Goal: Task Accomplishment & Management: Use online tool/utility

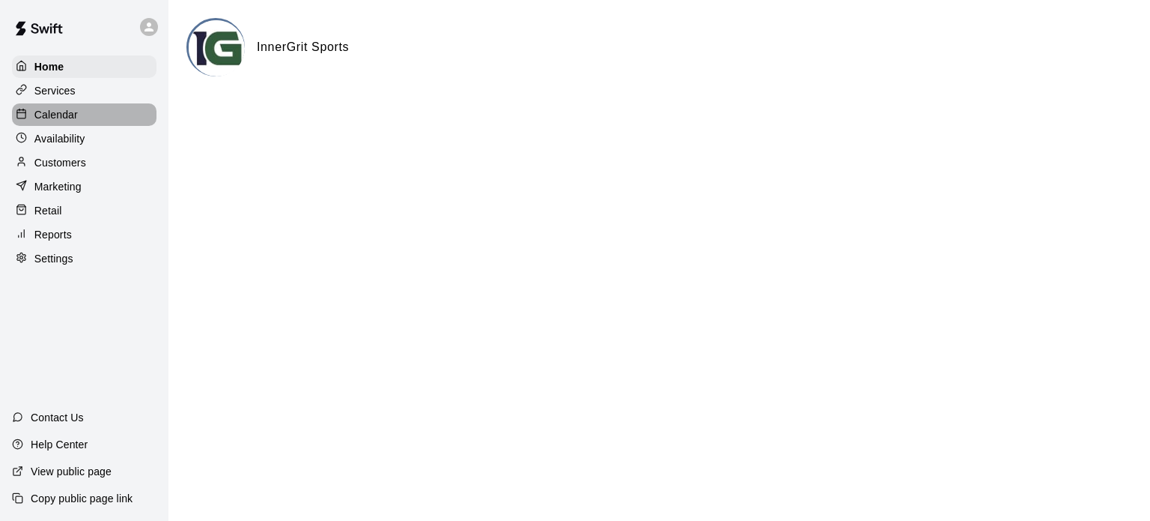
click at [48, 117] on p "Calendar" at bounding box center [55, 114] width 43 height 15
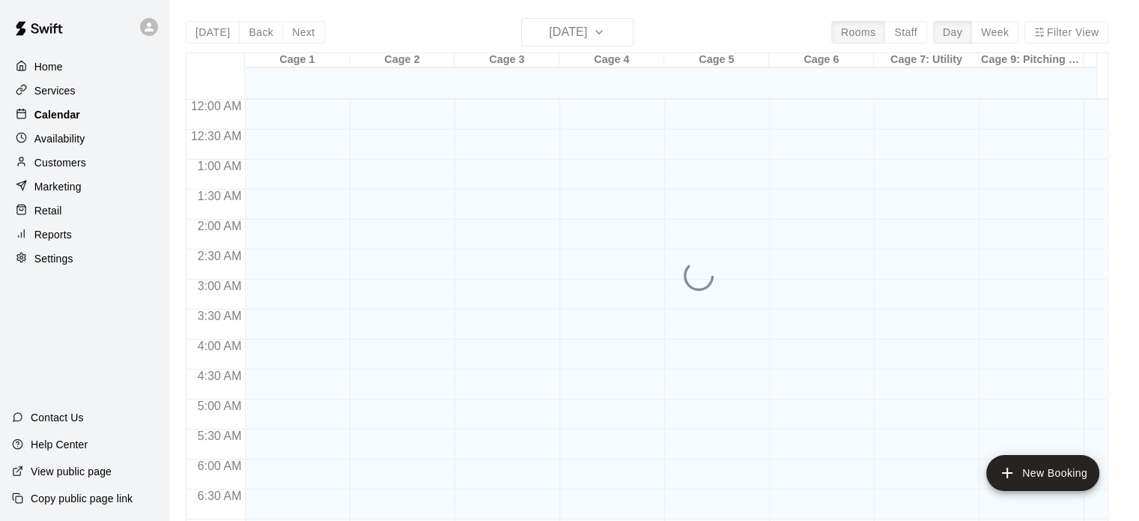
scroll to position [953, 0]
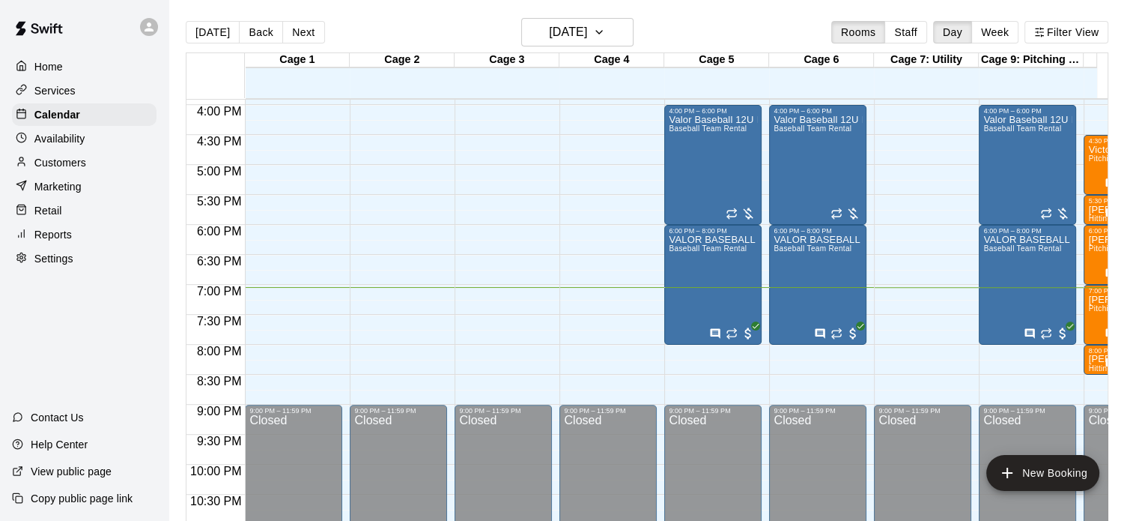
click at [51, 242] on p "Reports" at bounding box center [52, 234] width 37 height 15
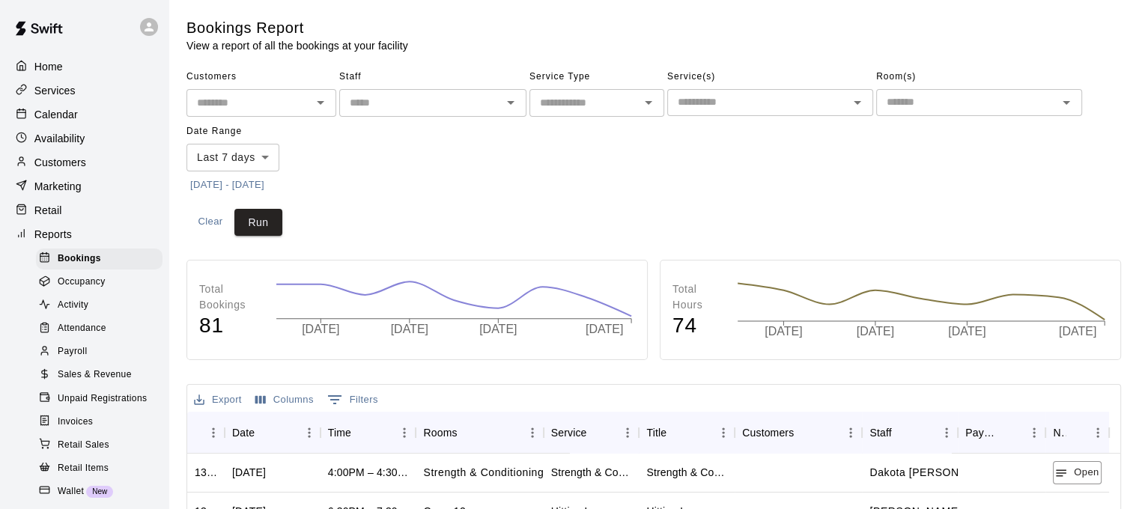
click at [513, 98] on icon "Open" at bounding box center [511, 103] width 18 height 18
click at [267, 188] on button "[DATE] - [DATE]" at bounding box center [227, 185] width 82 height 23
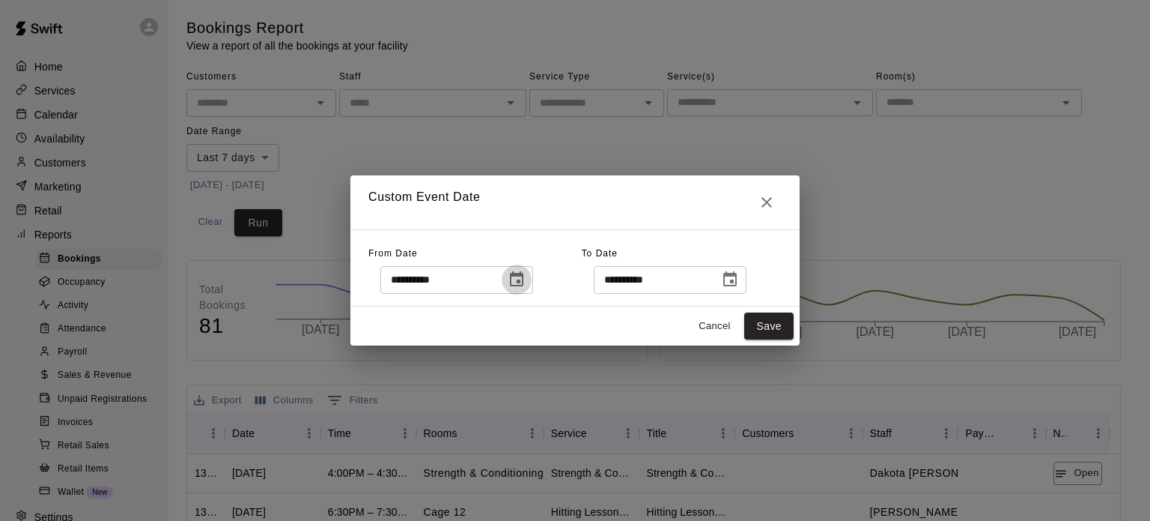
click at [532, 281] on button "Choose date, selected date is Aug 12, 2025" at bounding box center [517, 279] width 30 height 30
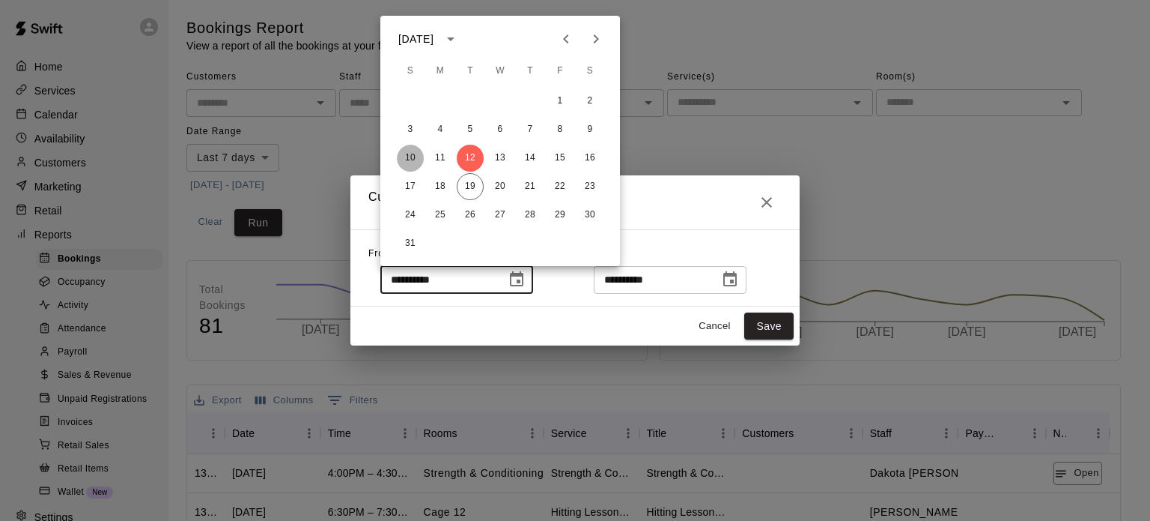
click at [405, 155] on button "10" at bounding box center [410, 158] width 27 height 27
type input "**********"
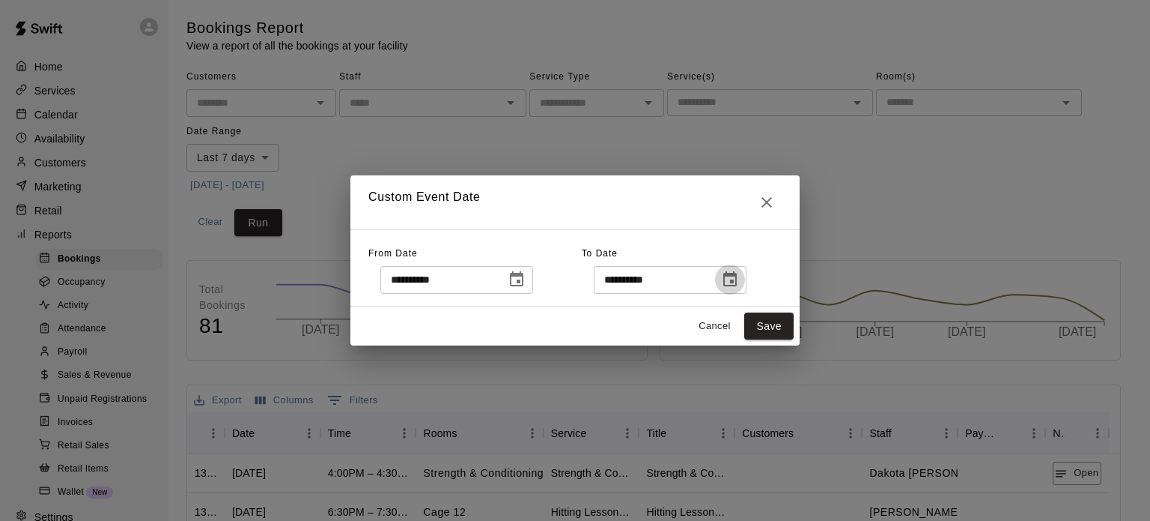
click at [737, 276] on icon "Choose date, selected date is Aug 19, 2025" at bounding box center [729, 278] width 13 height 15
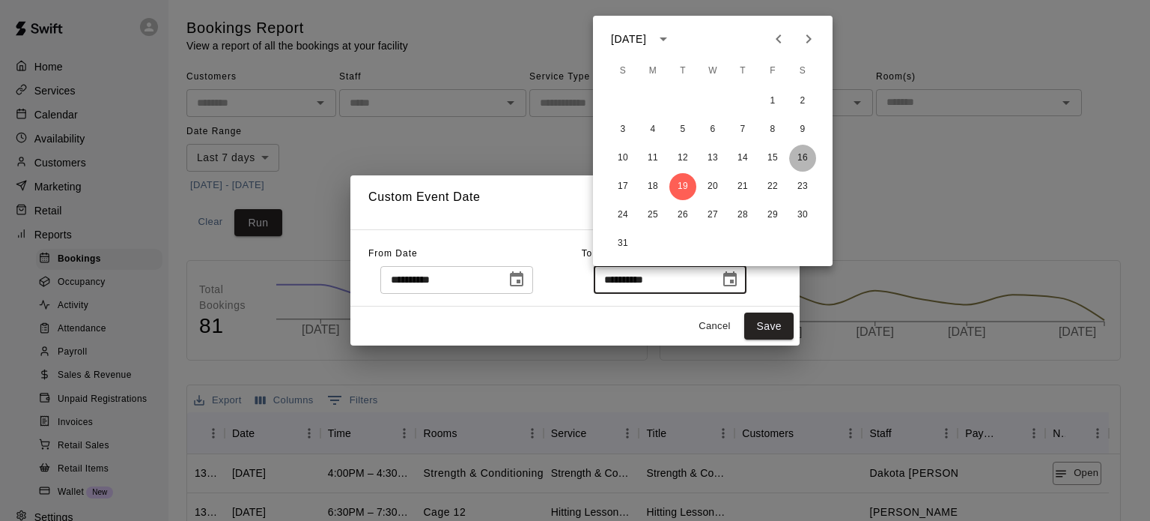
click at [804, 155] on button "16" at bounding box center [802, 158] width 27 height 27
type input "**********"
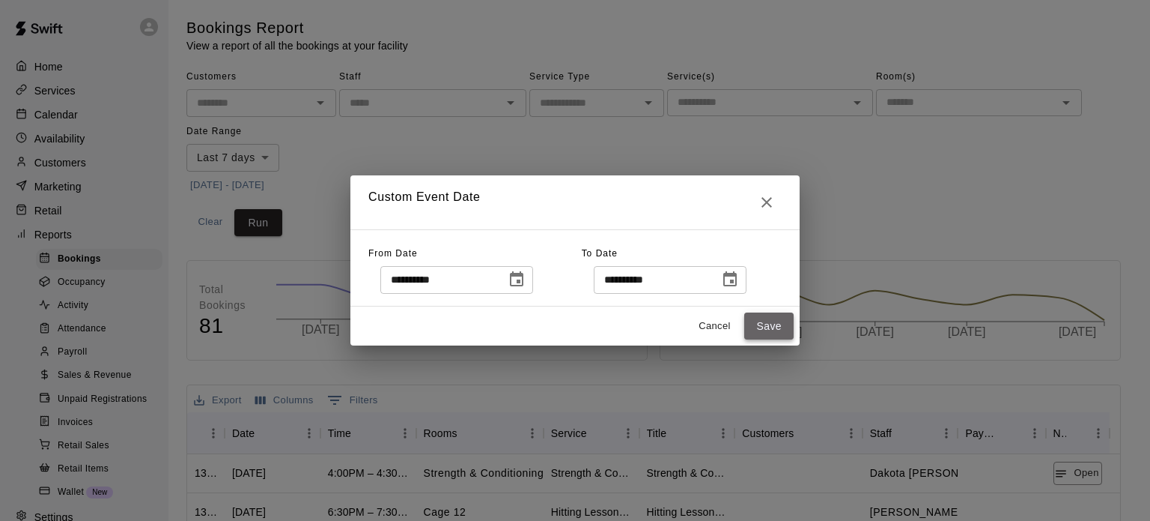
click at [769, 319] on button "Save" at bounding box center [768, 326] width 49 height 28
type input "******"
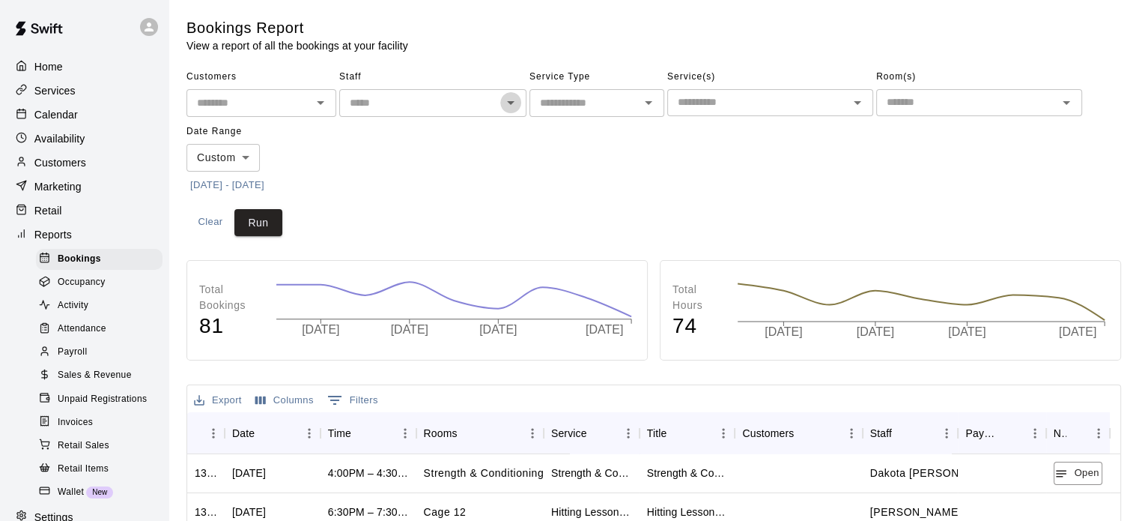
click at [512, 107] on icon "Open" at bounding box center [511, 103] width 18 height 18
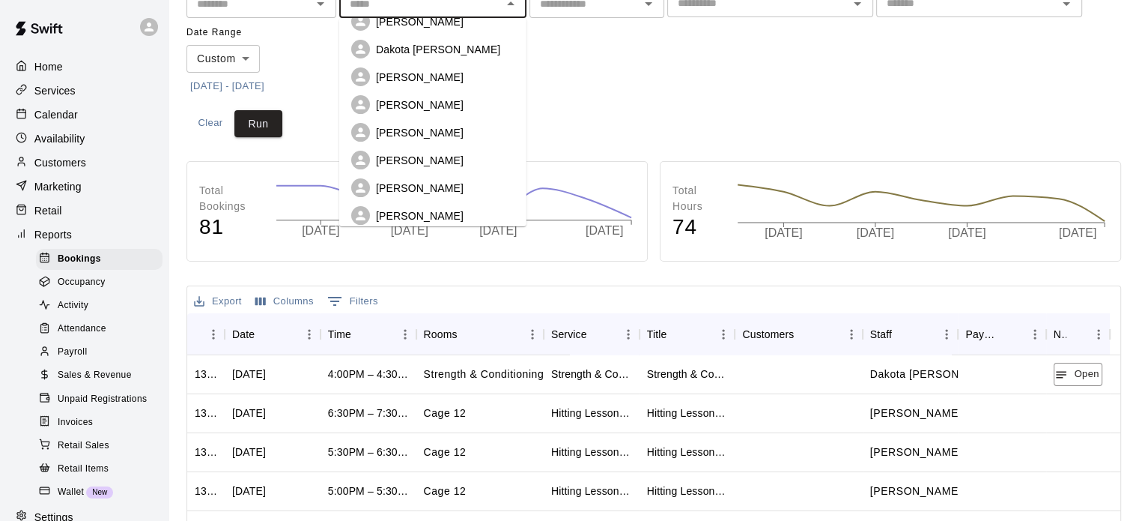
scroll to position [127, 0]
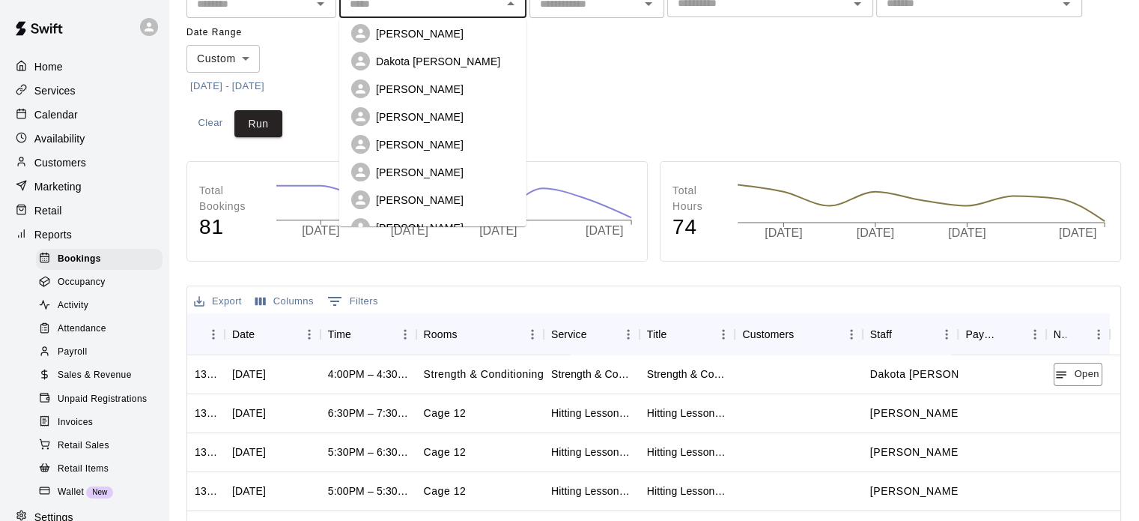
click at [425, 165] on p "[PERSON_NAME]" at bounding box center [420, 172] width 88 height 15
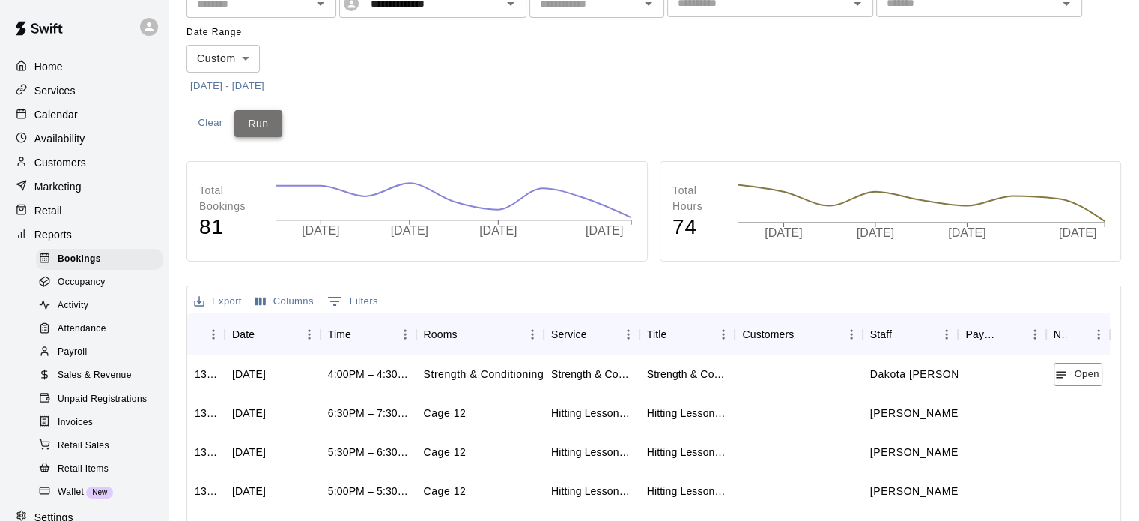
click at [243, 118] on button "Run" at bounding box center [258, 124] width 48 height 28
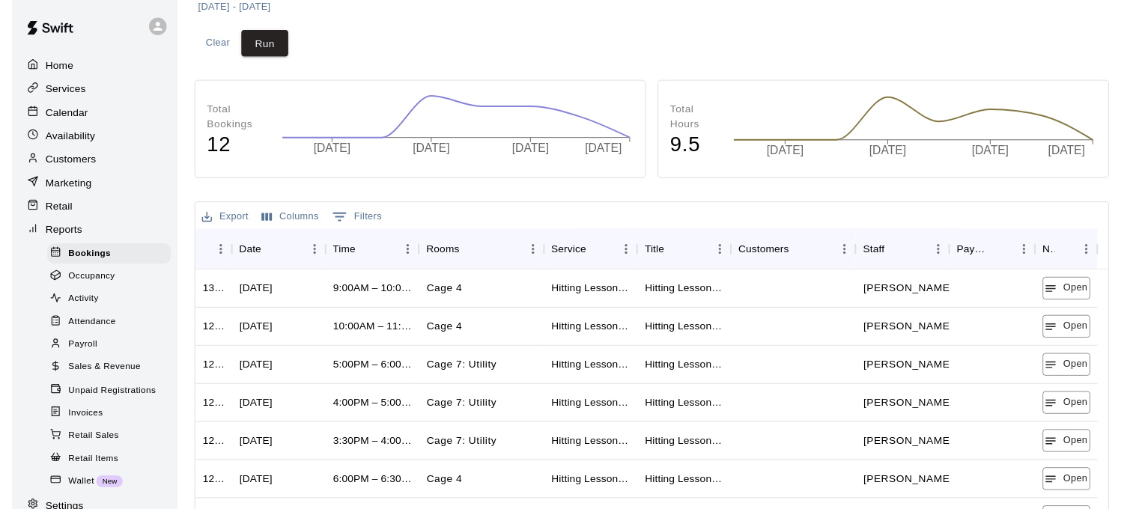
scroll to position [207, 0]
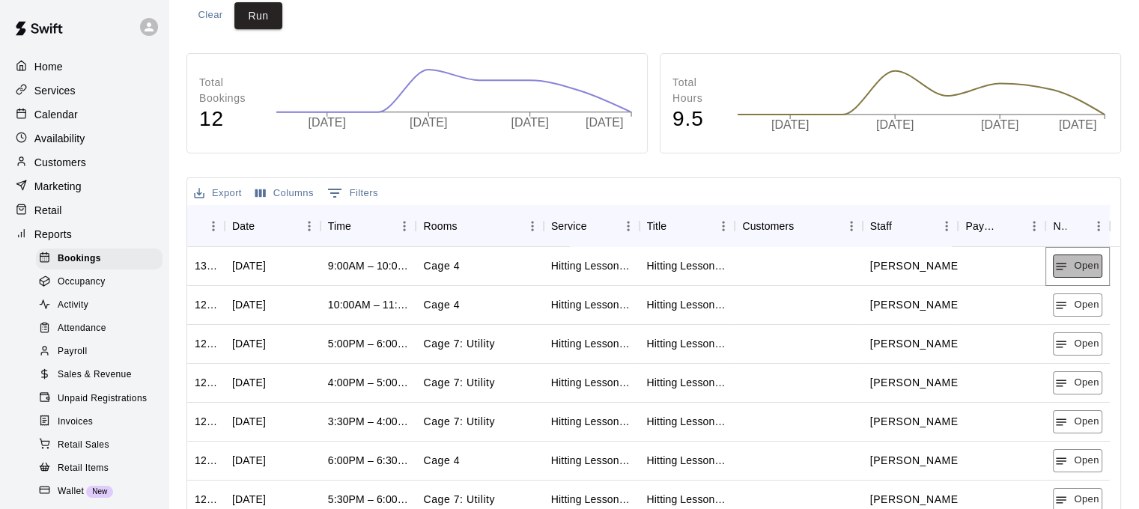
click at [1080, 268] on button "Open" at bounding box center [1077, 266] width 49 height 23
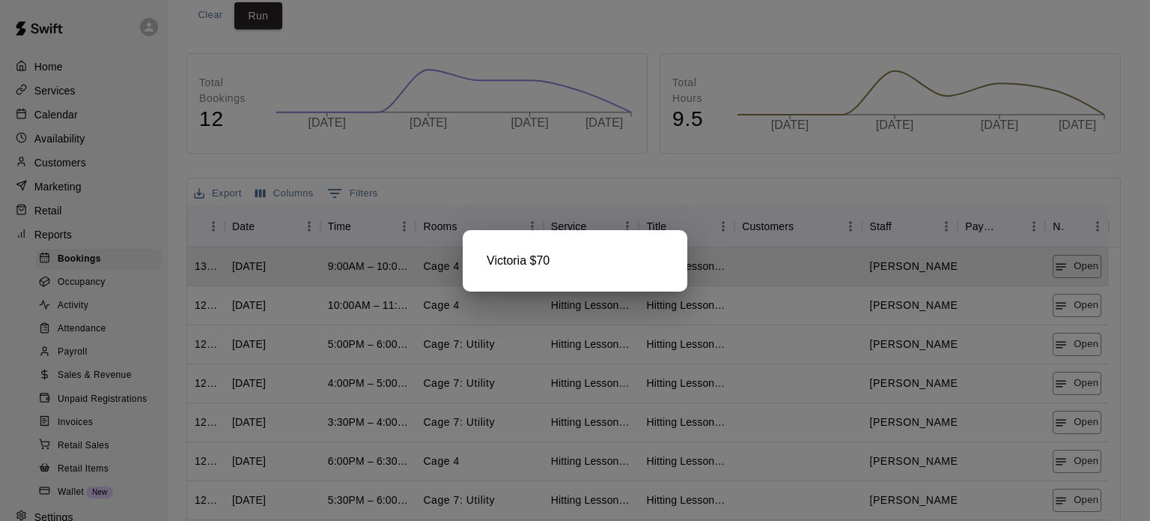
click at [1081, 305] on div at bounding box center [575, 260] width 1150 height 521
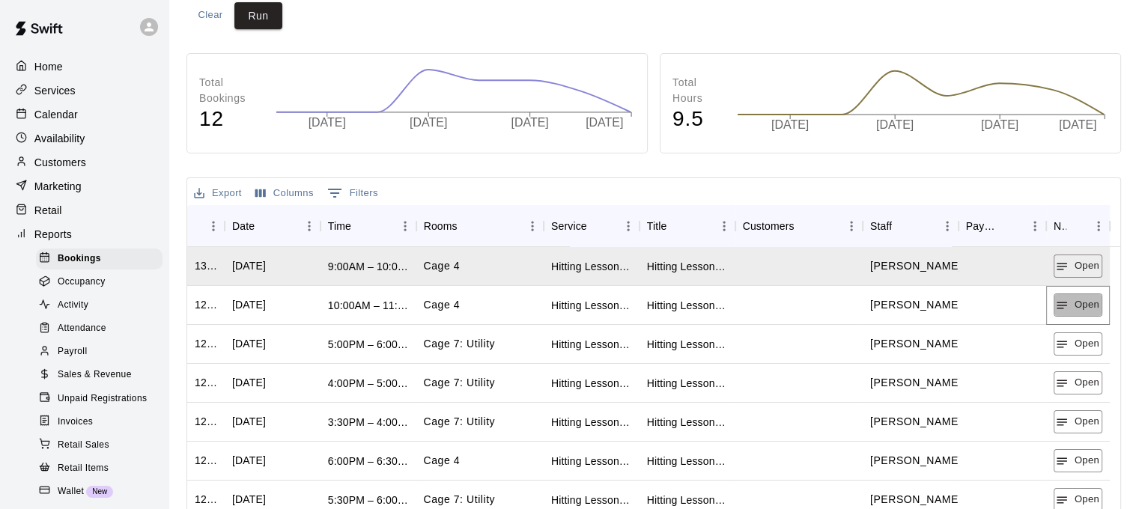
click at [1081, 305] on button "Open" at bounding box center [1078, 305] width 49 height 23
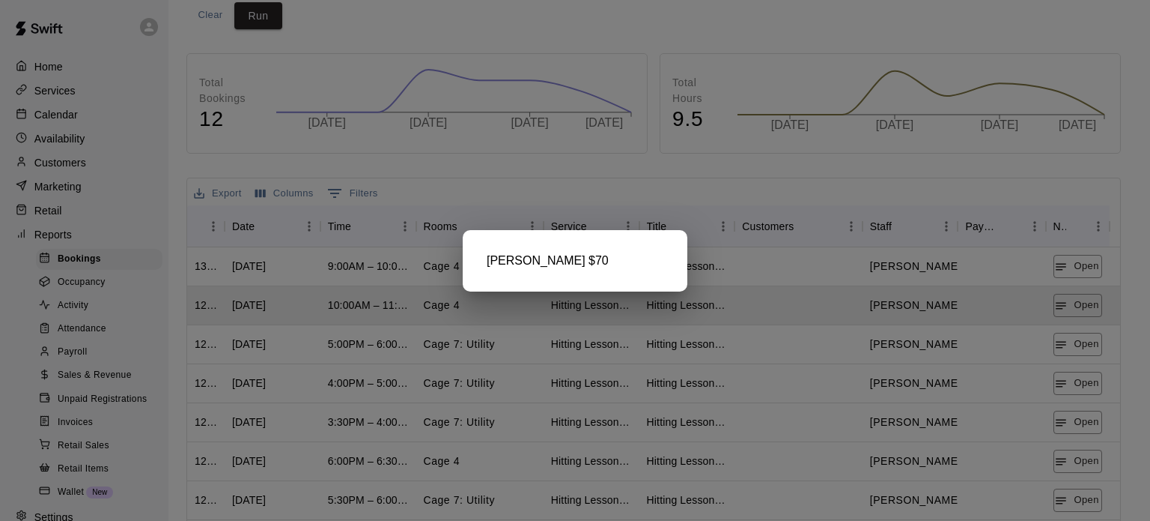
click at [1075, 345] on div at bounding box center [575, 260] width 1150 height 521
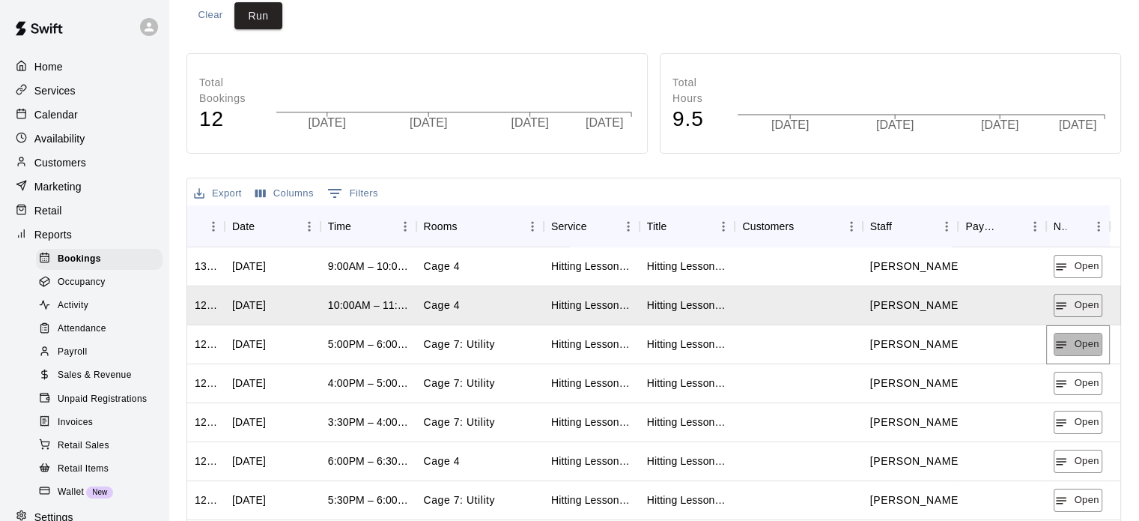
click at [1075, 345] on button "Open" at bounding box center [1078, 344] width 49 height 23
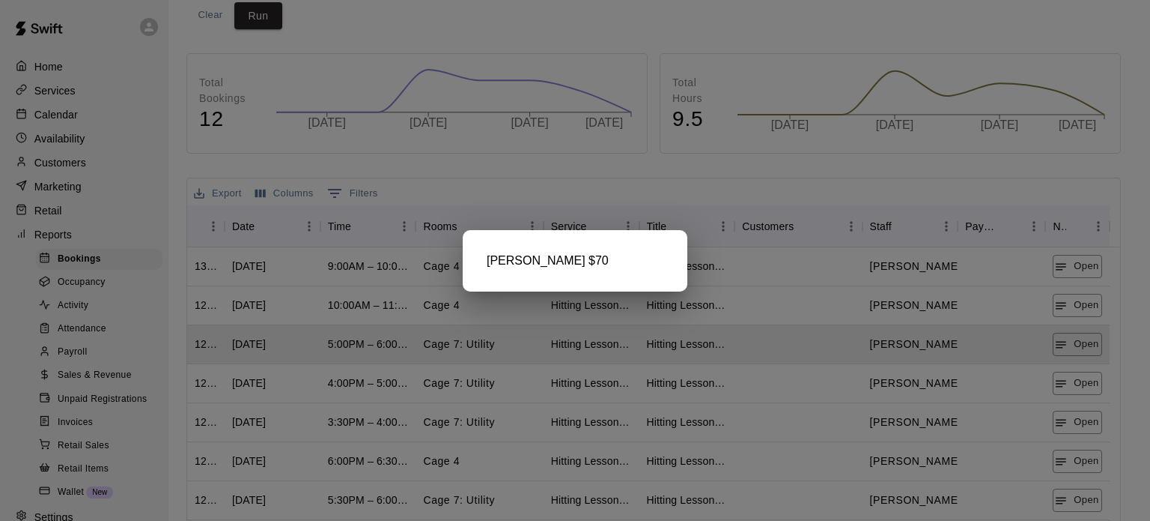
click at [1075, 382] on div at bounding box center [575, 260] width 1150 height 521
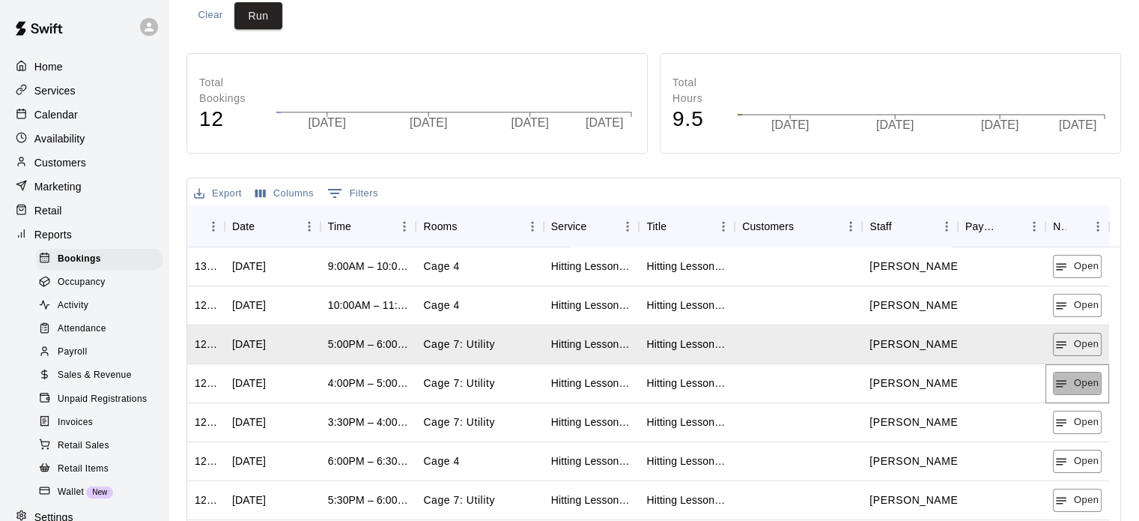
click at [1075, 382] on button "Open" at bounding box center [1077, 382] width 49 height 23
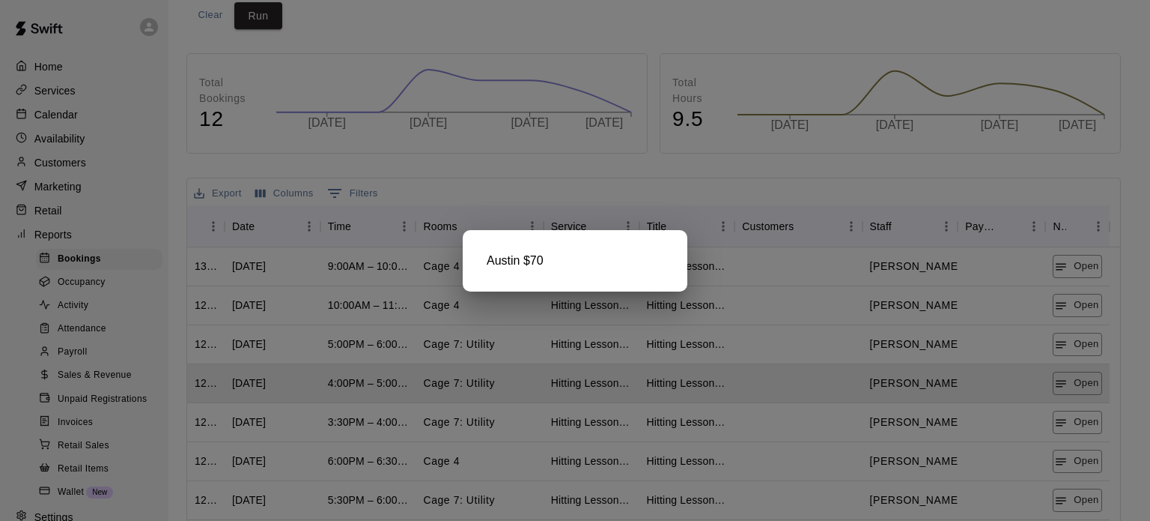
click at [1076, 428] on div at bounding box center [575, 260] width 1150 height 521
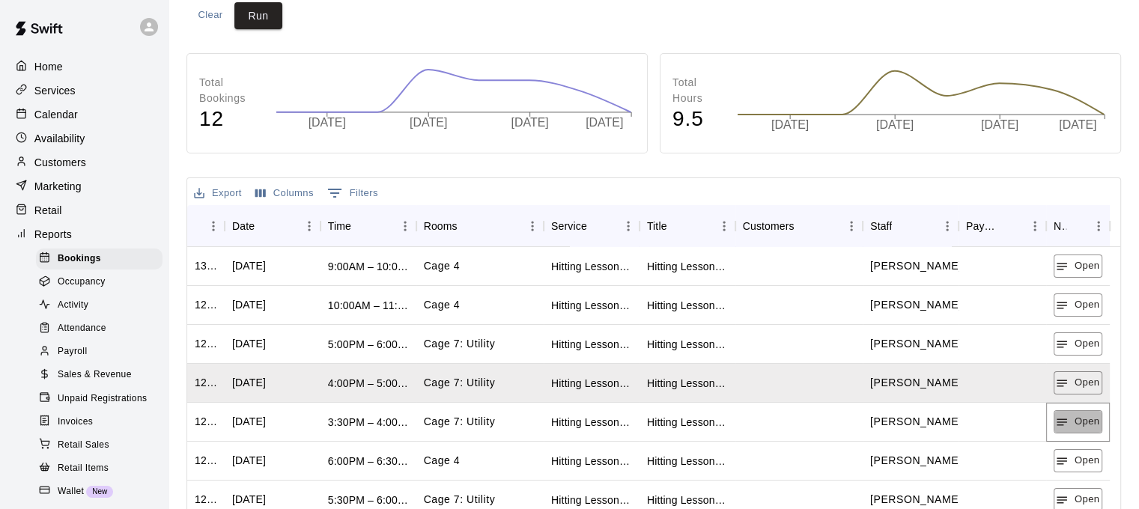
click at [1076, 428] on button "Open" at bounding box center [1078, 421] width 49 height 23
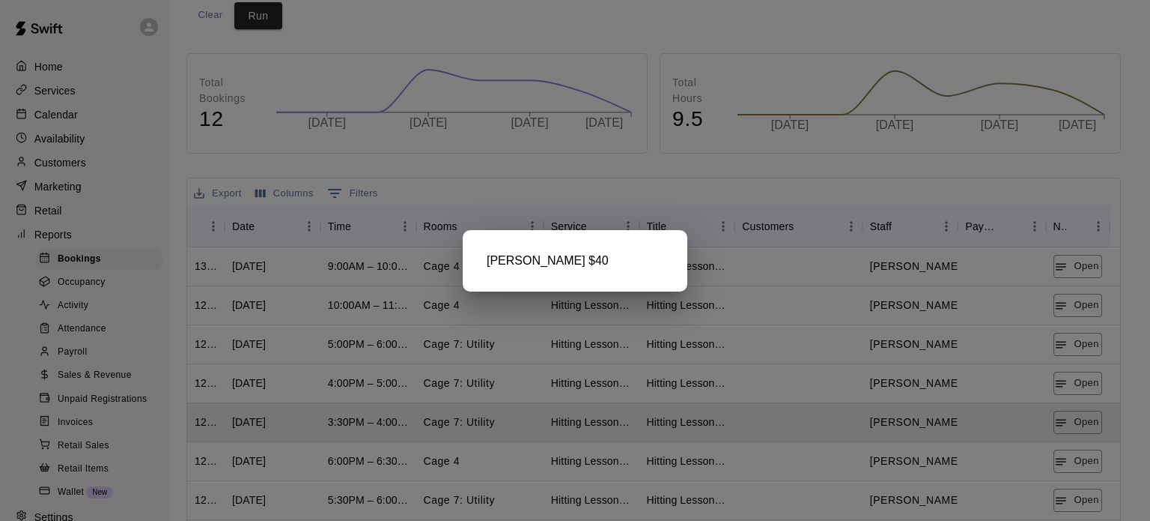
click at [1079, 472] on div at bounding box center [575, 260] width 1150 height 521
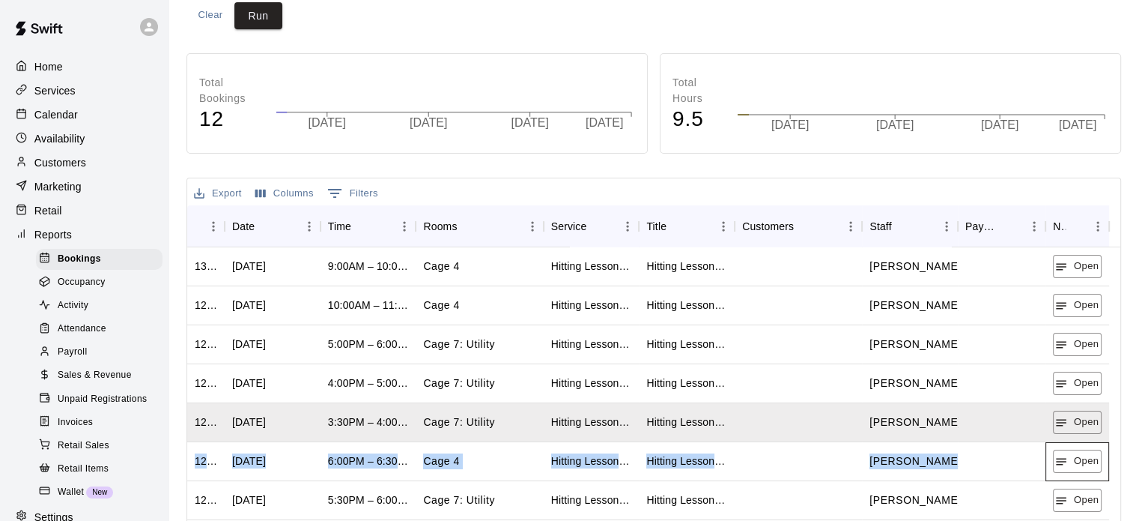
click at [1079, 472] on div "Open" at bounding box center [1078, 461] width 64 height 39
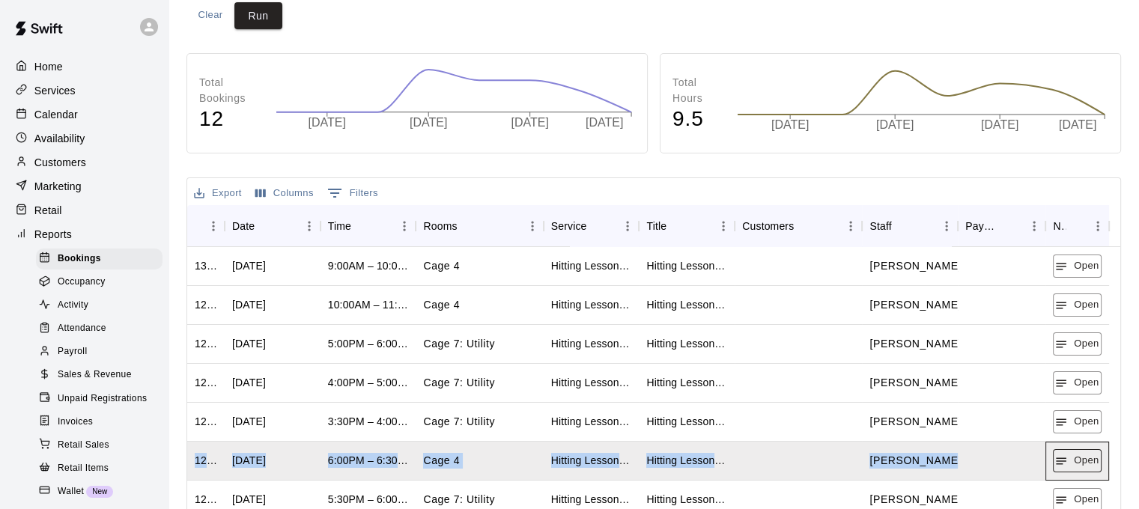
click at [1077, 467] on button "Open" at bounding box center [1077, 460] width 49 height 23
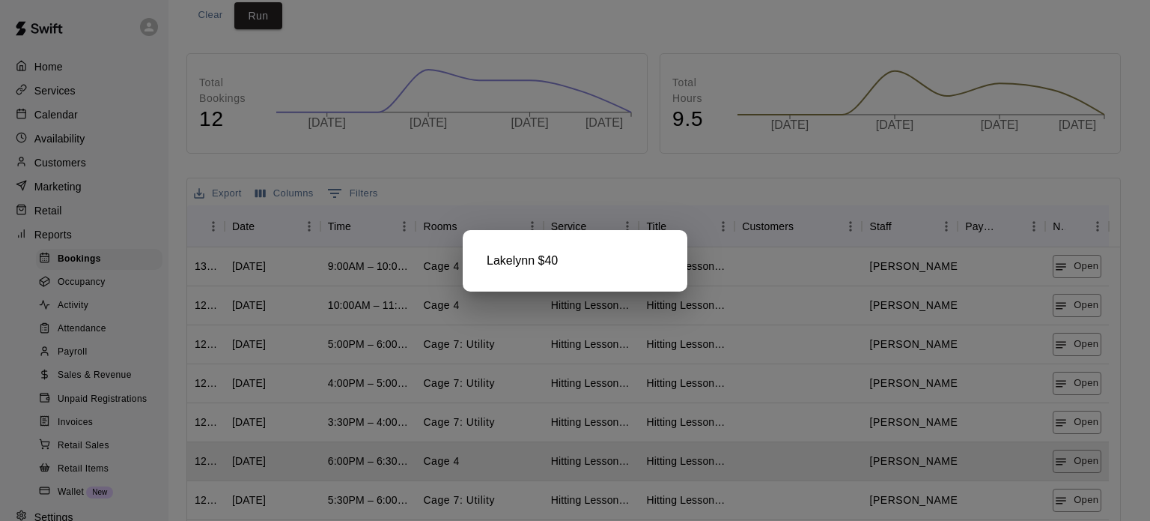
click at [1084, 494] on div at bounding box center [575, 260] width 1150 height 521
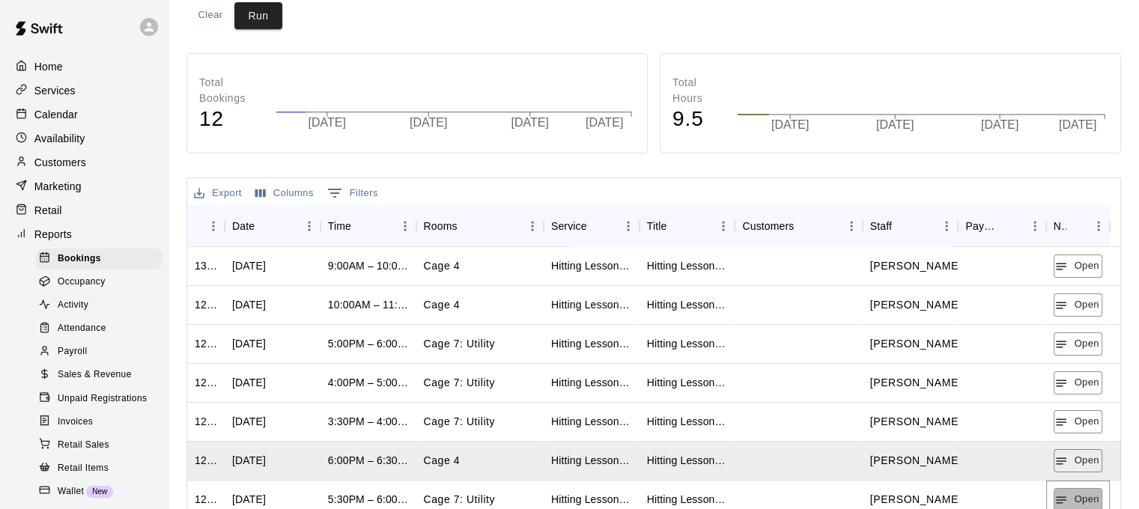
click at [1084, 494] on button "Open" at bounding box center [1078, 499] width 49 height 23
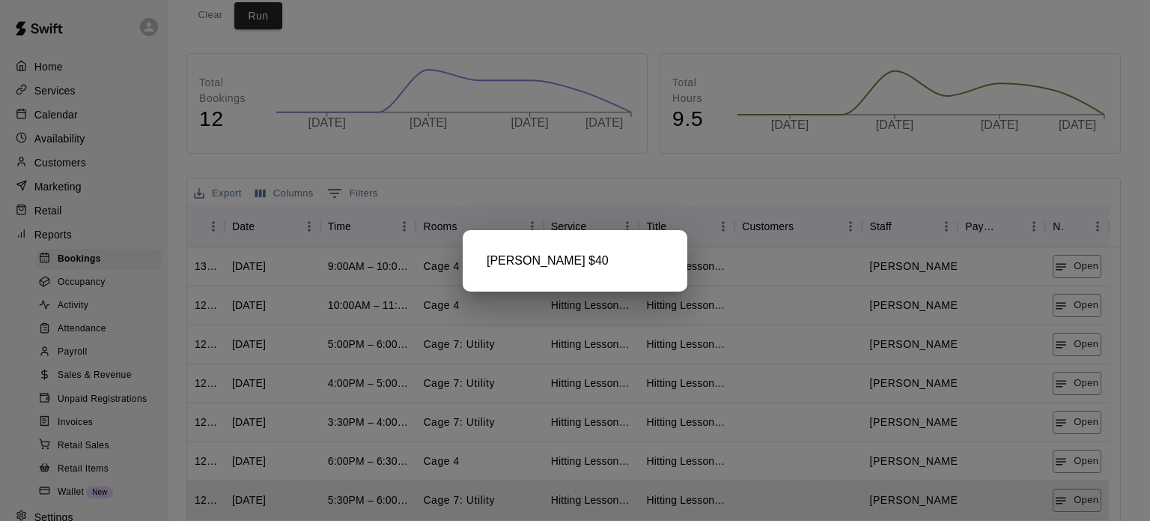
click at [1084, 494] on div at bounding box center [575, 260] width 1150 height 521
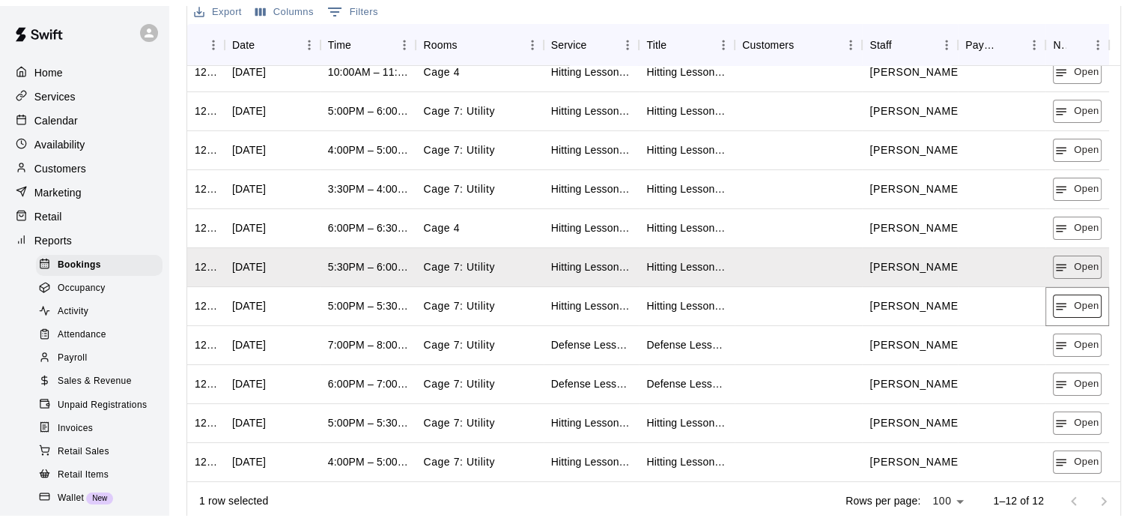
scroll to position [393, 0]
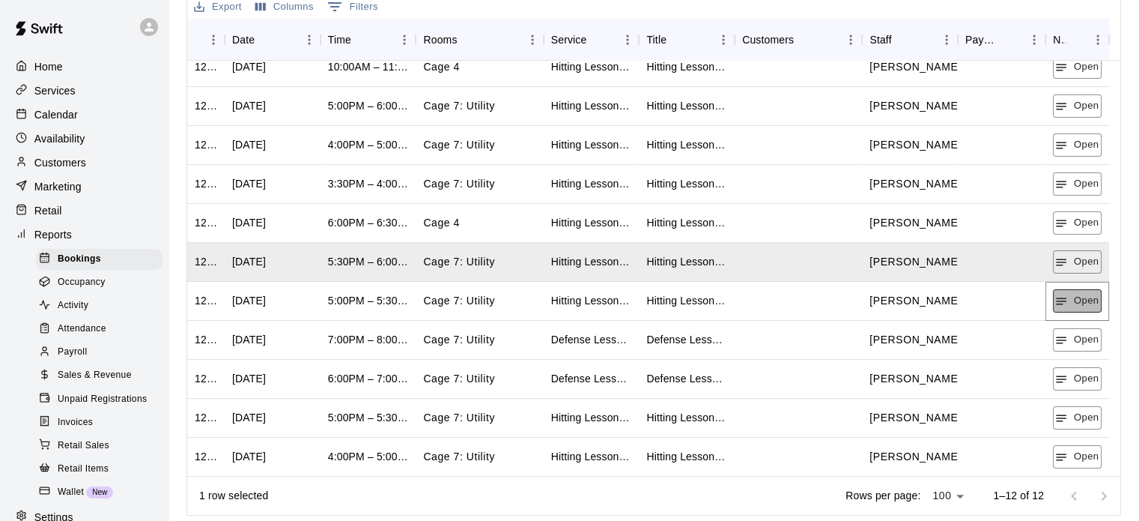
click at [1063, 305] on icon "button" at bounding box center [1060, 300] width 13 height 13
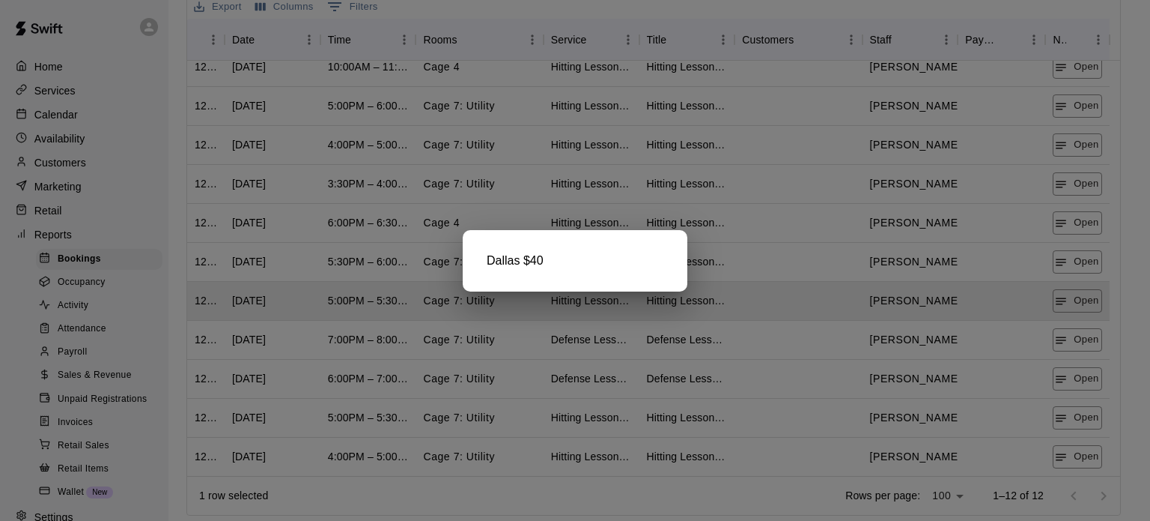
click at [1076, 333] on div at bounding box center [575, 260] width 1150 height 521
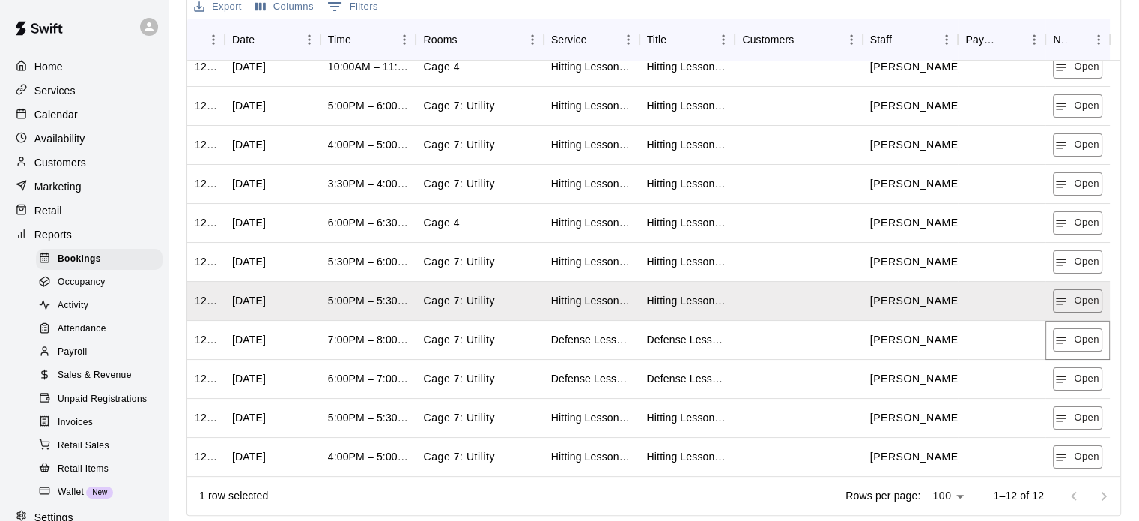
click at [1076, 333] on button "Open" at bounding box center [1077, 339] width 49 height 23
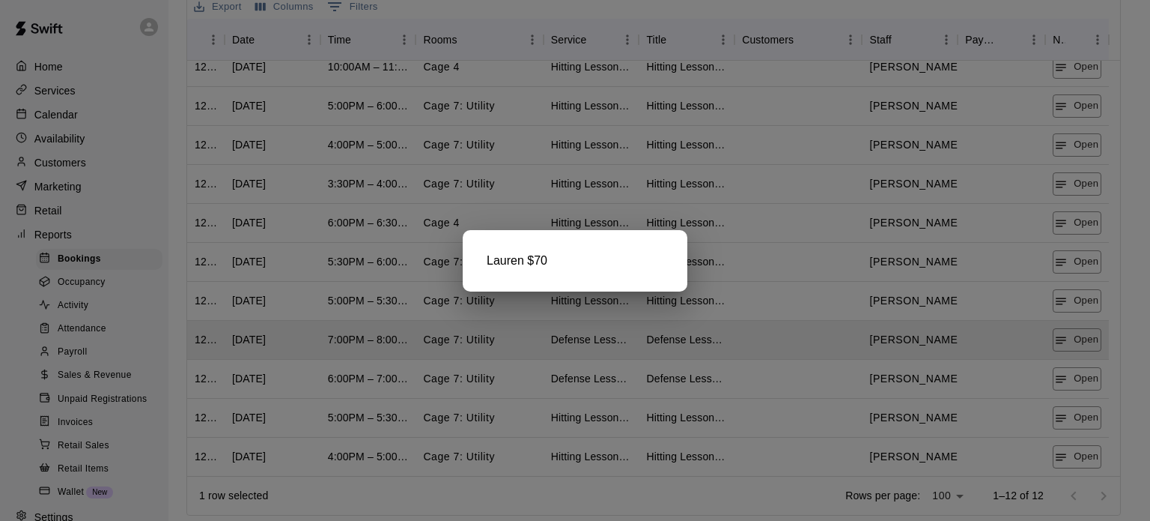
click at [1075, 386] on div at bounding box center [575, 260] width 1150 height 521
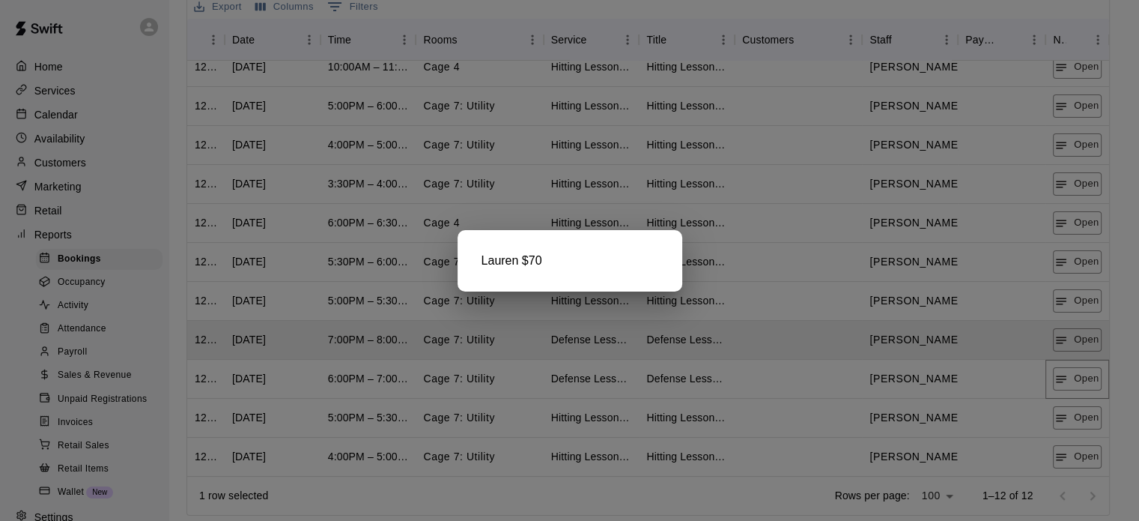
click at [1075, 386] on button "Open" at bounding box center [1077, 378] width 49 height 23
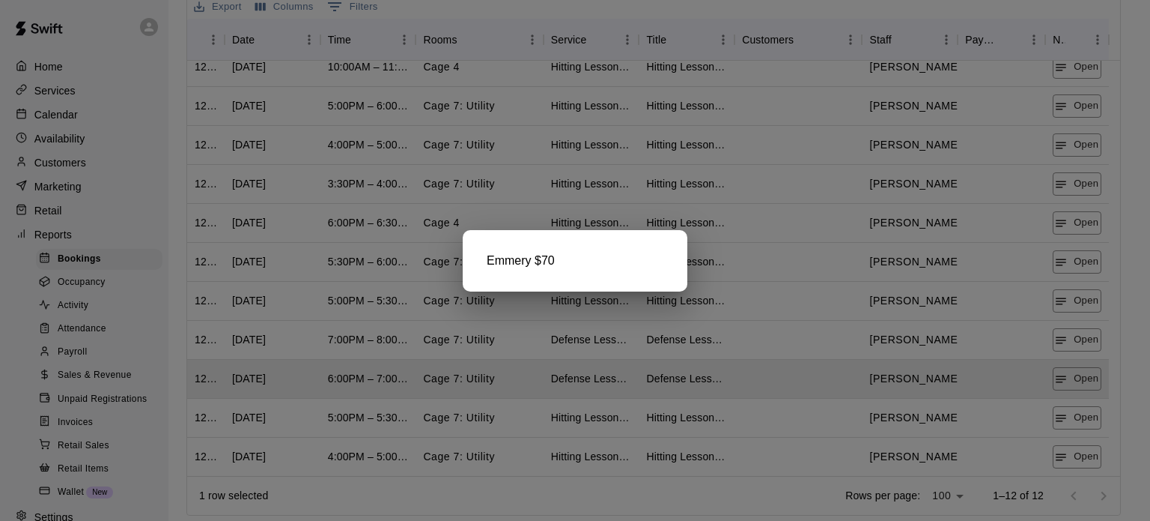
click at [1084, 413] on div at bounding box center [575, 260] width 1150 height 521
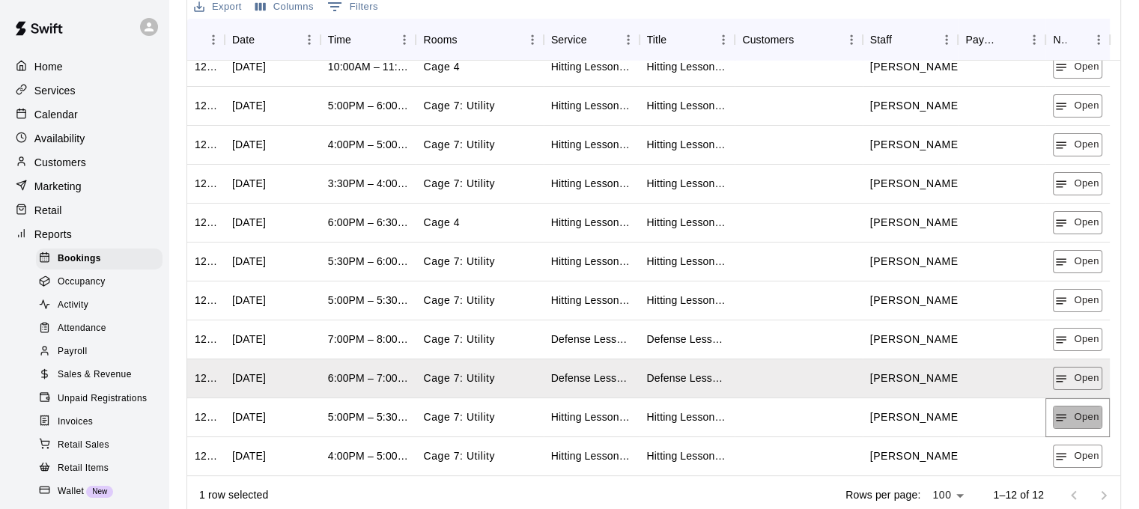
click at [1084, 413] on button "Open" at bounding box center [1077, 417] width 49 height 23
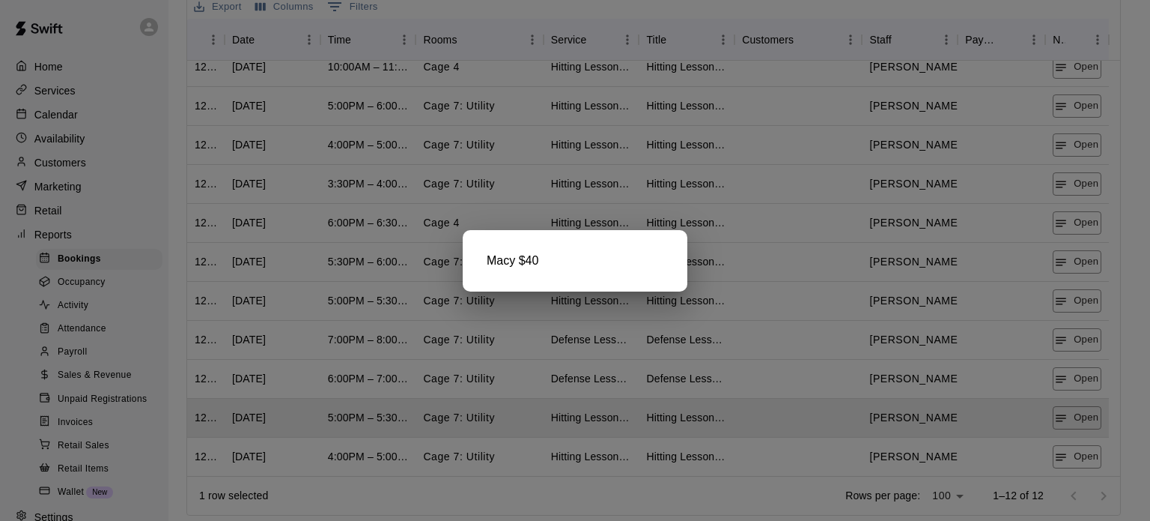
click at [1093, 458] on div at bounding box center [575, 260] width 1150 height 521
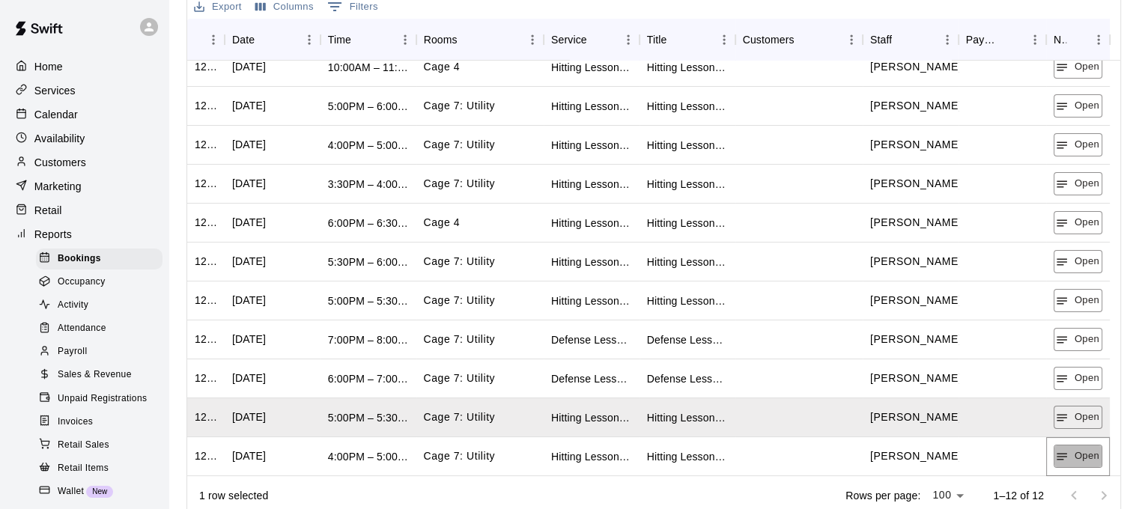
click at [1093, 458] on button "Open" at bounding box center [1078, 456] width 49 height 23
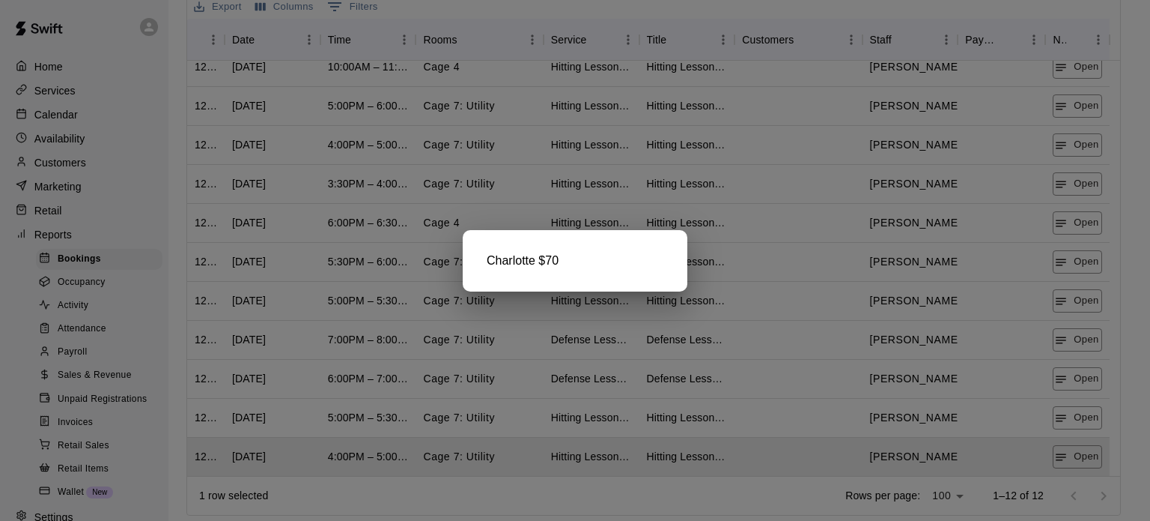
click at [593, 230] on div "Charlotte $70" at bounding box center [575, 260] width 225 height 61
click at [665, 189] on div at bounding box center [575, 260] width 1150 height 521
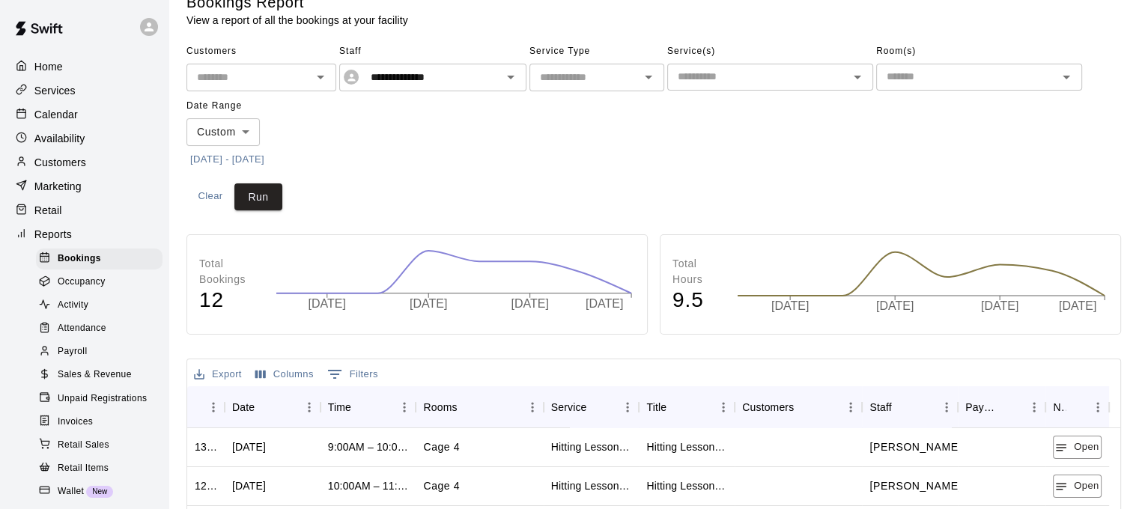
scroll to position [25, 0]
click at [509, 84] on icon "Open" at bounding box center [511, 78] width 18 height 18
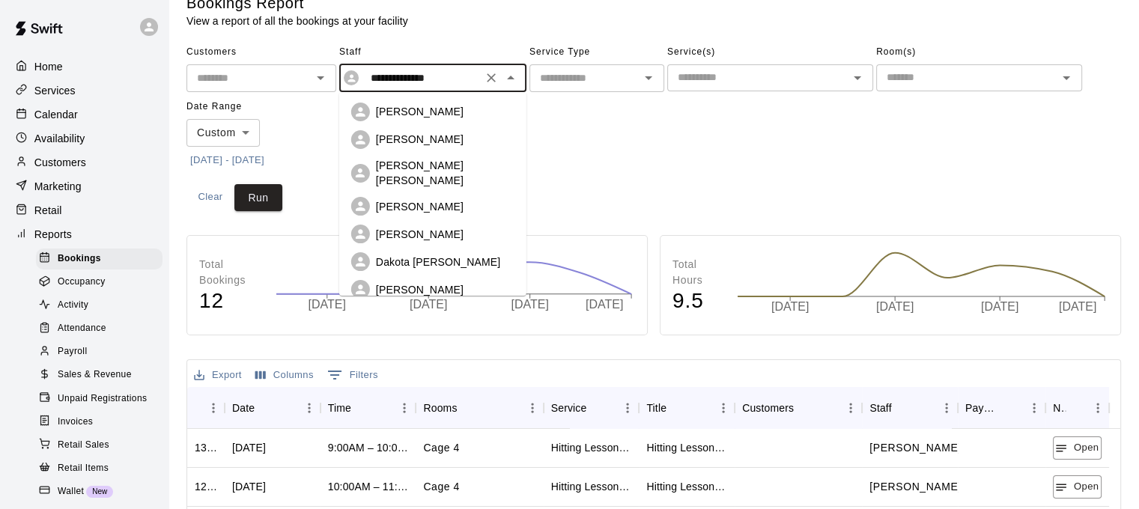
scroll to position [75, 0]
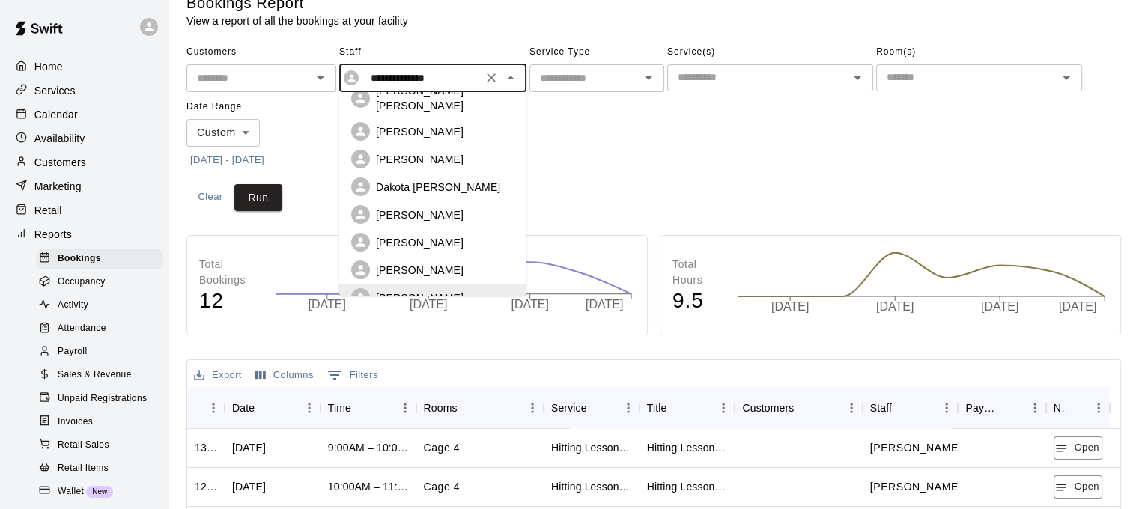
click at [481, 263] on div "[PERSON_NAME]" at bounding box center [445, 270] width 139 height 15
type input "**********"
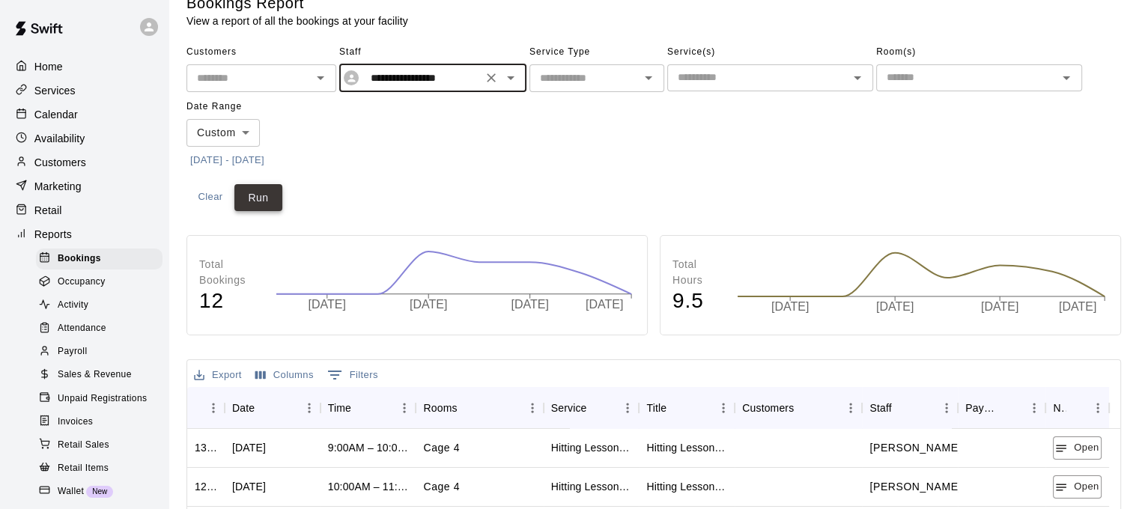
click at [273, 197] on button "Run" at bounding box center [258, 198] width 48 height 28
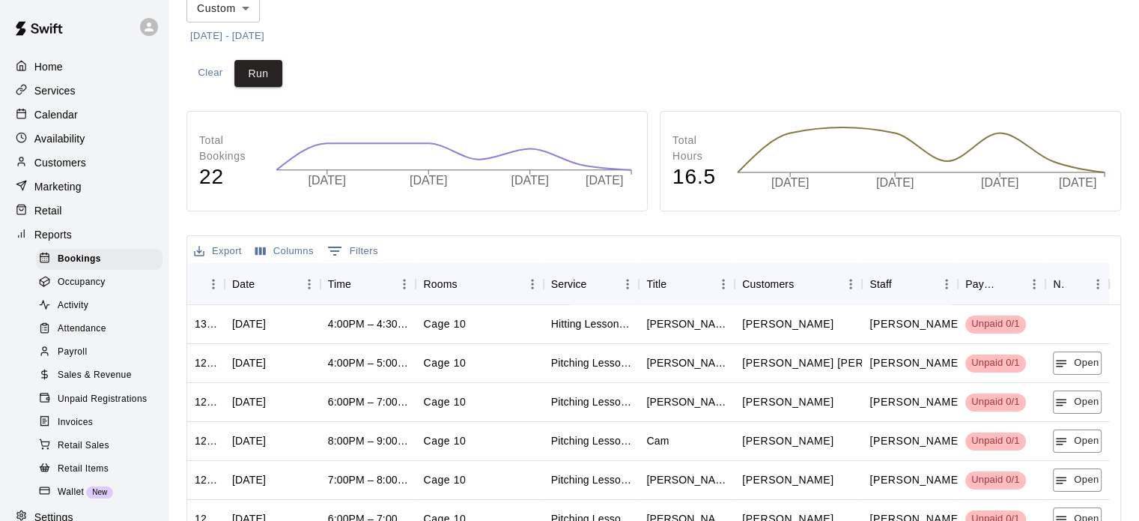
scroll to position [150, 0]
click at [1090, 365] on button "Open" at bounding box center [1077, 361] width 49 height 23
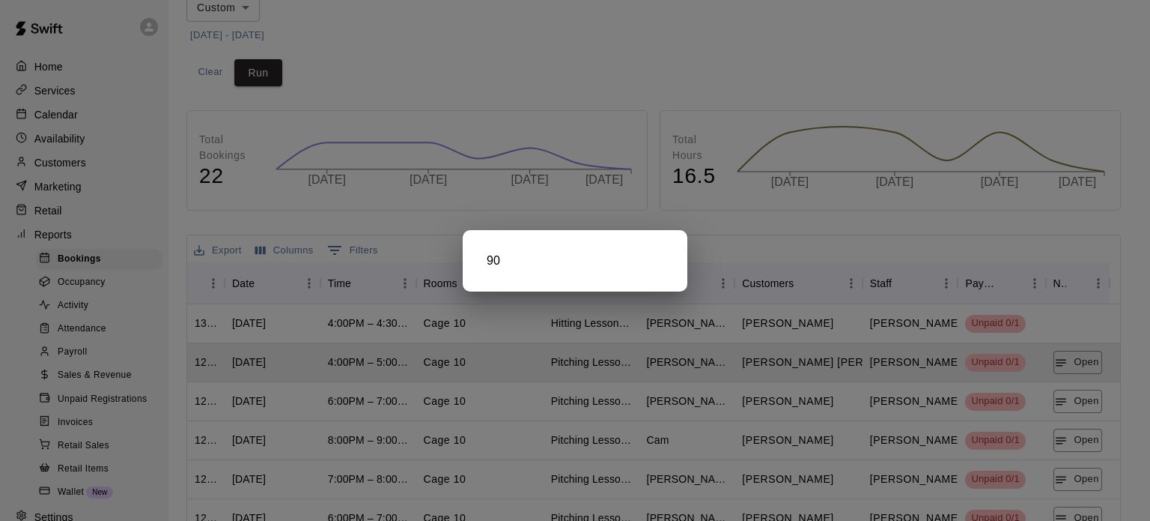
click at [1084, 401] on div at bounding box center [575, 260] width 1150 height 521
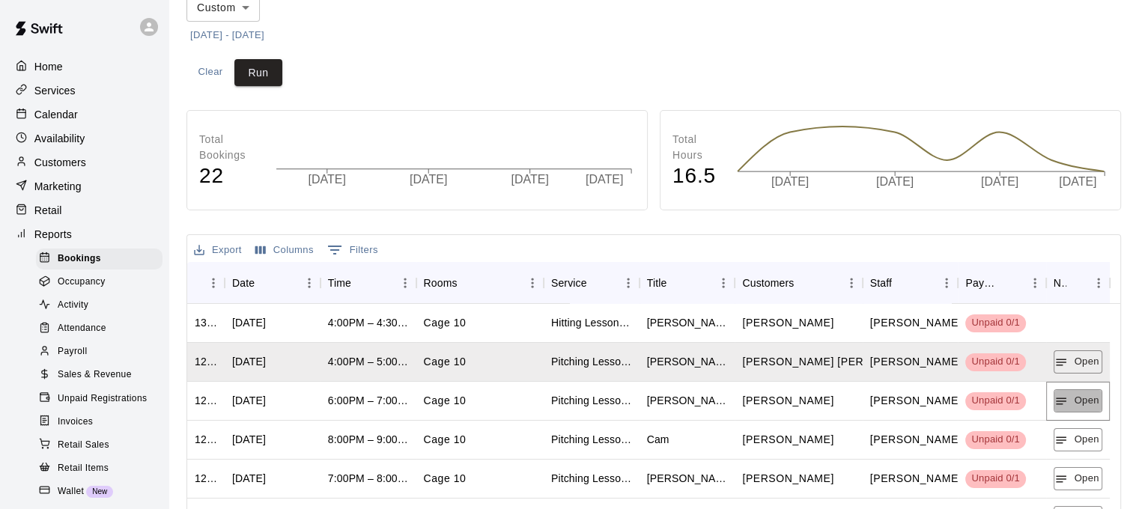
click at [1084, 401] on button "Open" at bounding box center [1078, 400] width 49 height 23
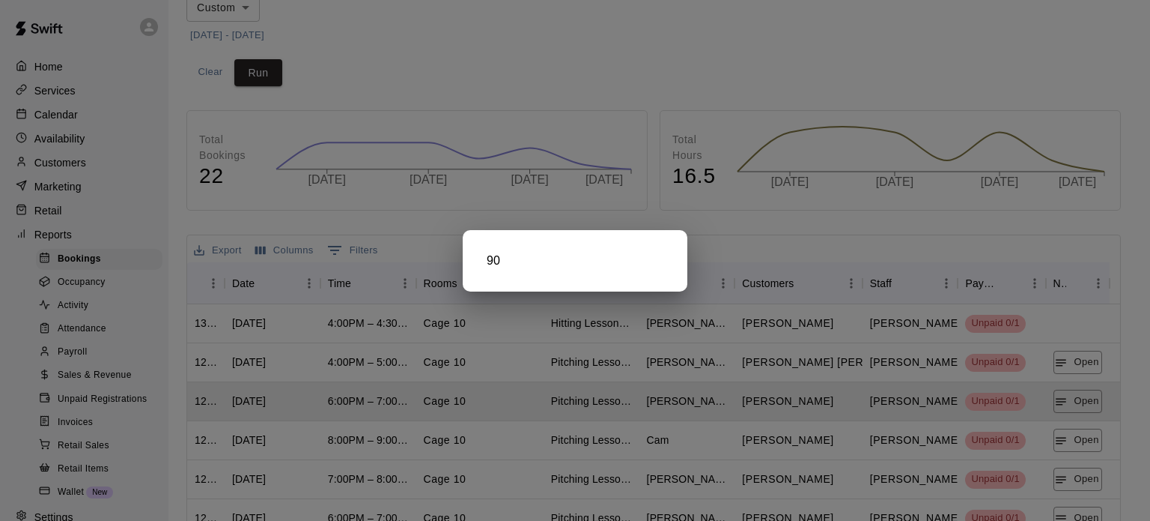
click at [1081, 446] on div at bounding box center [575, 260] width 1150 height 521
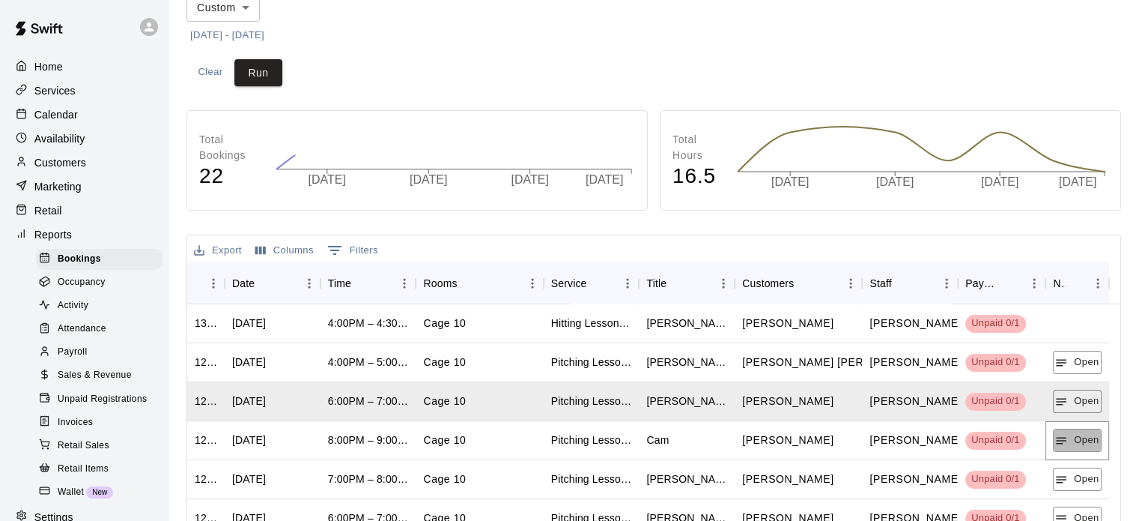
click at [1081, 446] on button "Open" at bounding box center [1077, 439] width 49 height 23
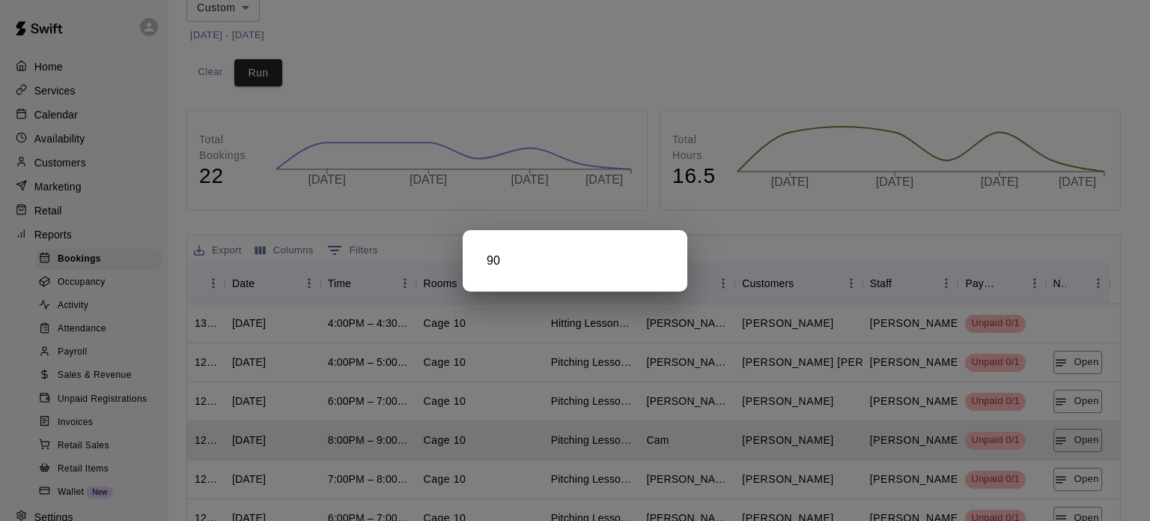
click at [1078, 473] on div at bounding box center [575, 260] width 1150 height 521
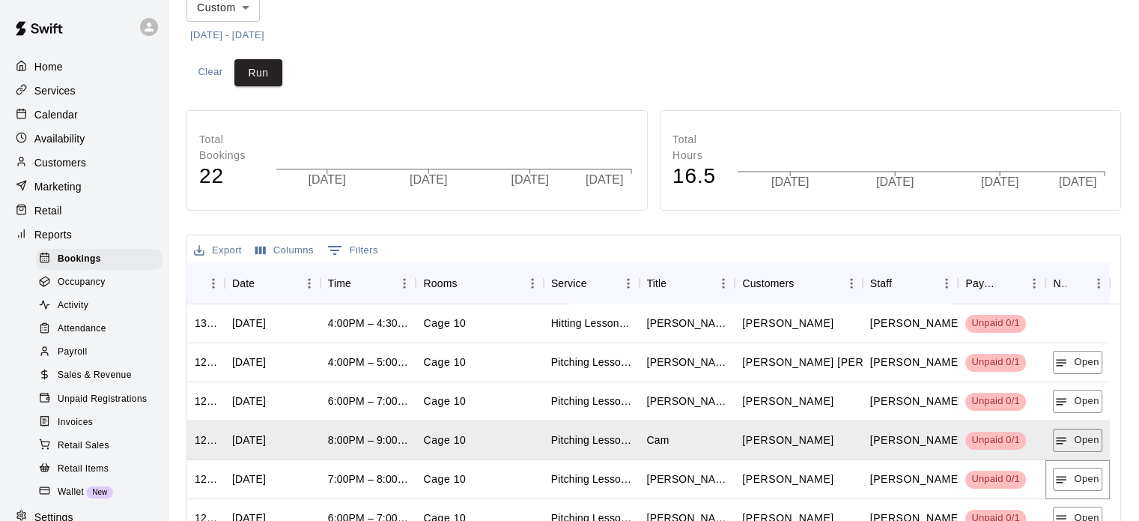
click at [1078, 473] on button "Open" at bounding box center [1077, 478] width 49 height 23
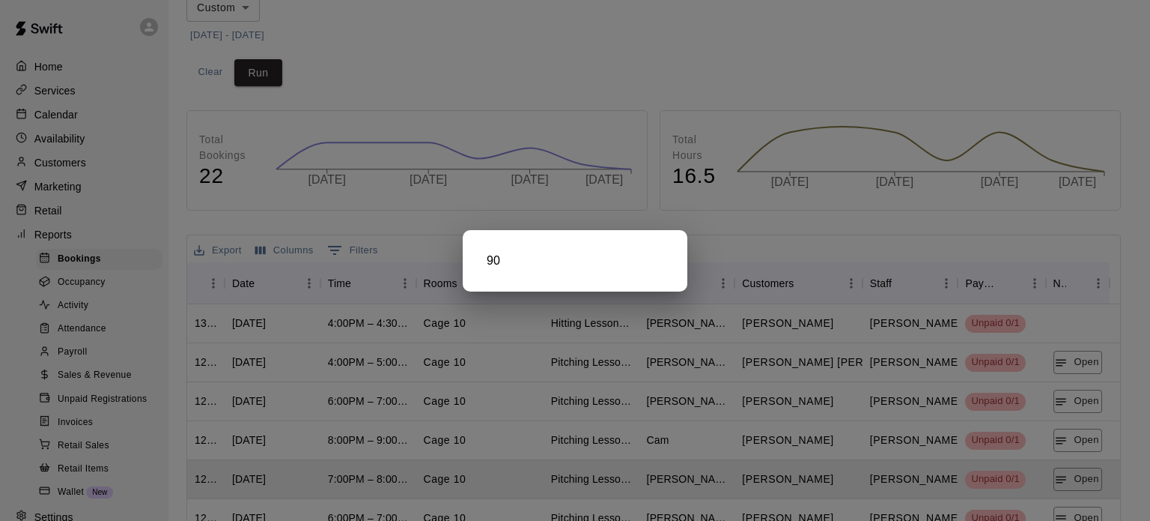
click at [1080, 512] on div at bounding box center [575, 260] width 1150 height 521
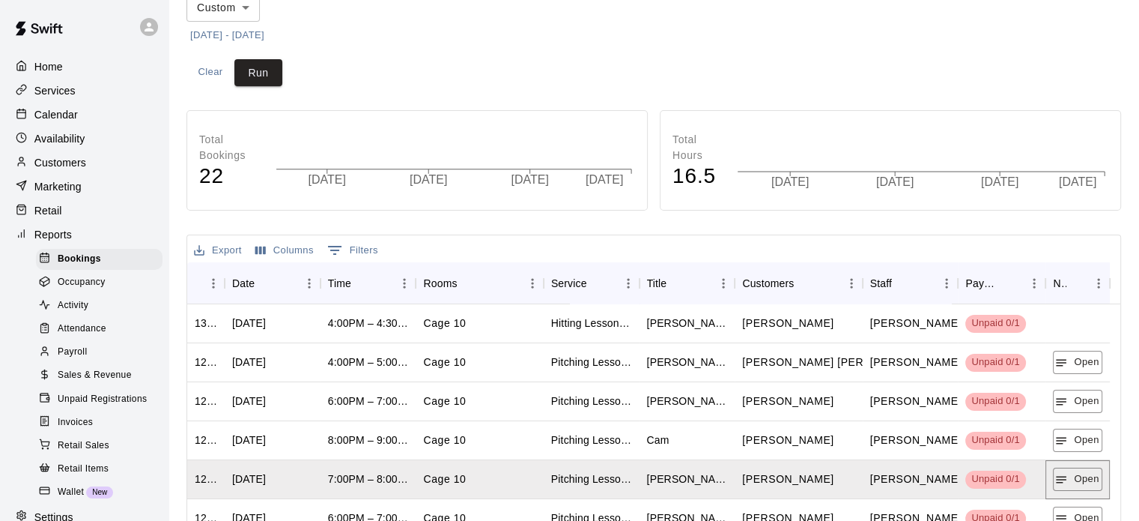
click at [1080, 512] on html "**********" at bounding box center [569, 307] width 1139 height 914
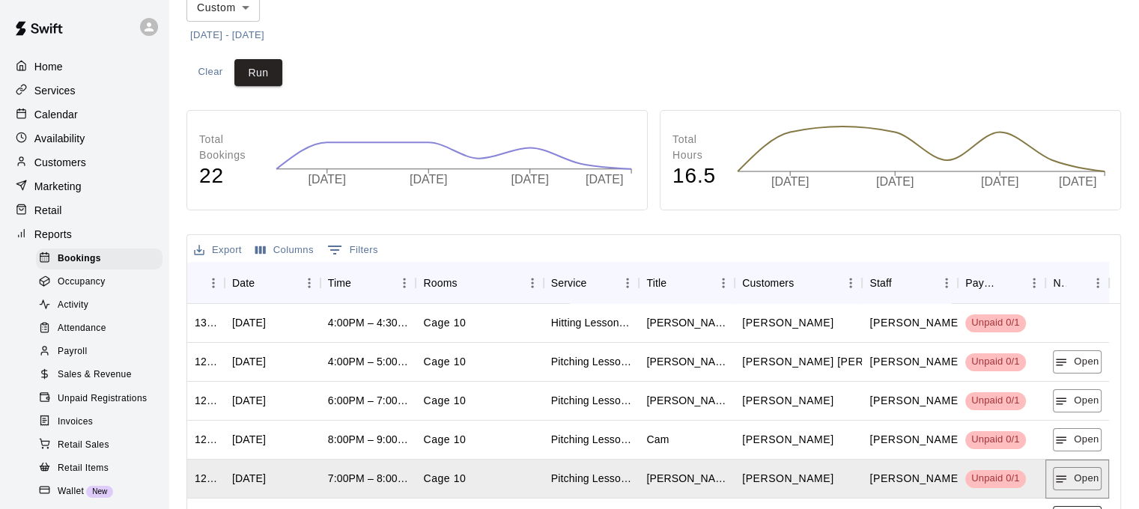
click at [1078, 509] on html "**********" at bounding box center [569, 307] width 1139 height 914
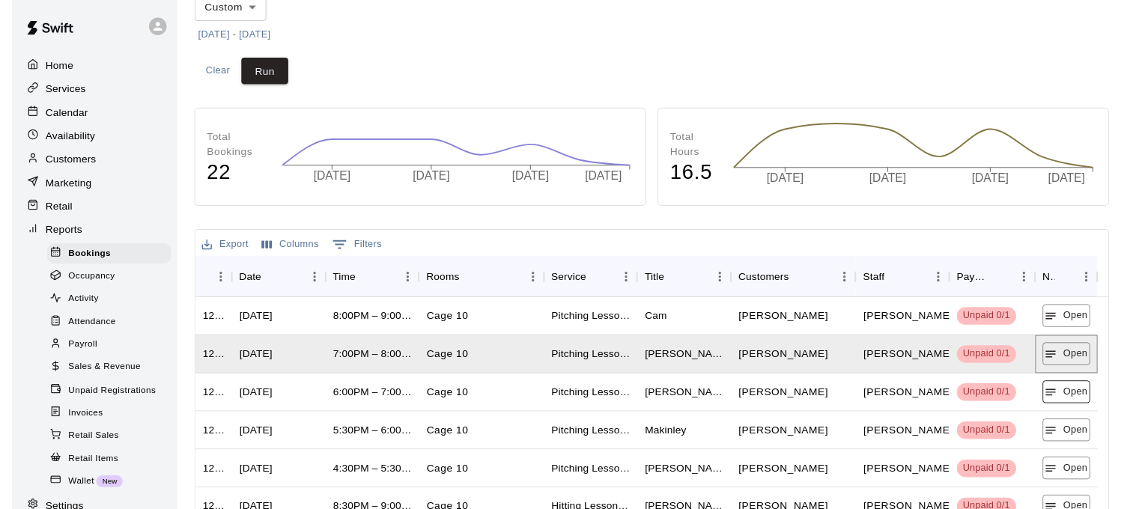
scroll to position [117, 0]
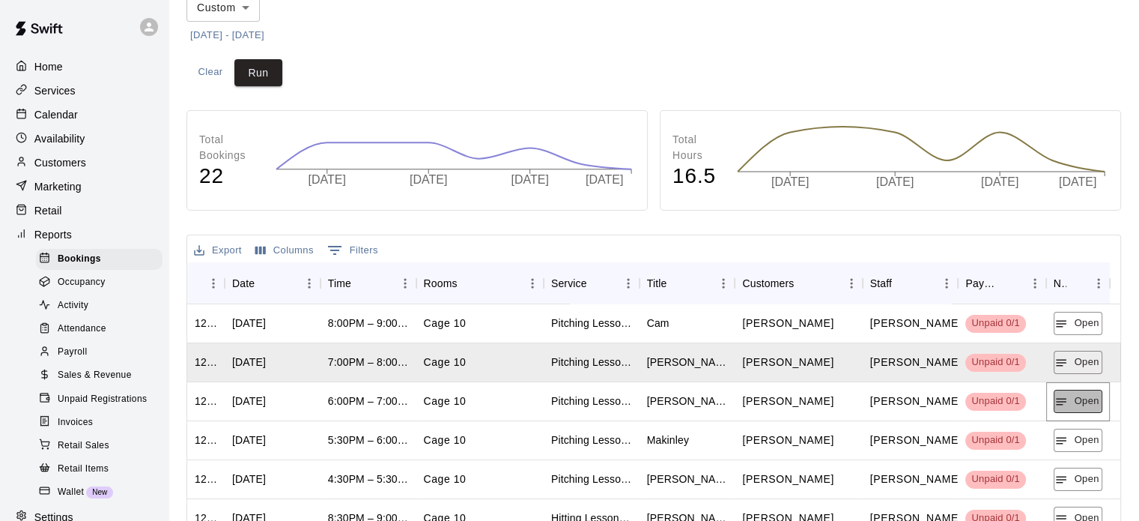
click at [1072, 401] on button "Open" at bounding box center [1078, 400] width 49 height 23
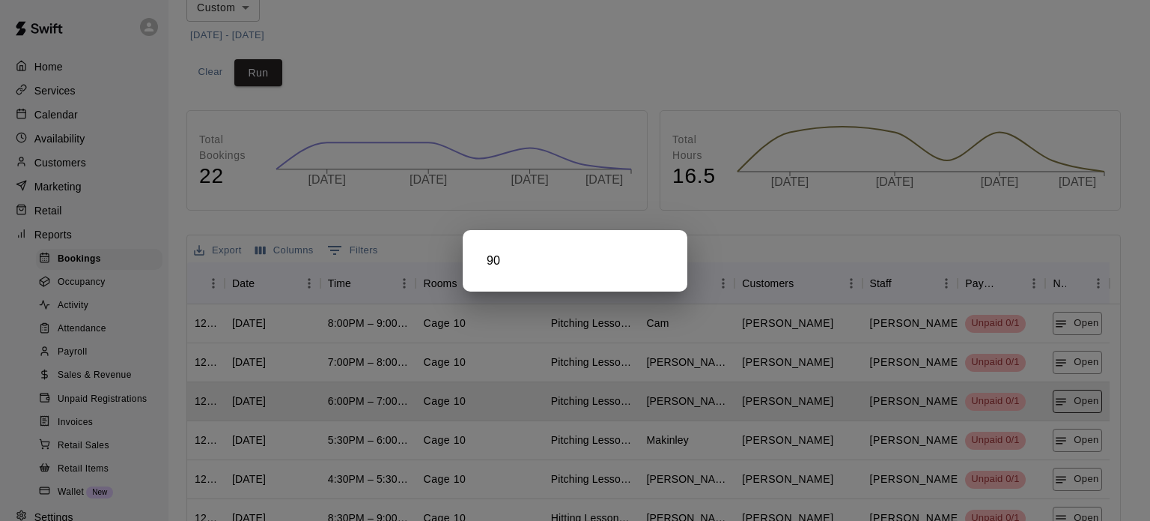
click at [1072, 401] on div at bounding box center [575, 260] width 1150 height 521
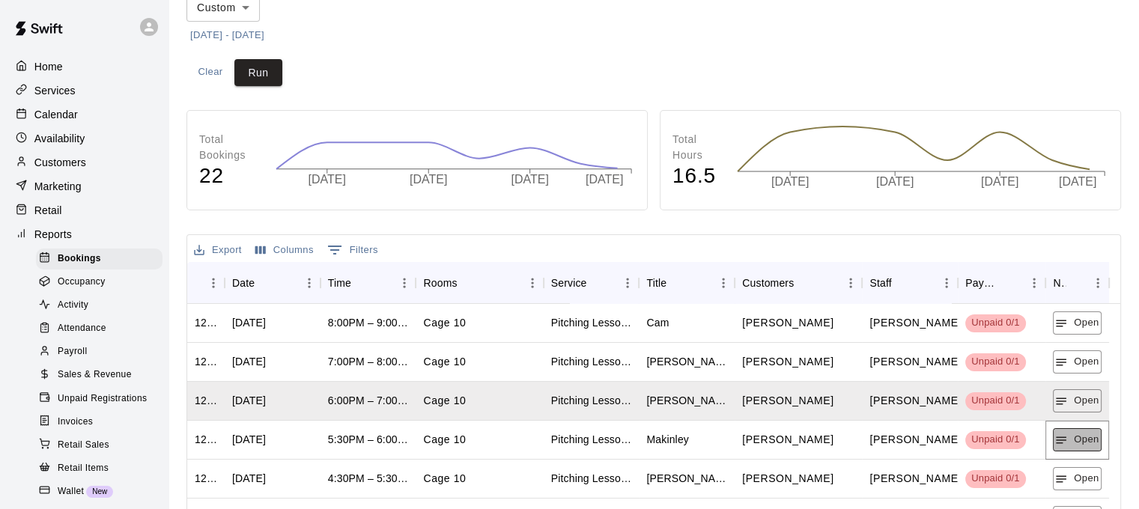
click at [1075, 434] on button "Open" at bounding box center [1077, 439] width 49 height 23
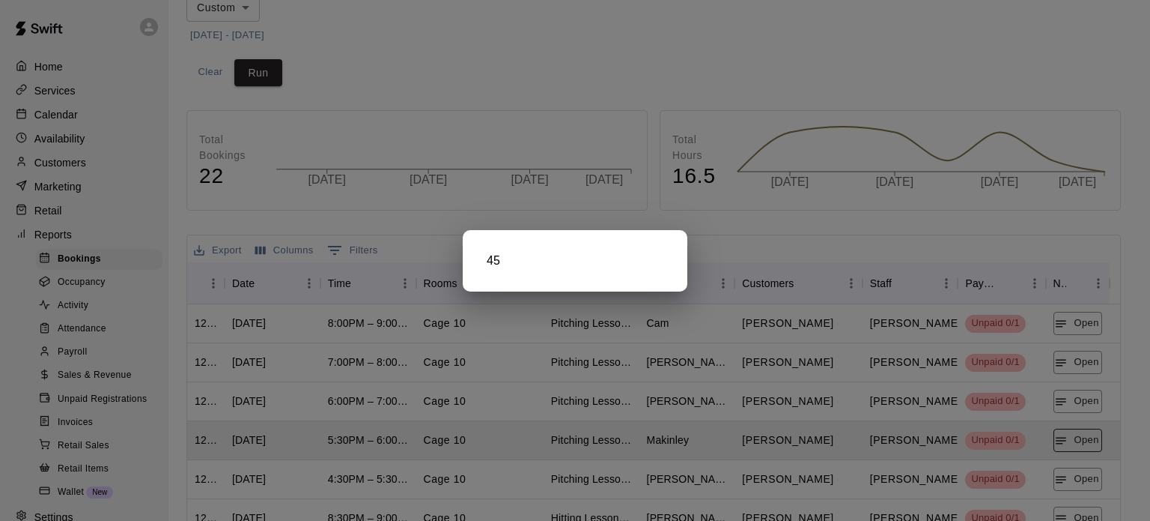
click at [1075, 434] on div at bounding box center [575, 260] width 1150 height 521
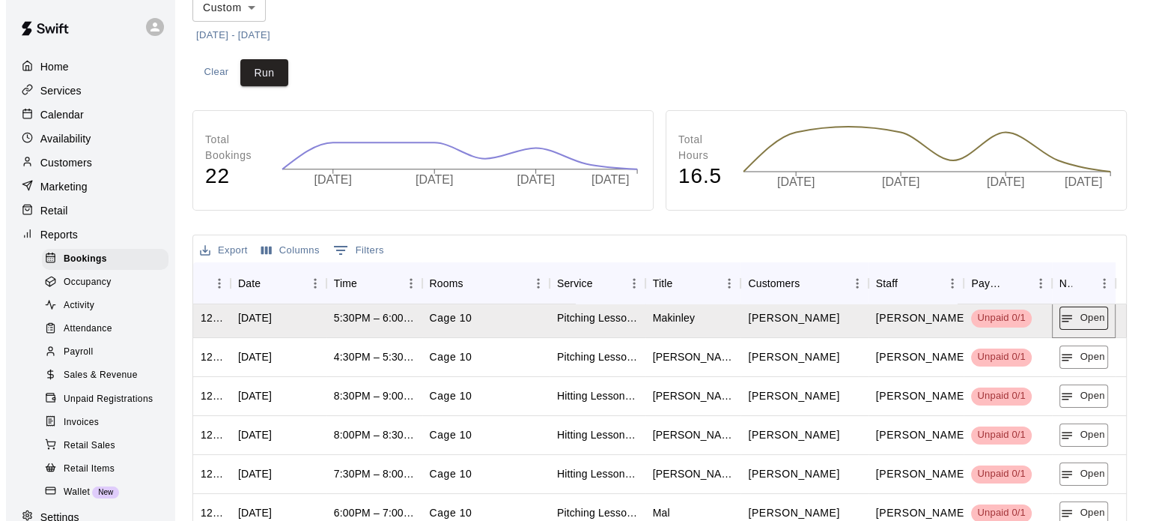
scroll to position [238, 0]
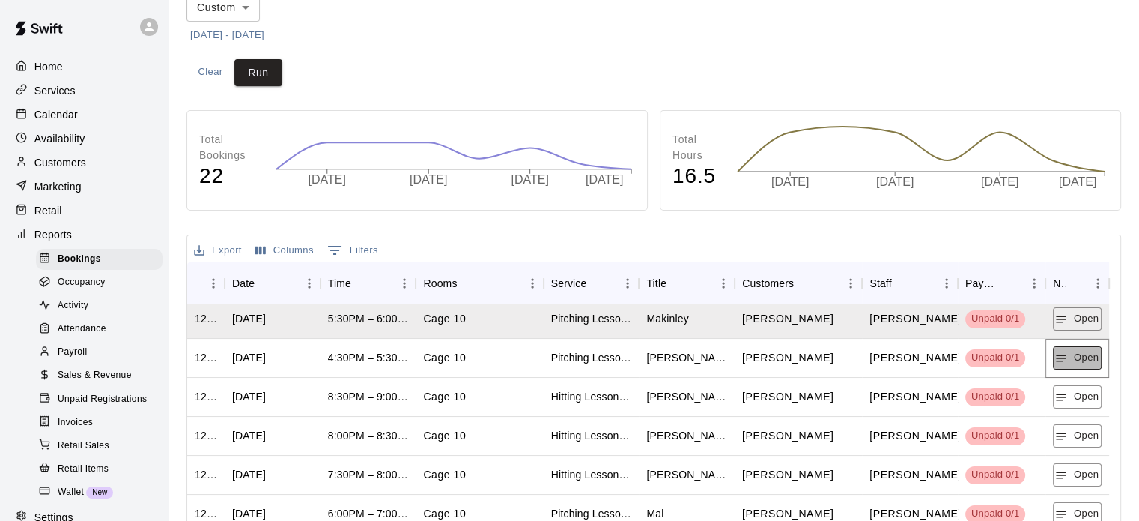
click at [1081, 350] on button "Open" at bounding box center [1077, 357] width 49 height 23
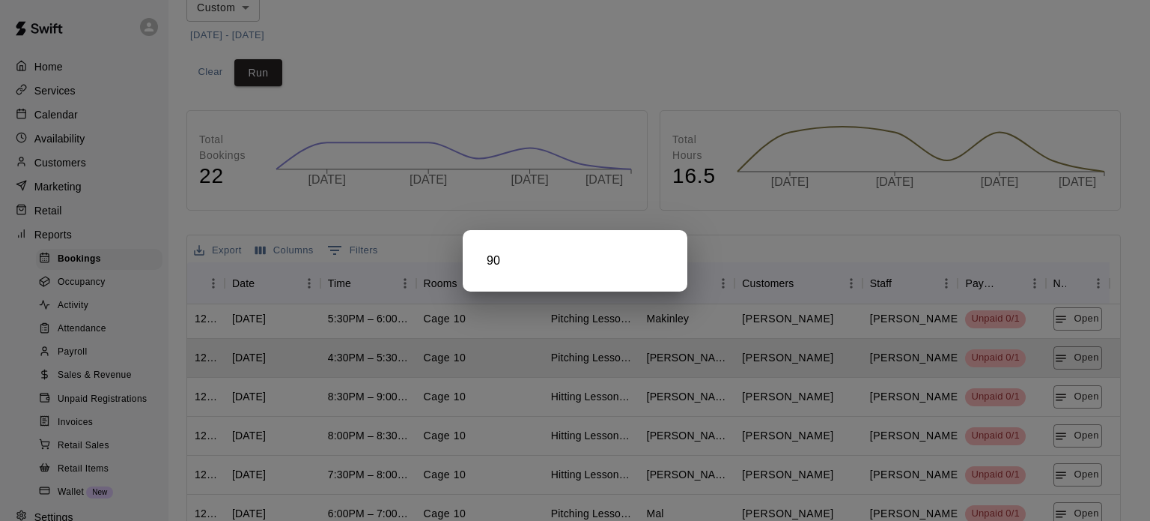
click at [1084, 398] on div at bounding box center [575, 260] width 1150 height 521
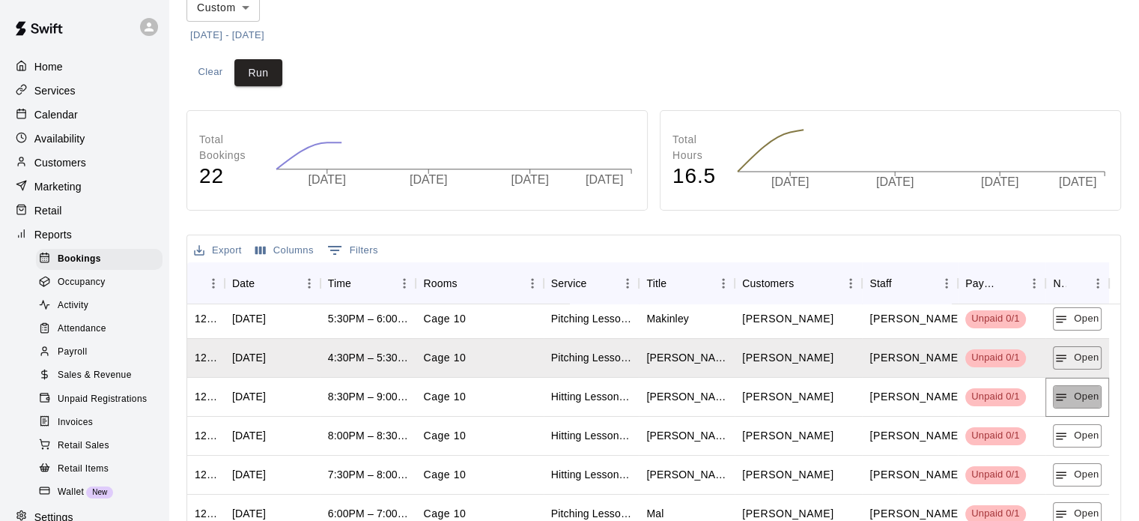
click at [1084, 398] on button "Open" at bounding box center [1077, 396] width 49 height 23
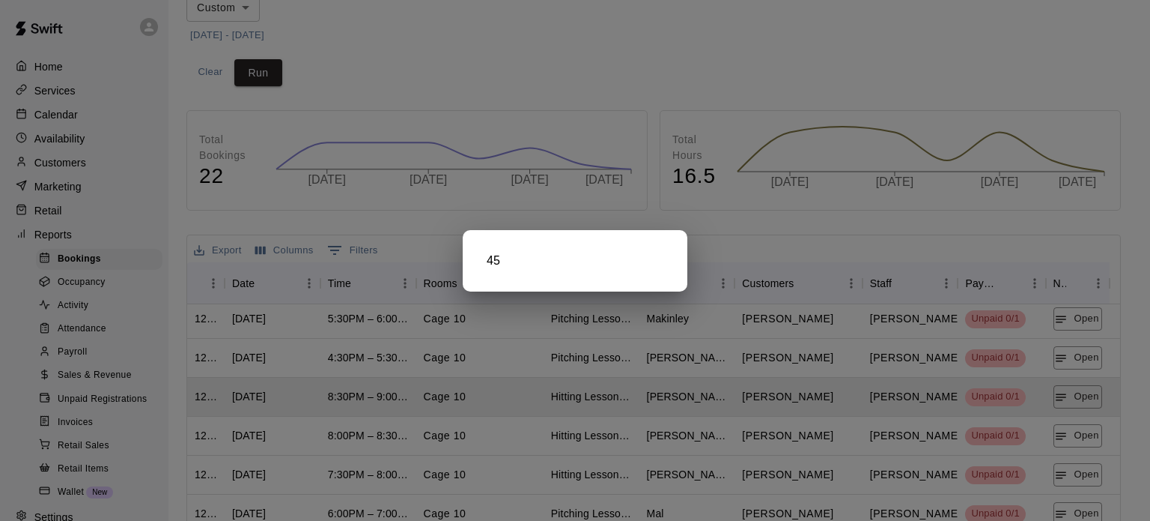
click at [1085, 434] on div at bounding box center [575, 260] width 1150 height 521
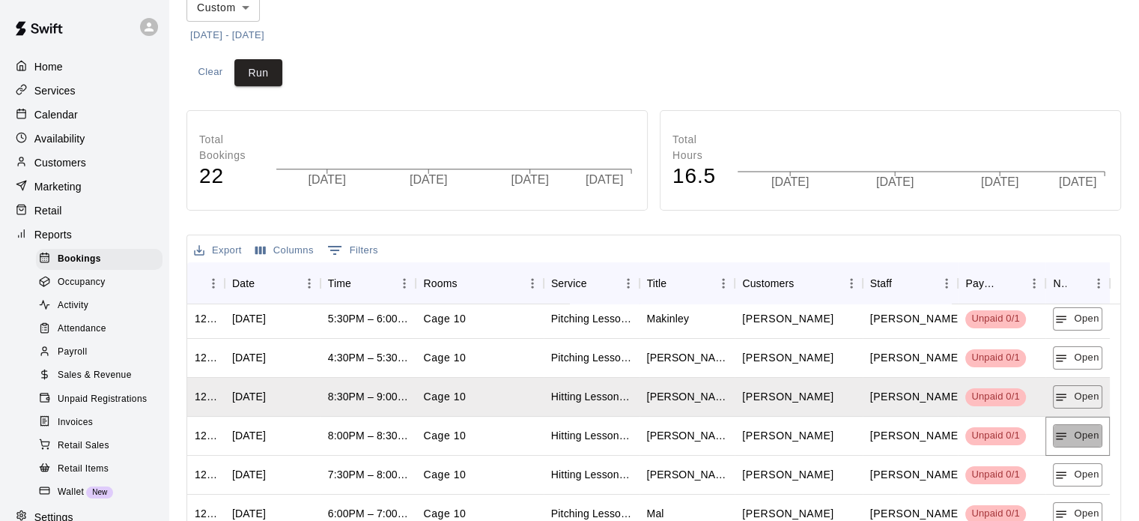
click at [1085, 434] on button "Open" at bounding box center [1077, 435] width 49 height 23
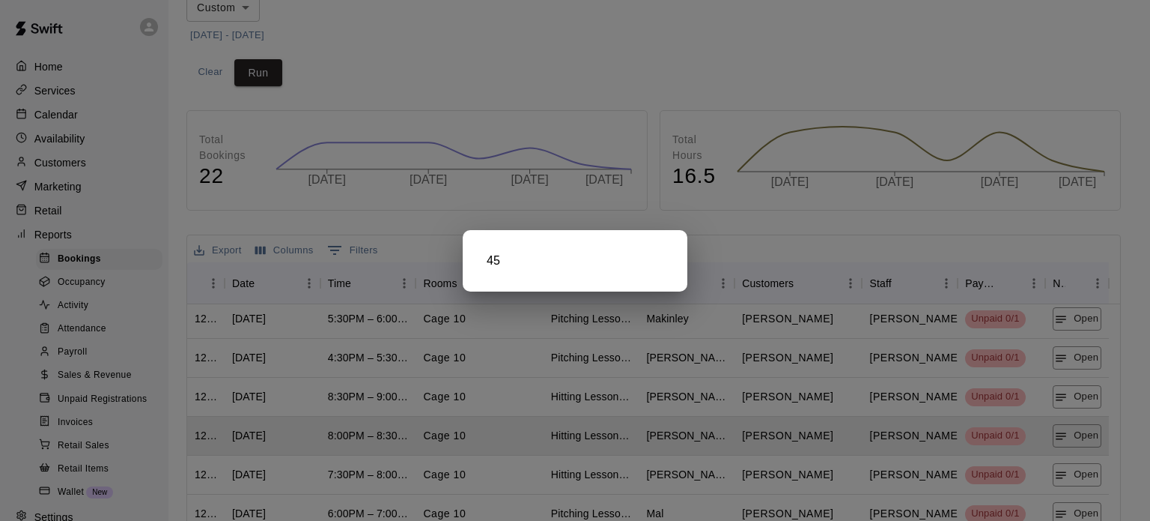
click at [1085, 467] on div at bounding box center [575, 260] width 1150 height 521
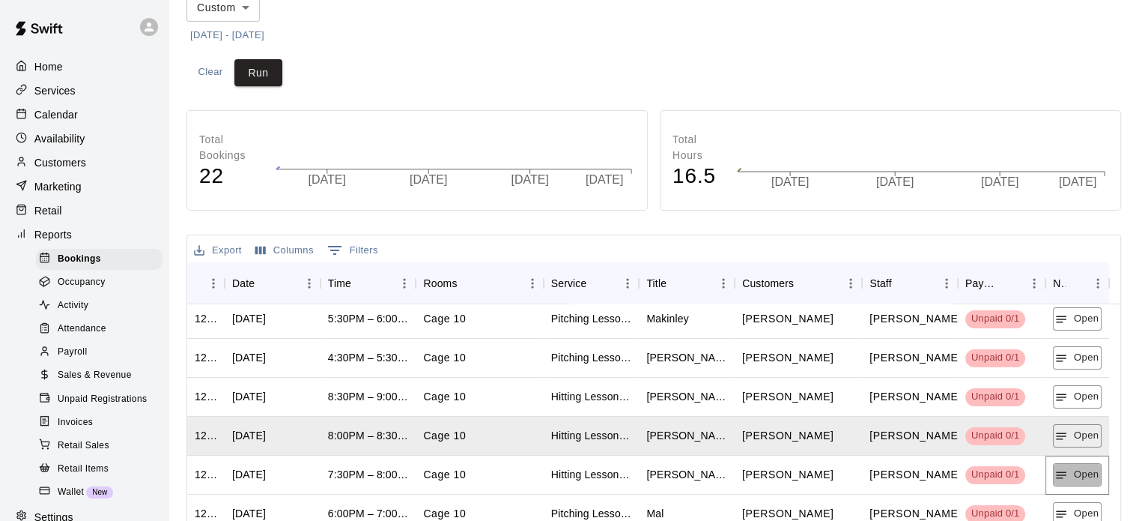
click at [1085, 467] on button "Open" at bounding box center [1077, 474] width 49 height 23
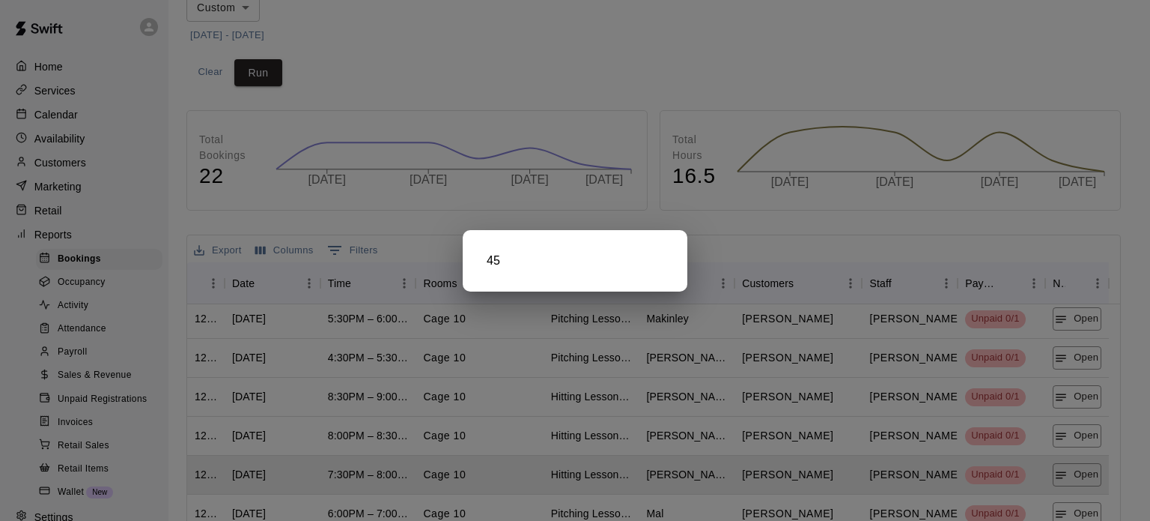
click at [1089, 505] on div at bounding box center [575, 260] width 1150 height 521
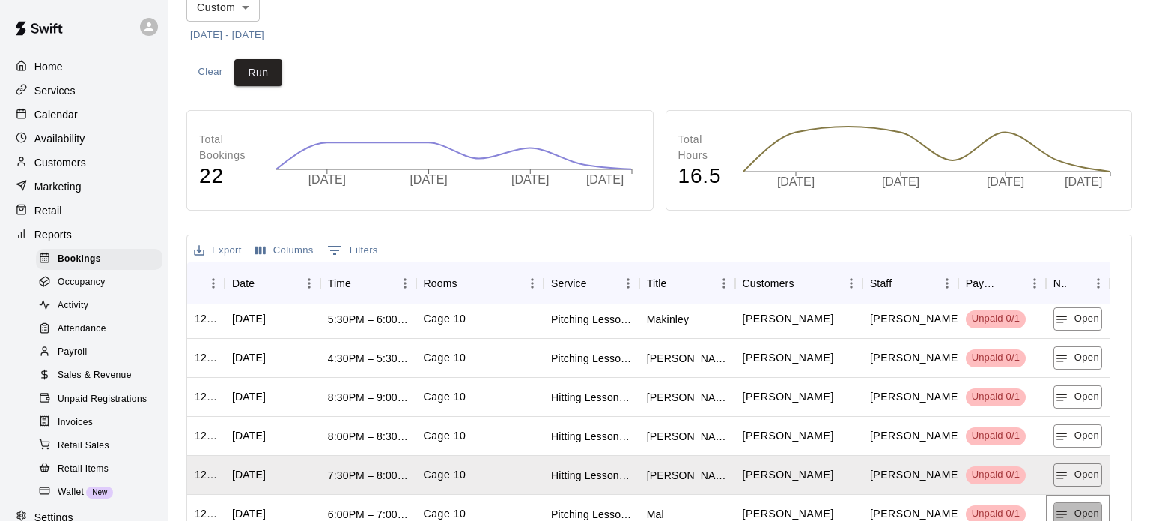
click at [1089, 505] on button "Open" at bounding box center [1078, 513] width 49 height 23
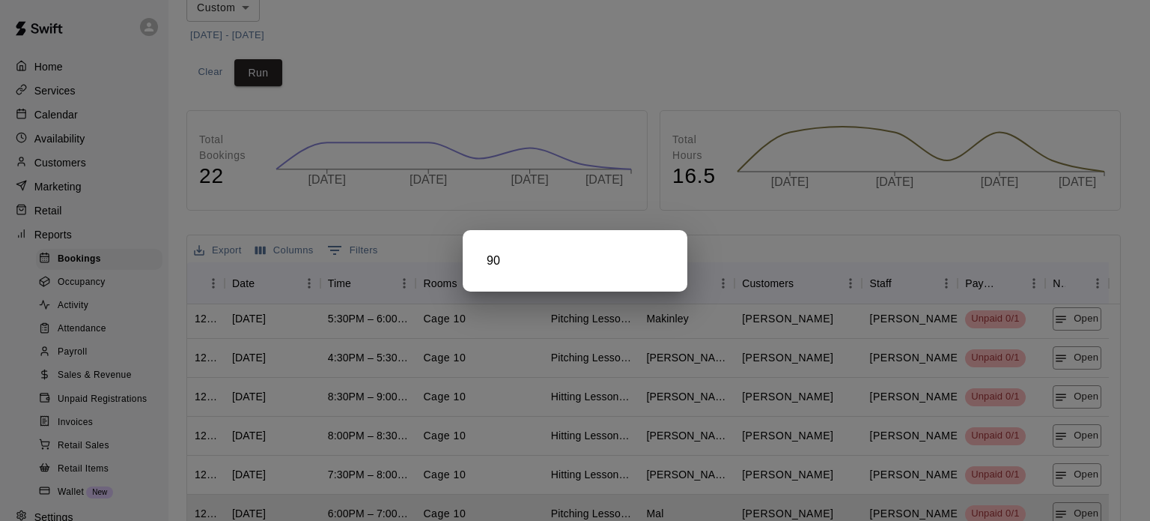
click at [1089, 505] on div at bounding box center [575, 260] width 1150 height 521
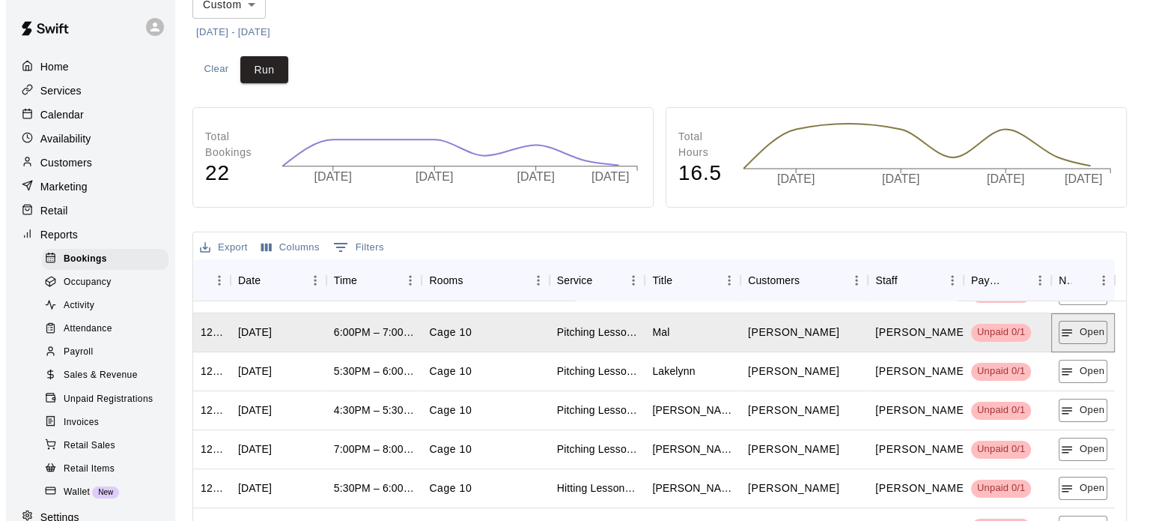
scroll to position [431, 0]
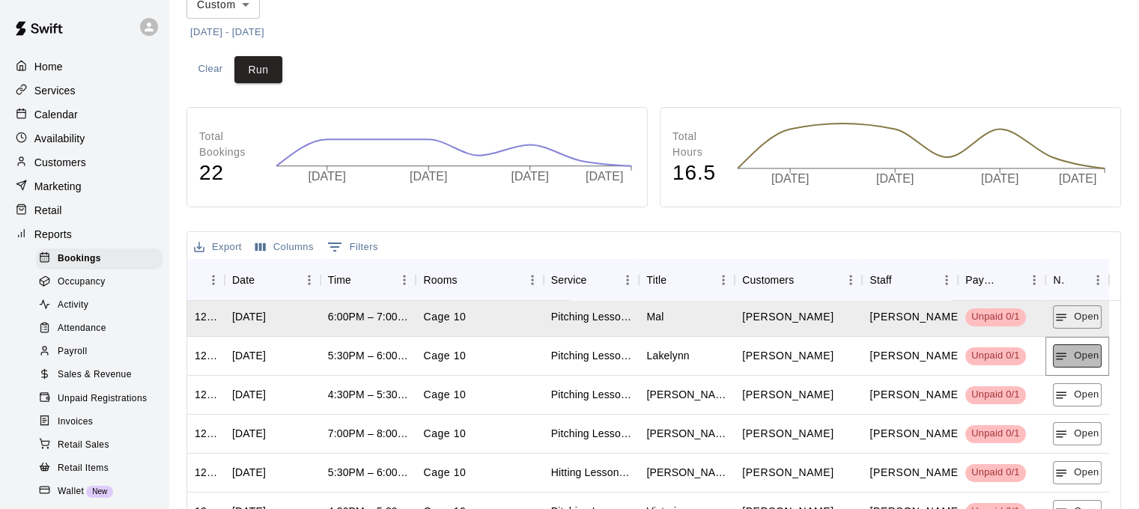
click at [1096, 350] on button "Open" at bounding box center [1077, 356] width 49 height 23
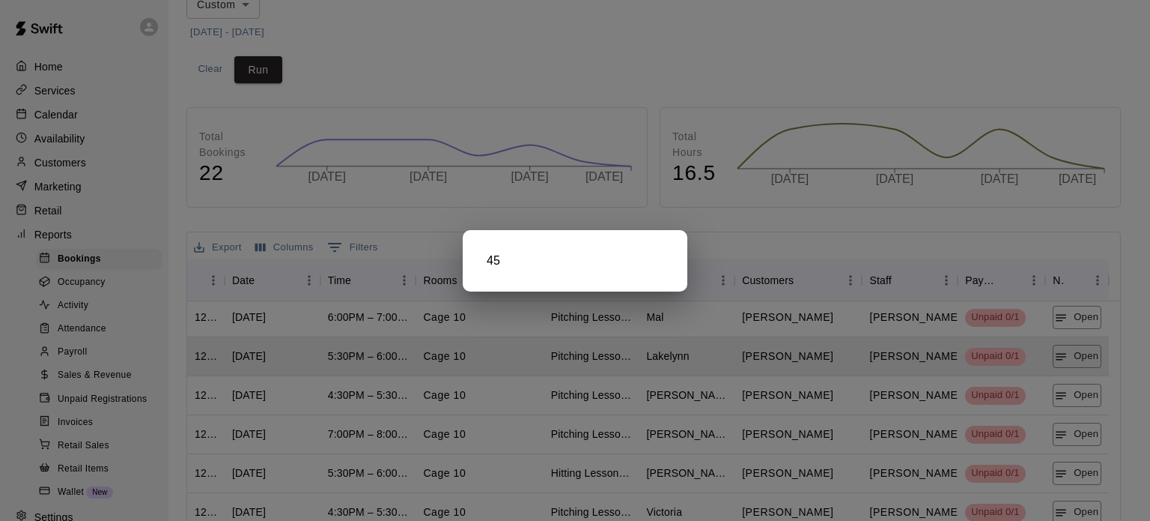
click at [1078, 392] on div at bounding box center [575, 260] width 1150 height 521
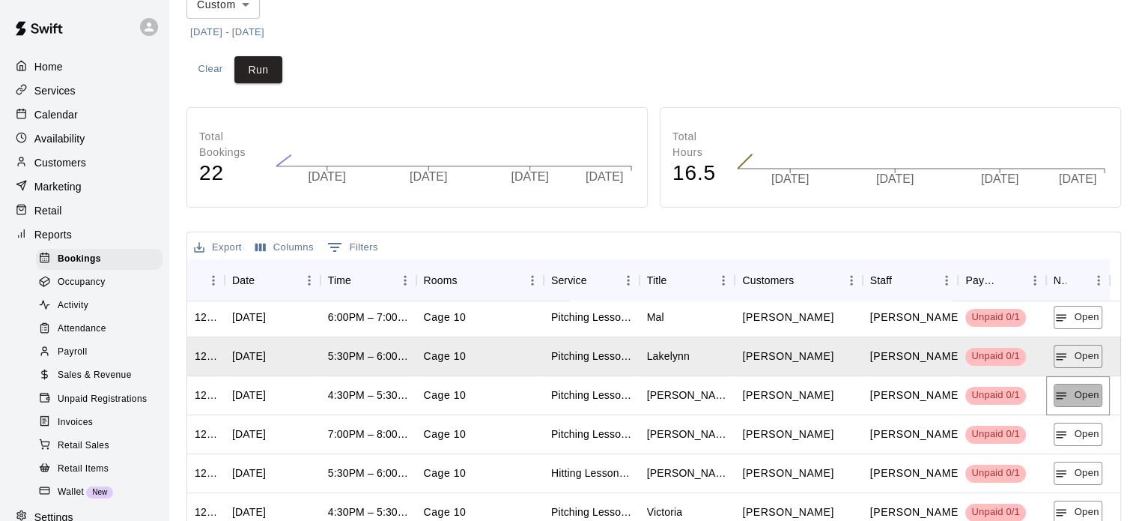
click at [1078, 392] on button "Open" at bounding box center [1078, 394] width 49 height 23
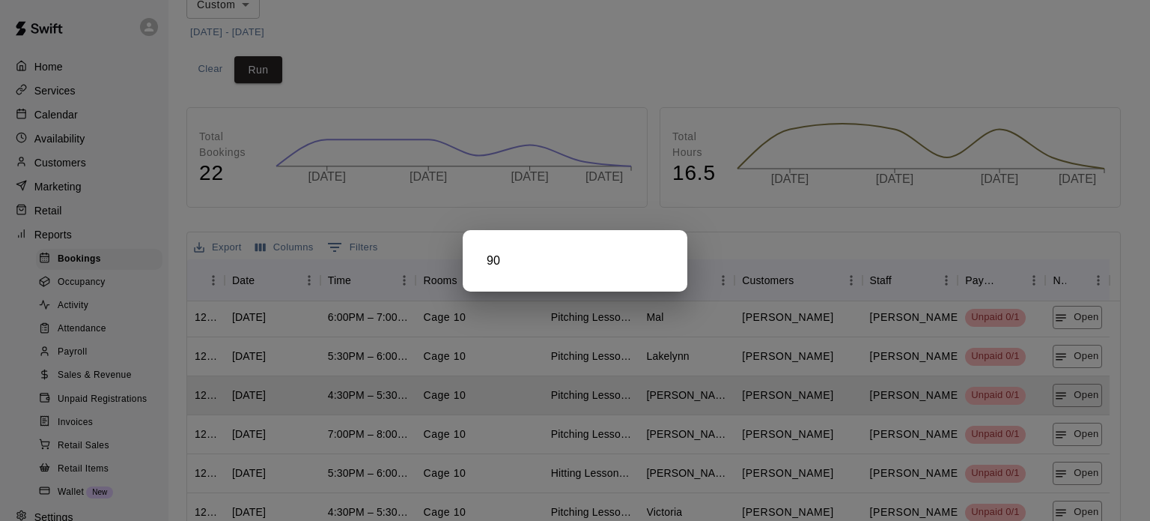
click at [1078, 440] on div at bounding box center [575, 260] width 1150 height 521
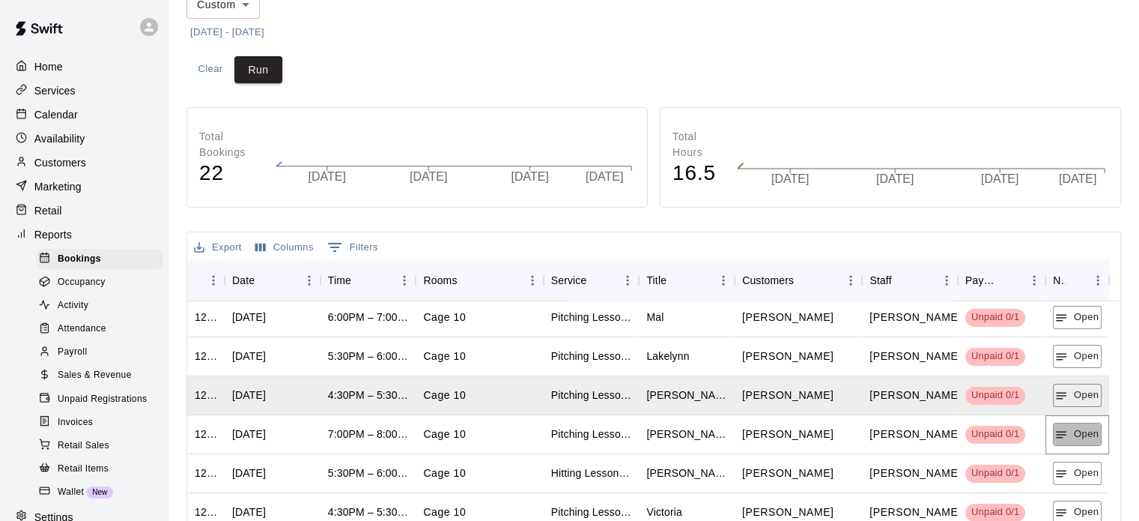
click at [1078, 440] on button "Open" at bounding box center [1077, 433] width 49 height 23
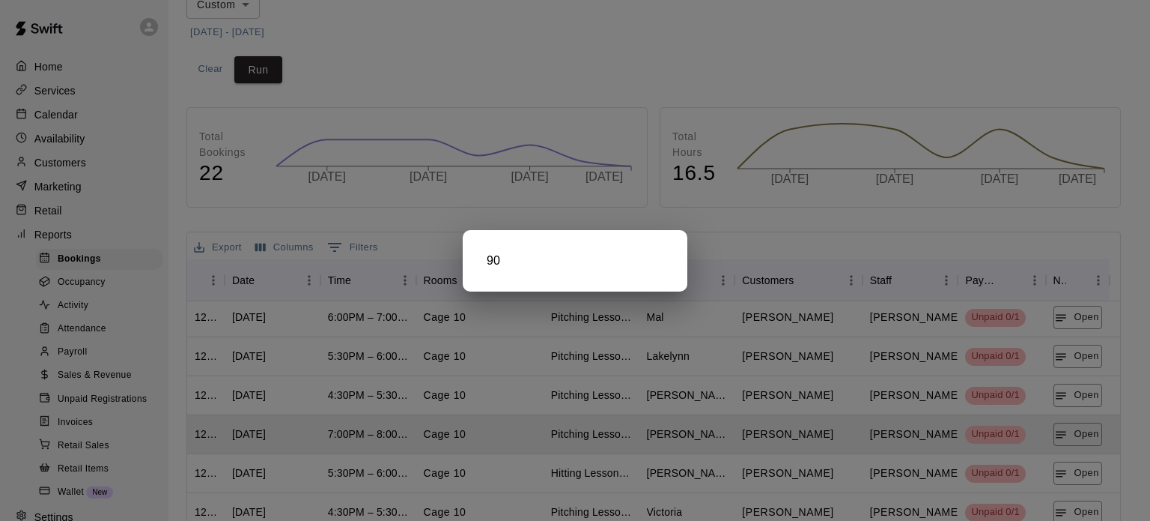
click at [1072, 467] on div at bounding box center [575, 260] width 1150 height 521
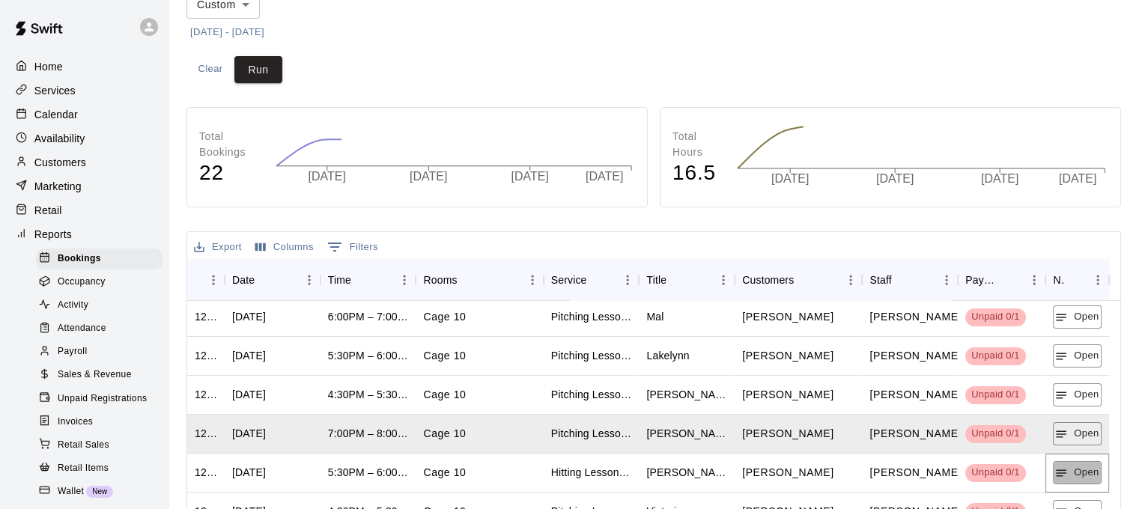
click at [1072, 467] on button "Open" at bounding box center [1077, 472] width 49 height 23
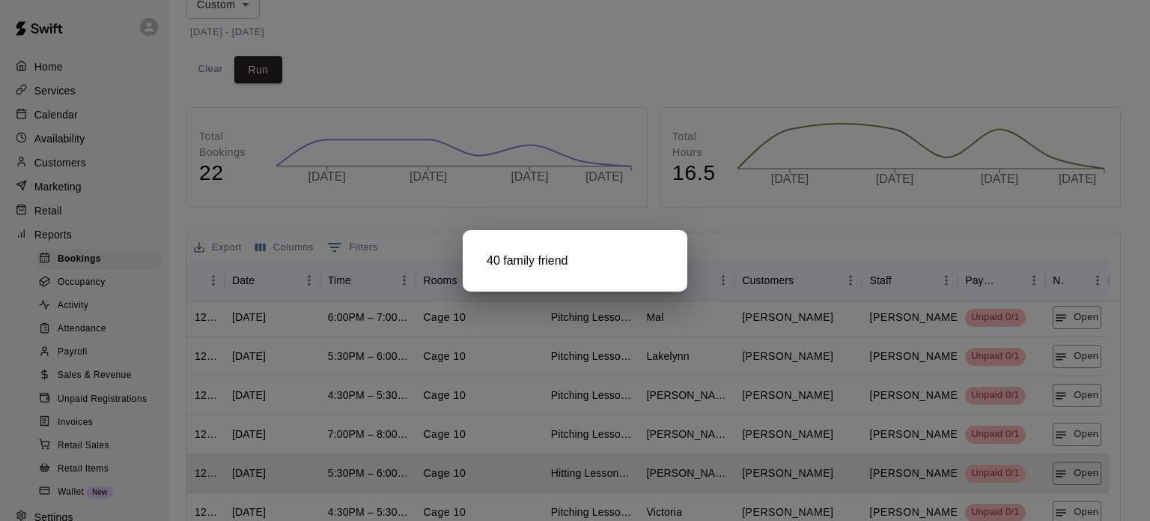
click at [1073, 509] on div at bounding box center [575, 260] width 1150 height 521
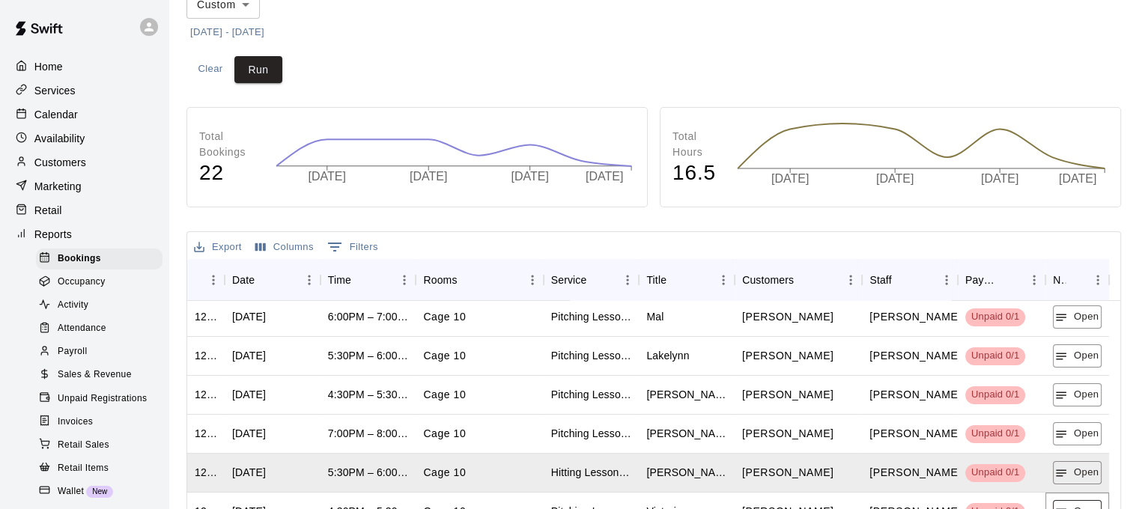
click at [1072, 503] on button "Open" at bounding box center [1077, 511] width 49 height 23
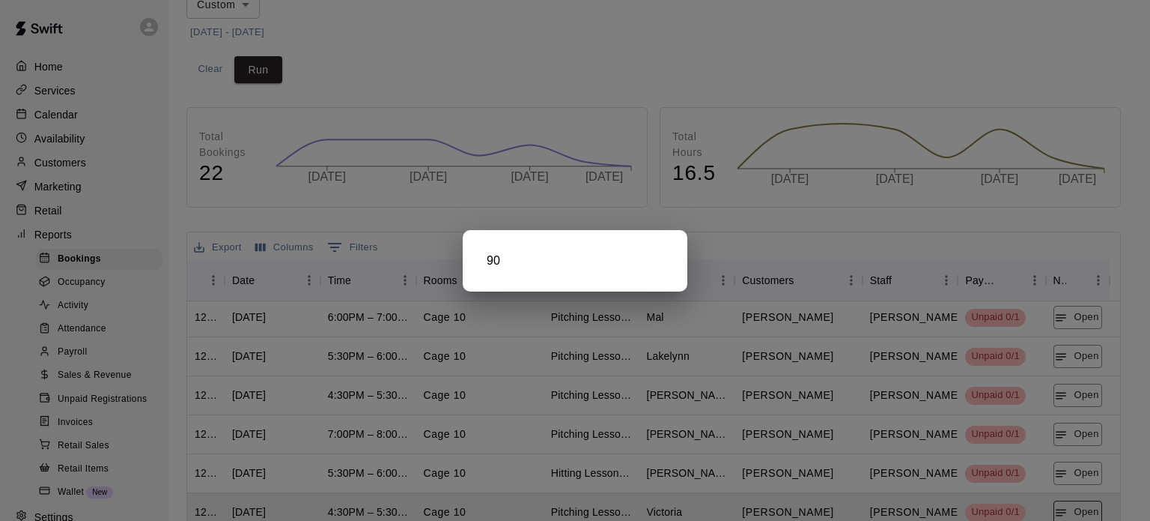
click at [1072, 503] on div at bounding box center [575, 260] width 1150 height 521
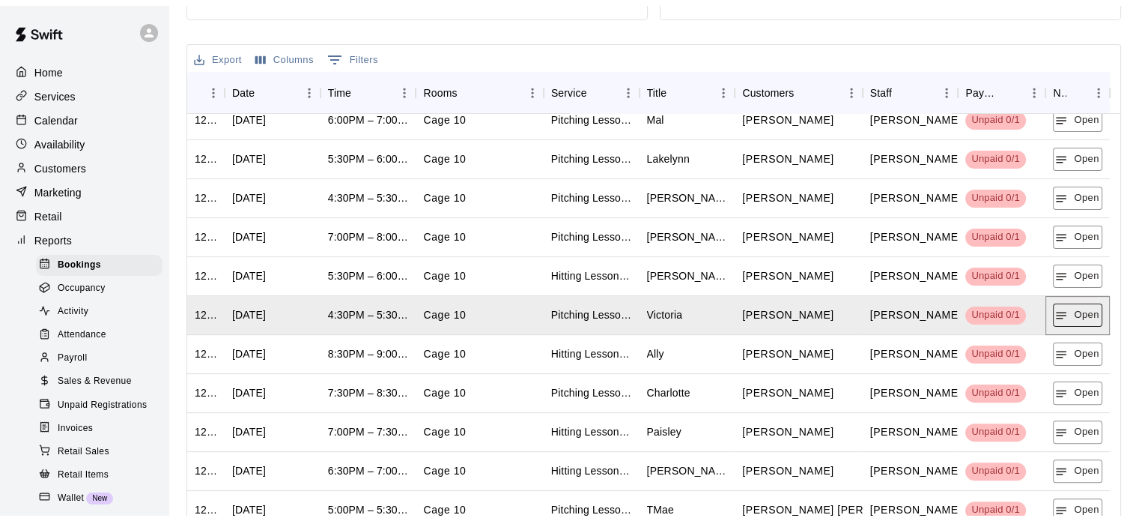
scroll to position [393, 0]
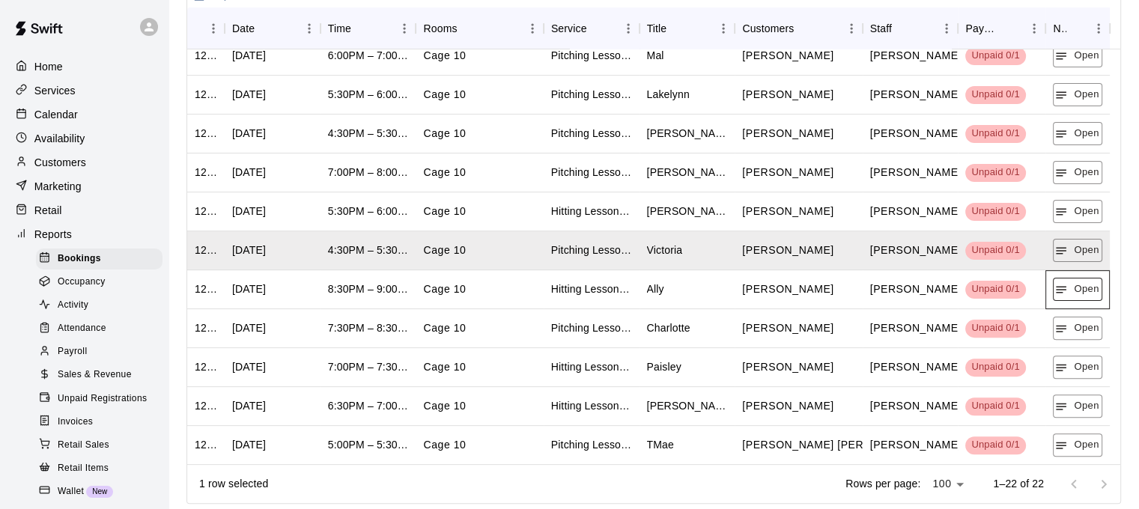
click at [1083, 302] on div "Open" at bounding box center [1078, 289] width 64 height 39
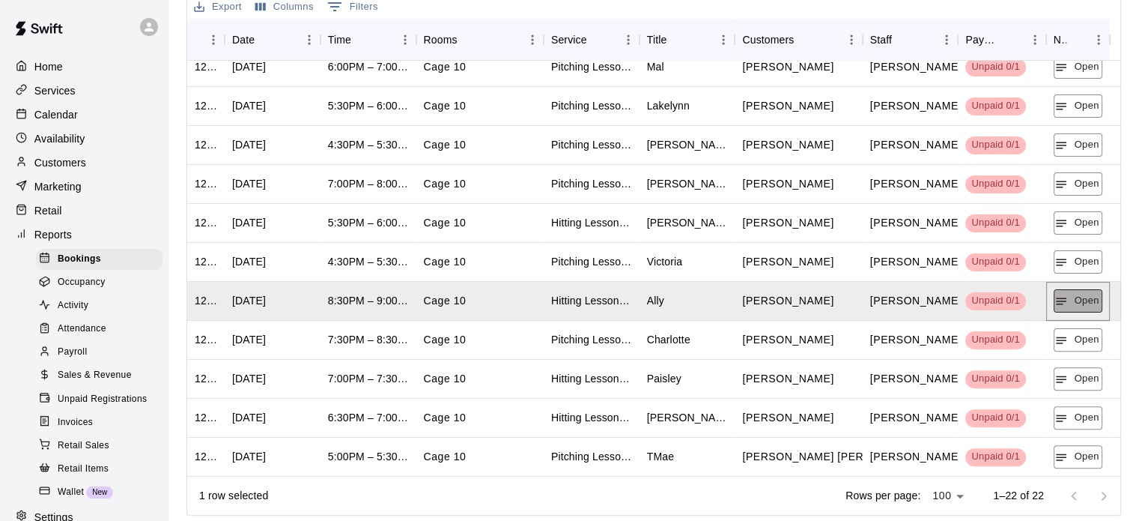
click at [1083, 302] on button "Open" at bounding box center [1078, 300] width 49 height 23
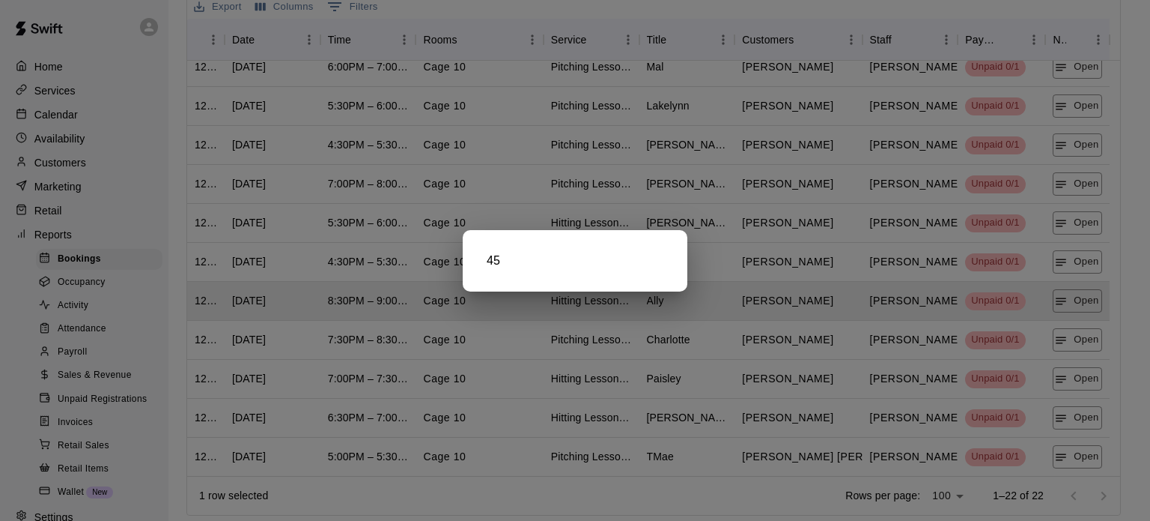
click at [1075, 341] on div at bounding box center [575, 260] width 1150 height 521
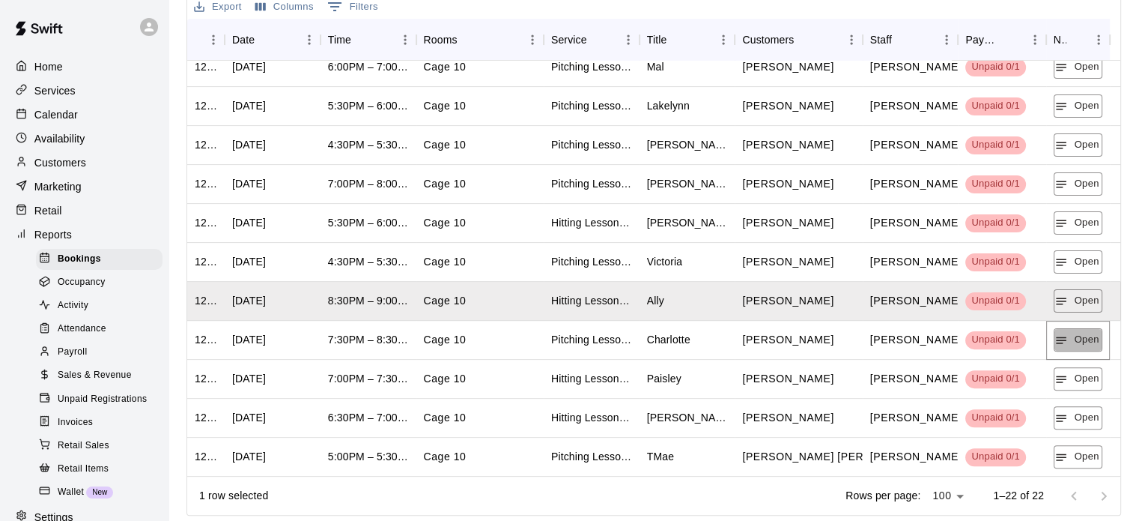
click at [1075, 341] on button "Open" at bounding box center [1078, 339] width 49 height 23
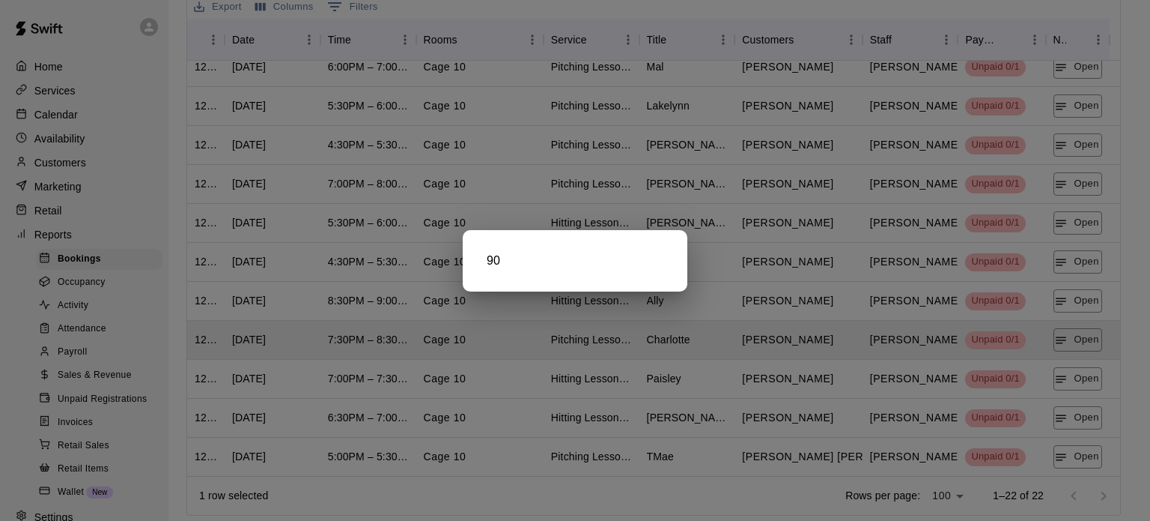
click at [1075, 383] on div at bounding box center [575, 260] width 1150 height 521
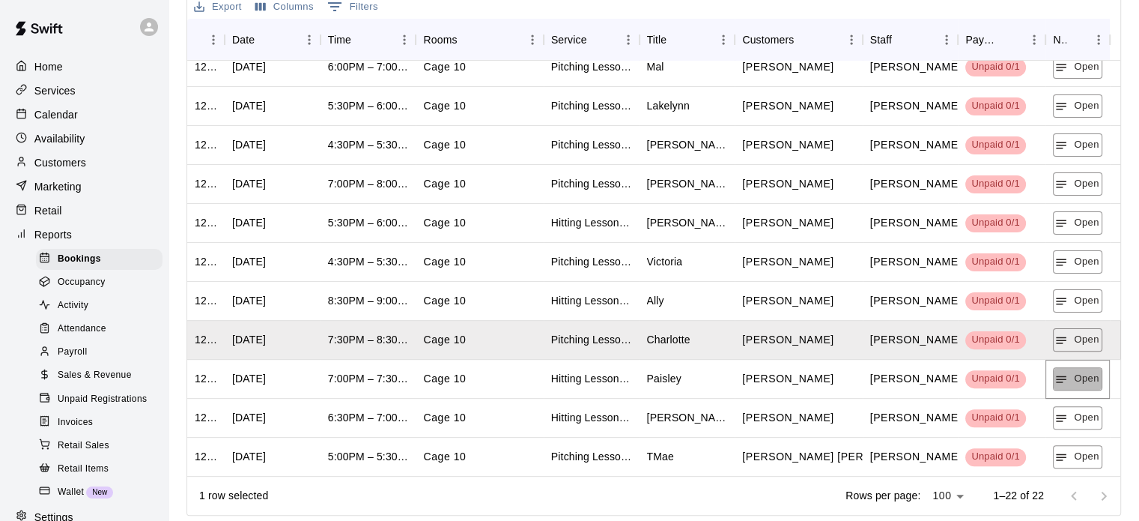
click at [1075, 383] on button "Open" at bounding box center [1077, 378] width 49 height 23
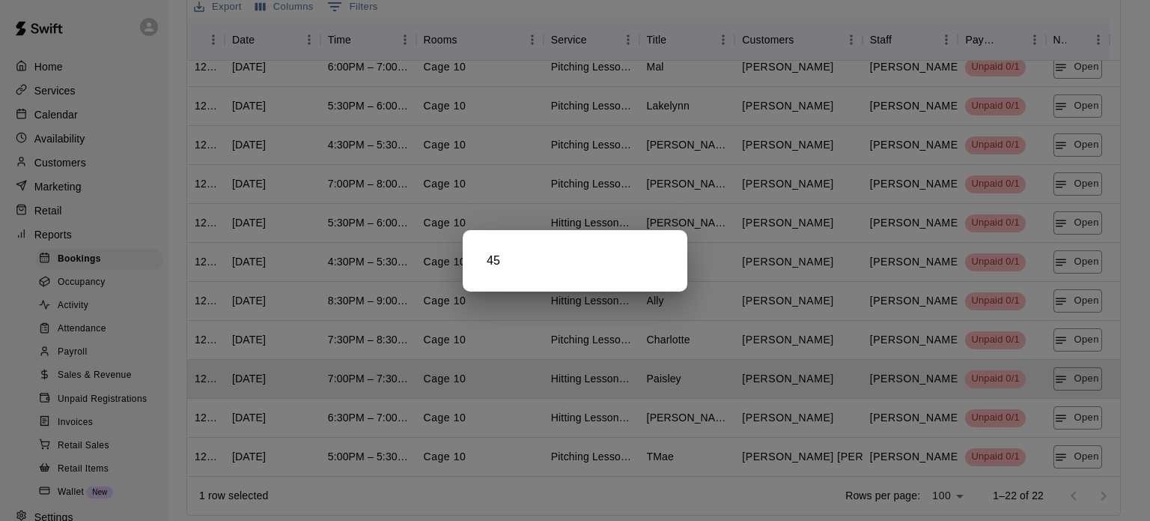
click at [1075, 413] on div at bounding box center [575, 260] width 1150 height 521
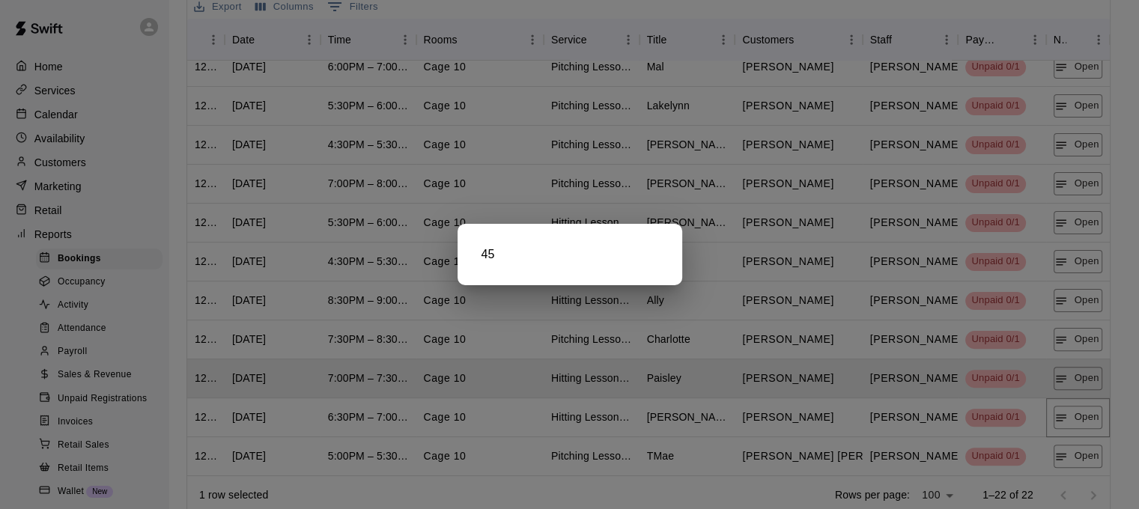
click at [1075, 413] on button "Open" at bounding box center [1078, 417] width 49 height 23
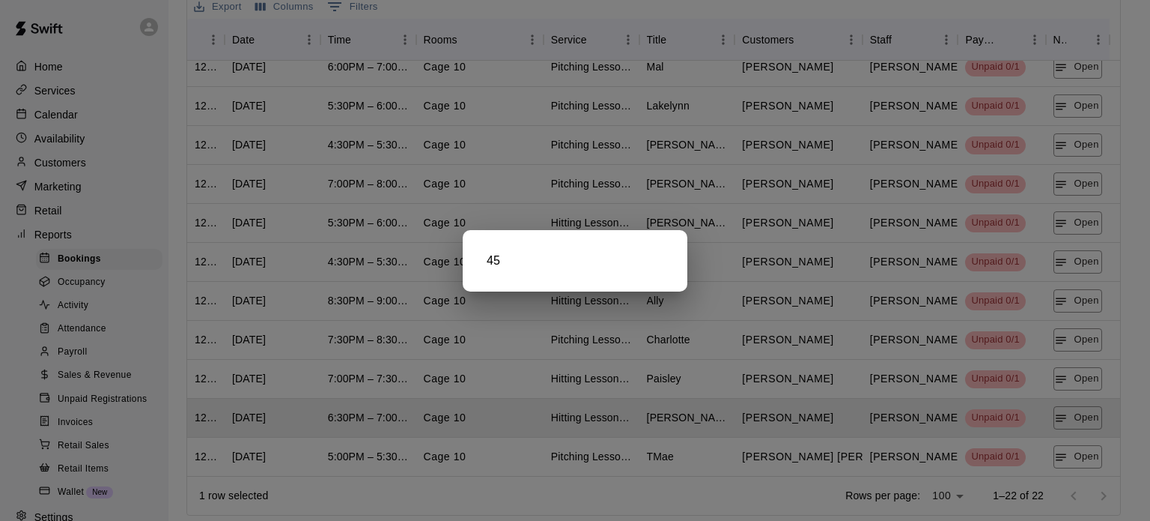
click at [1057, 463] on div at bounding box center [575, 260] width 1150 height 521
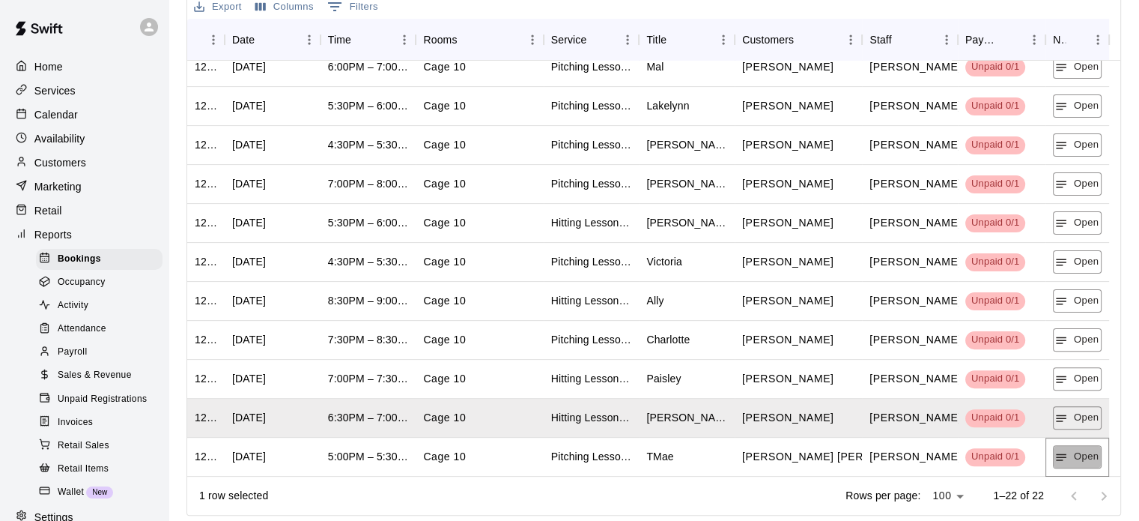
click at [1057, 463] on button "Open" at bounding box center [1077, 456] width 49 height 23
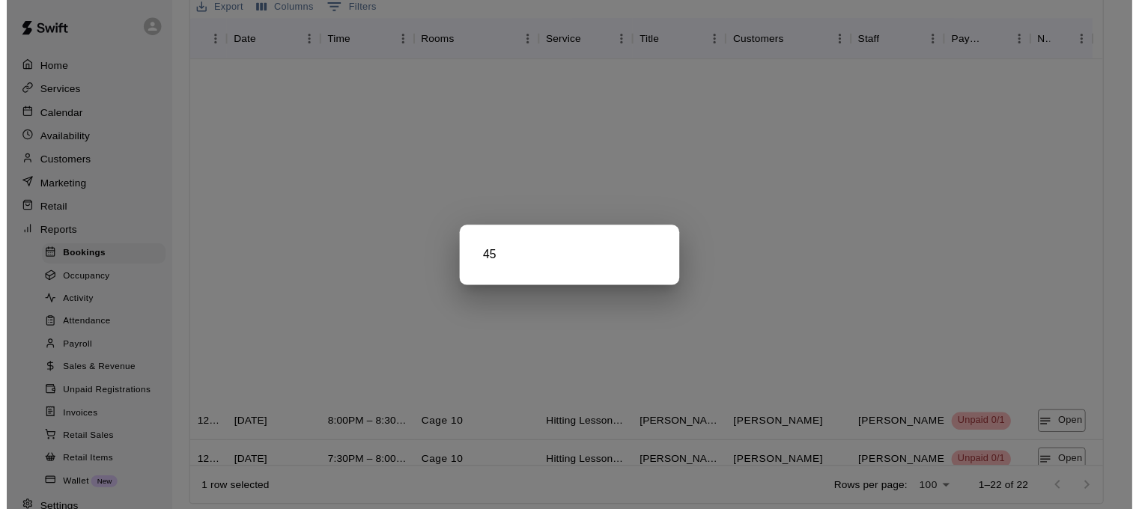
scroll to position [441, 0]
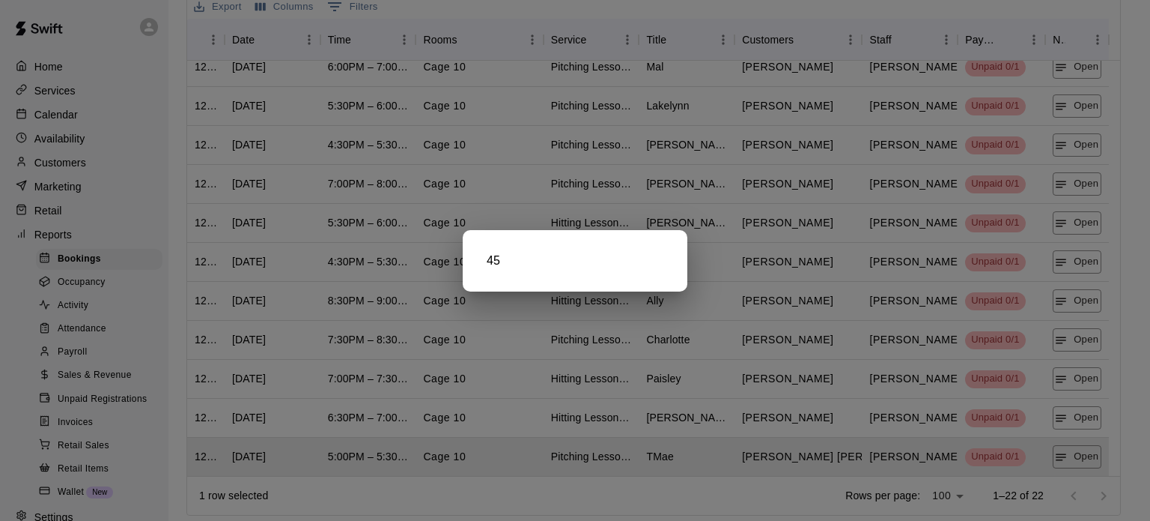
click at [193, 68] on div at bounding box center [575, 260] width 1150 height 521
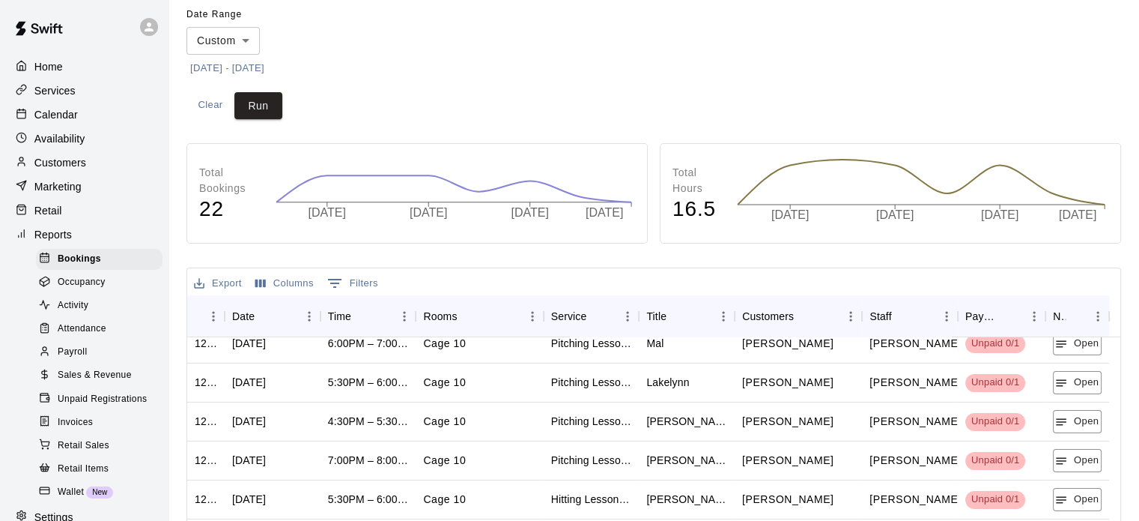
scroll to position [0, 0]
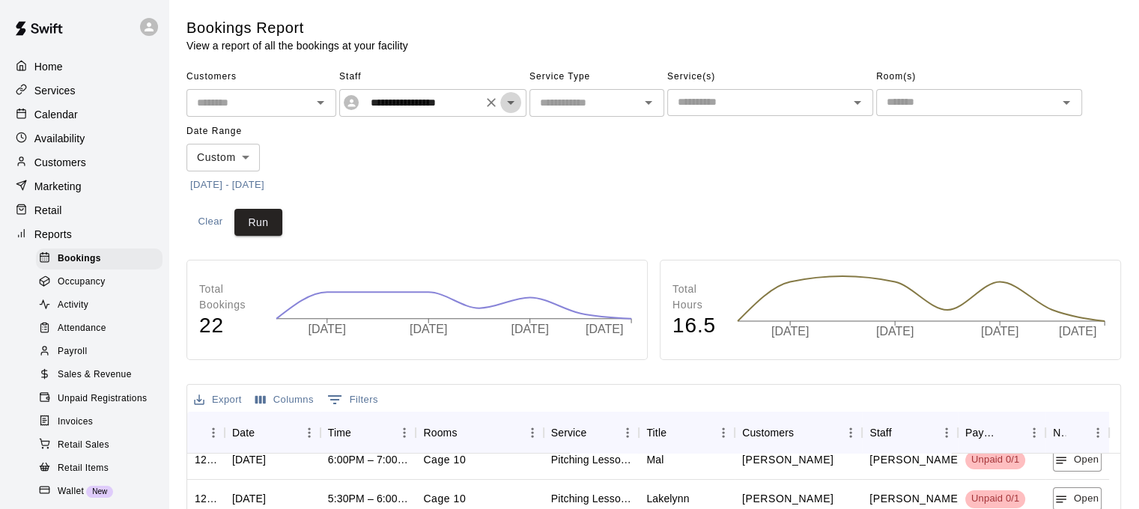
click at [510, 100] on icon "Open" at bounding box center [511, 103] width 18 height 18
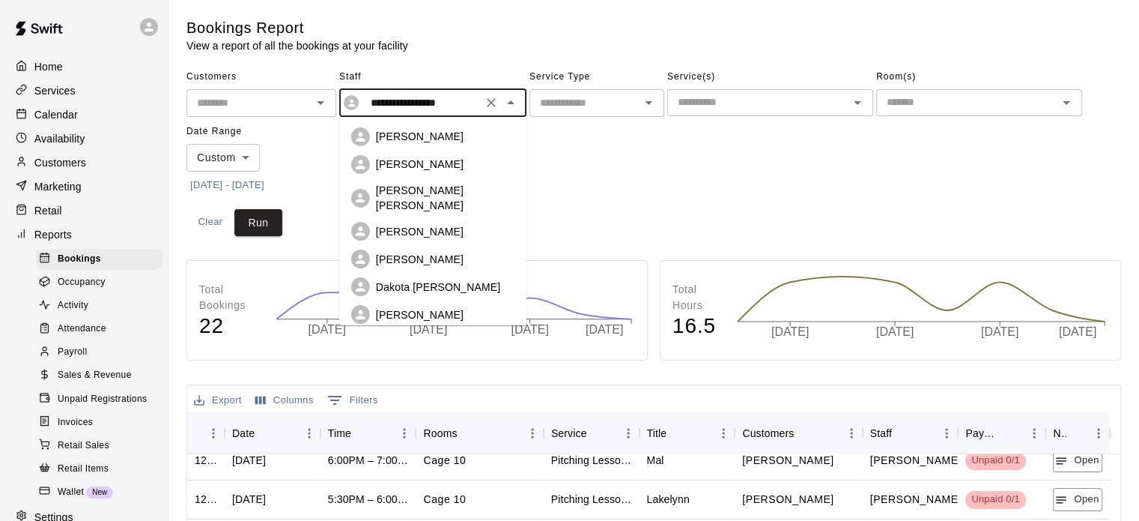
scroll to position [47, 0]
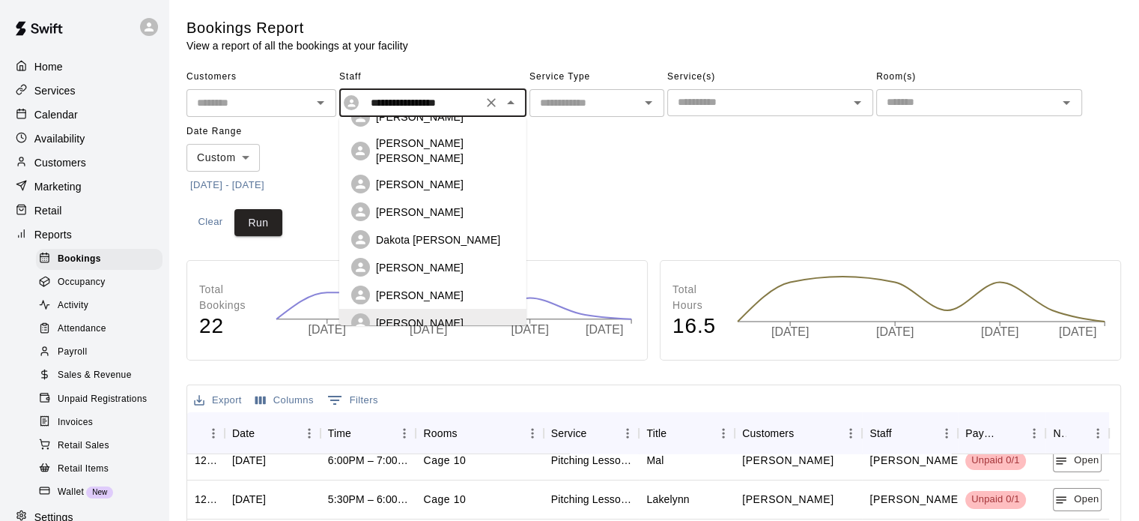
click at [428, 288] on div "[PERSON_NAME]" at bounding box center [445, 295] width 139 height 15
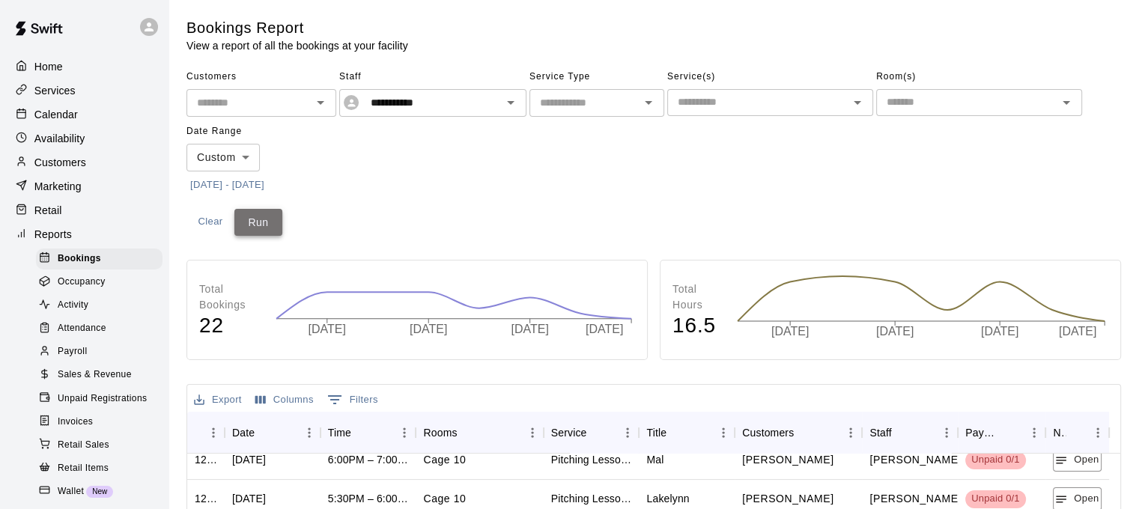
click at [265, 221] on button "Run" at bounding box center [258, 223] width 48 height 28
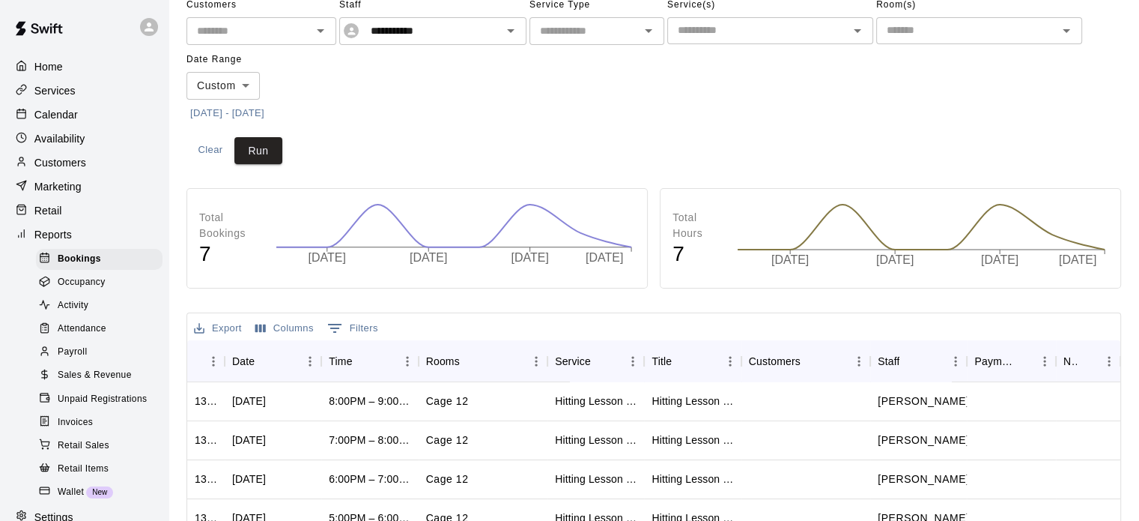
scroll to position [70, 0]
click at [248, 162] on button "Run" at bounding box center [258, 153] width 48 height 28
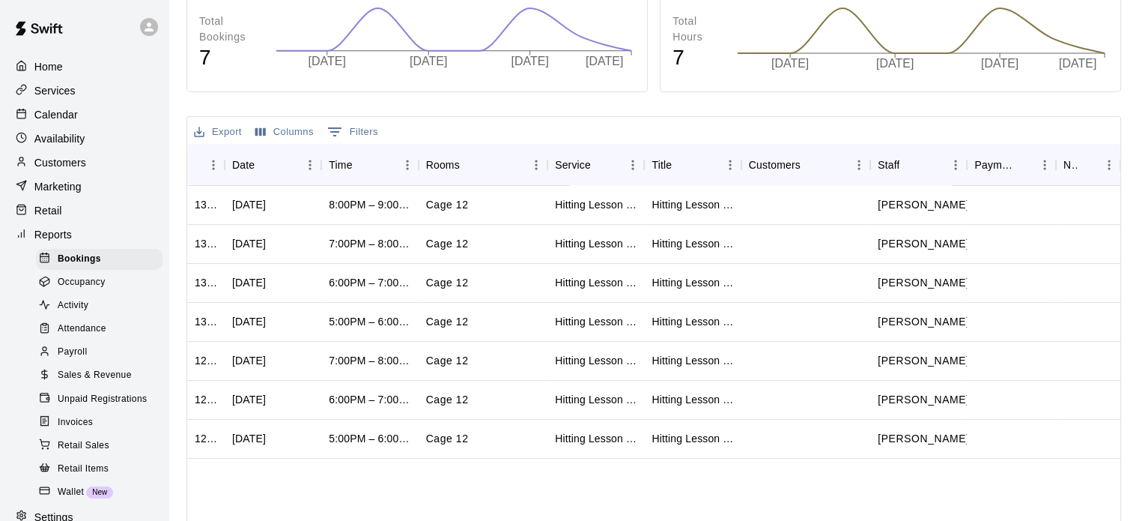
scroll to position [0, 0]
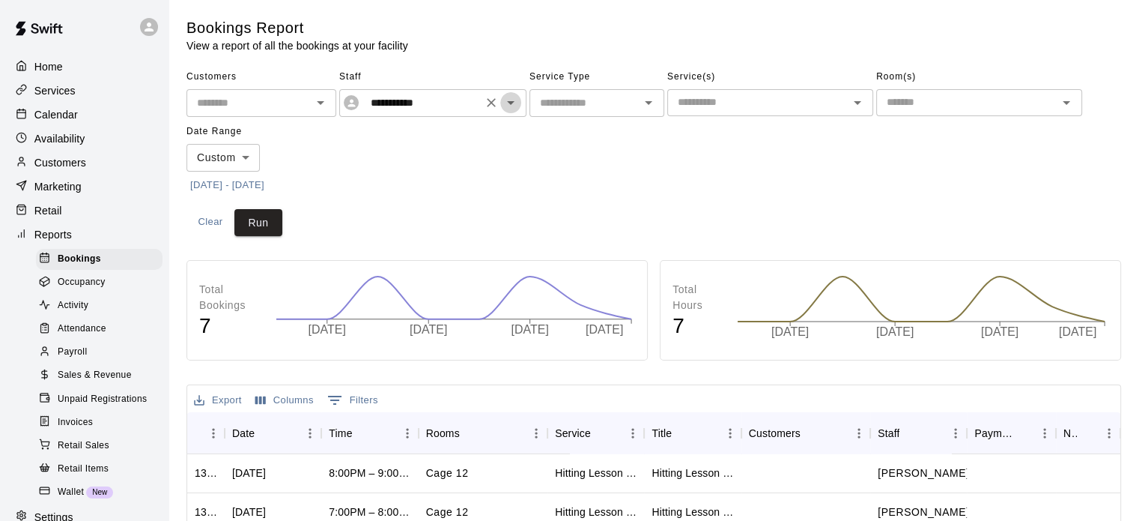
click at [516, 101] on icon "Open" at bounding box center [511, 103] width 18 height 18
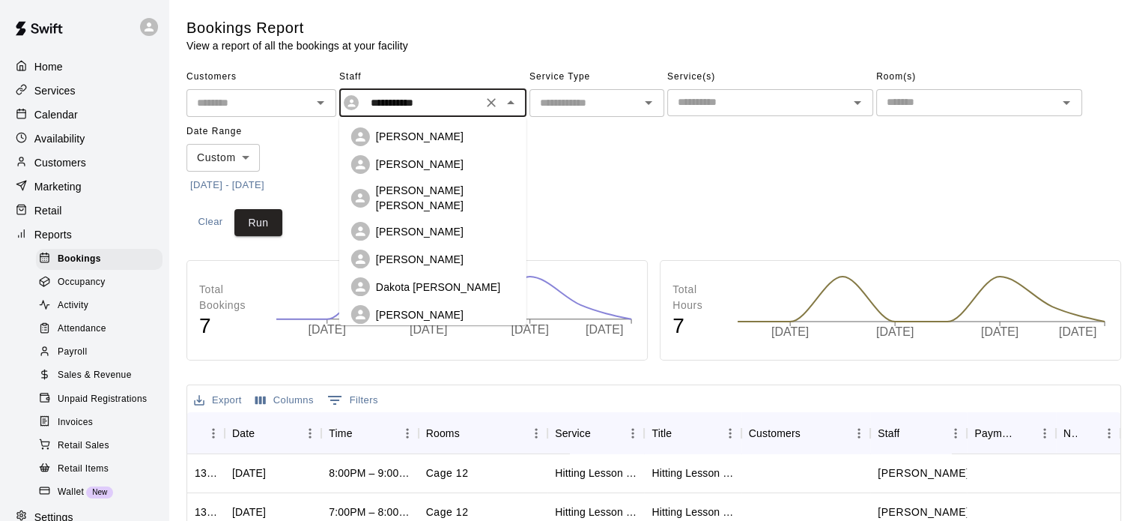
scroll to position [19, 0]
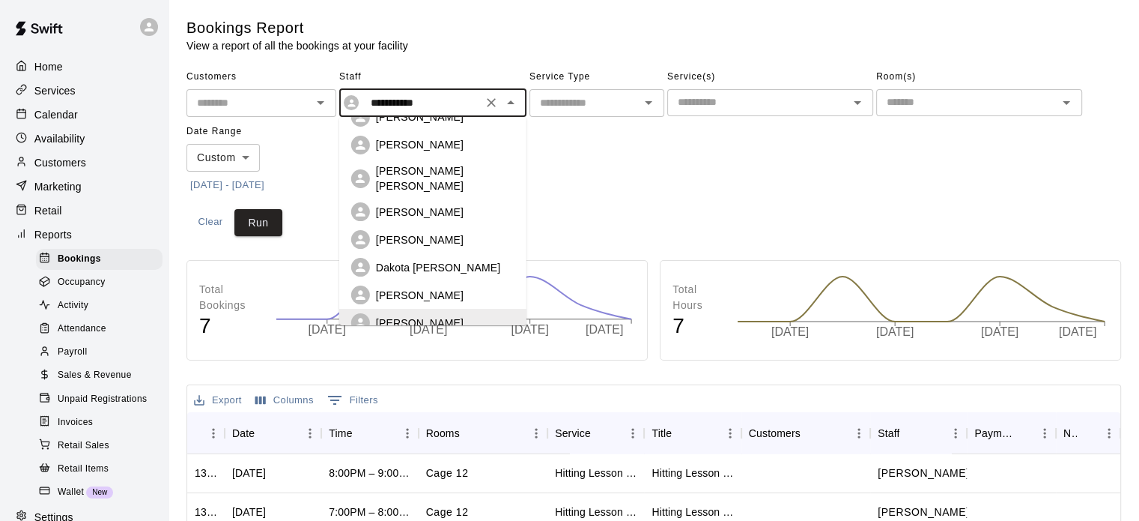
click at [414, 288] on p "[PERSON_NAME]" at bounding box center [420, 295] width 88 height 15
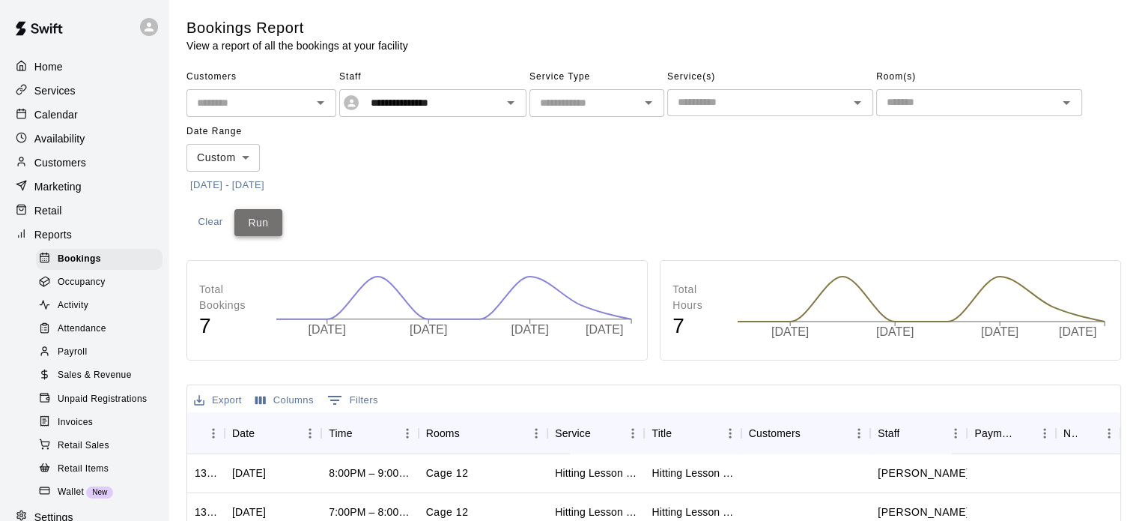
click at [261, 222] on button "Run" at bounding box center [258, 223] width 48 height 28
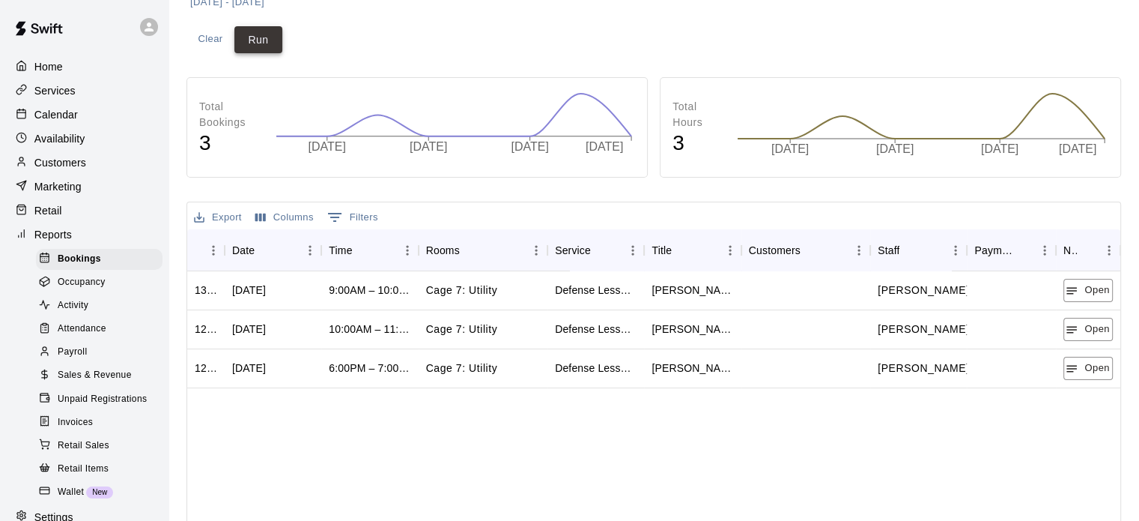
scroll to position [186, 0]
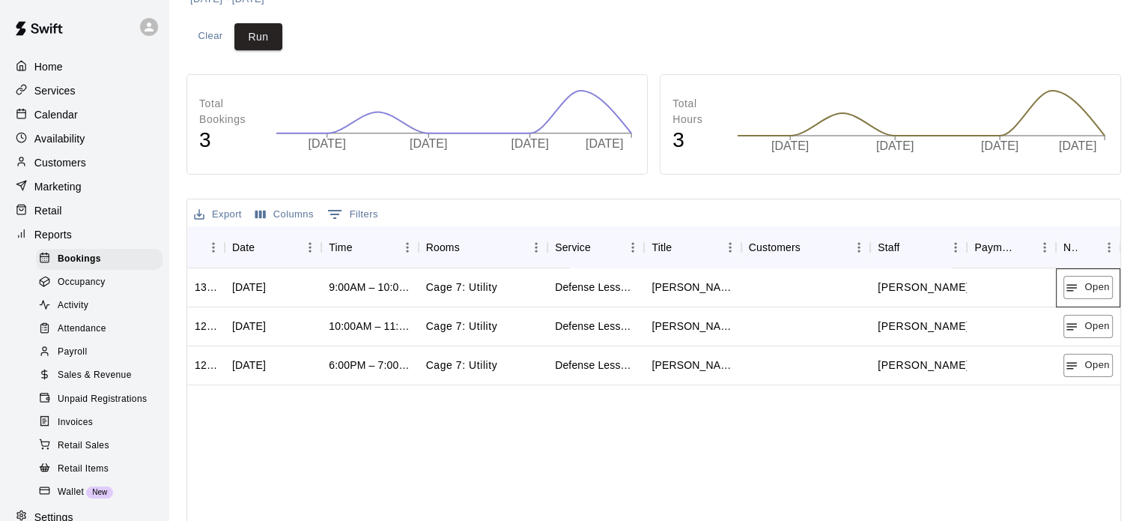
click at [1093, 300] on div "Open" at bounding box center [1088, 287] width 64 height 39
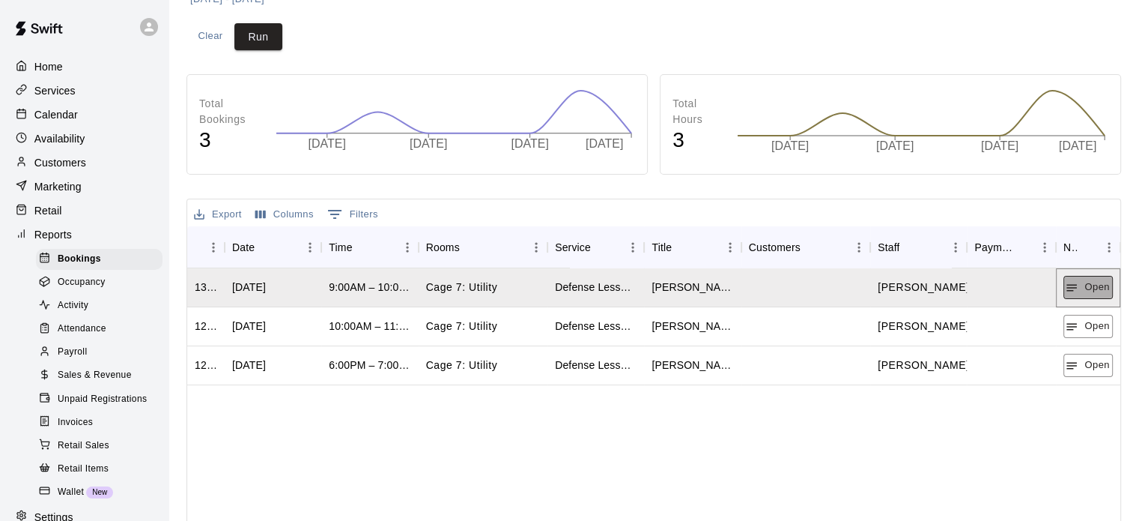
click at [1091, 293] on button "Open" at bounding box center [1087, 287] width 49 height 23
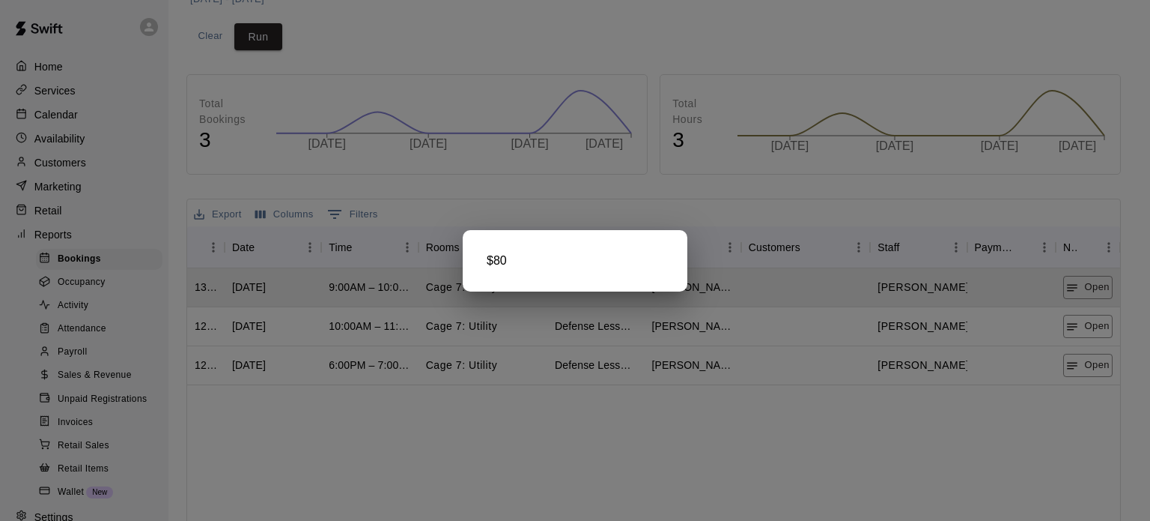
click at [1096, 330] on div at bounding box center [575, 260] width 1150 height 521
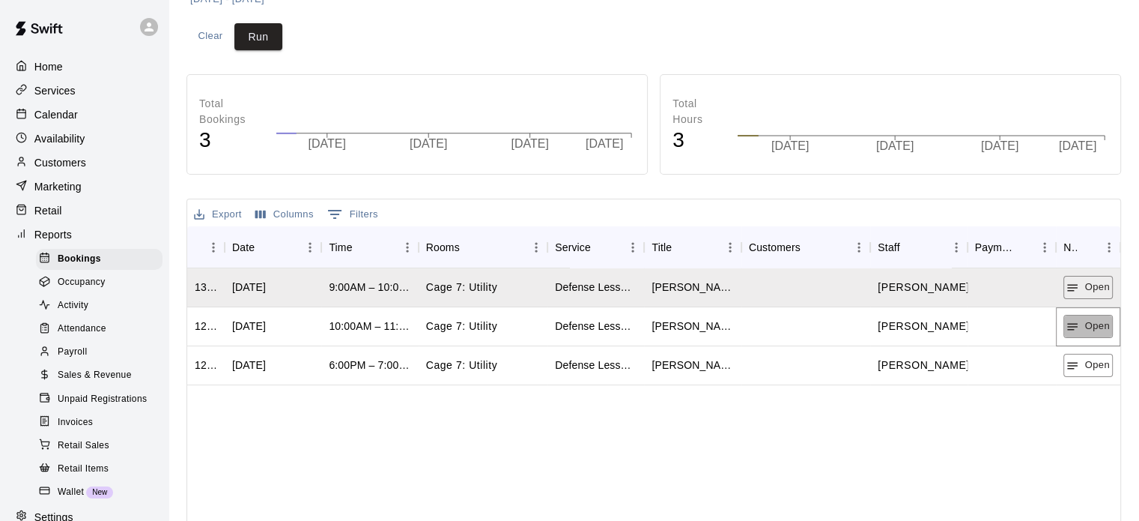
click at [1096, 330] on button "Open" at bounding box center [1087, 326] width 49 height 23
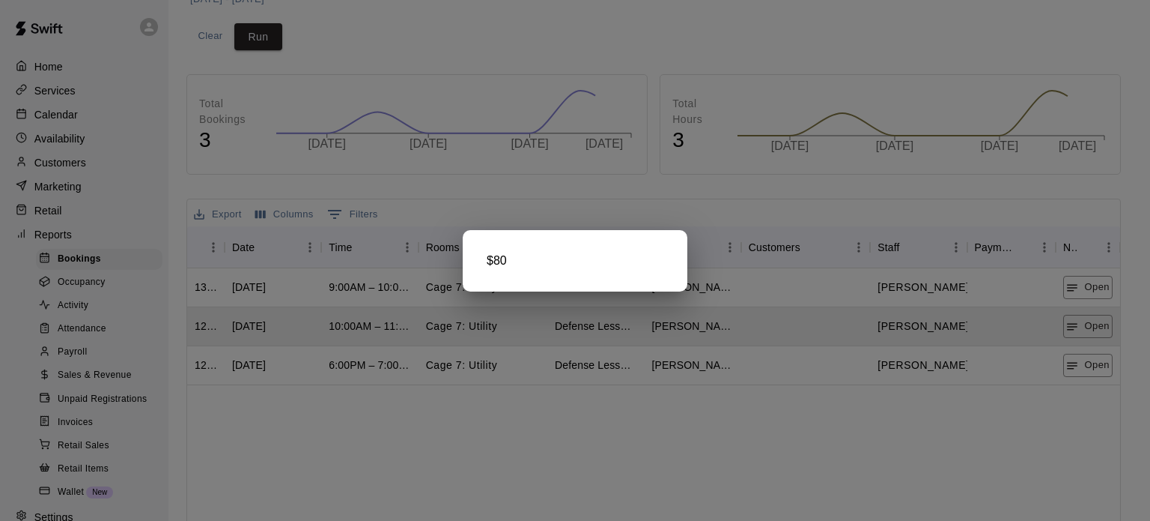
click at [1090, 369] on div at bounding box center [575, 260] width 1150 height 521
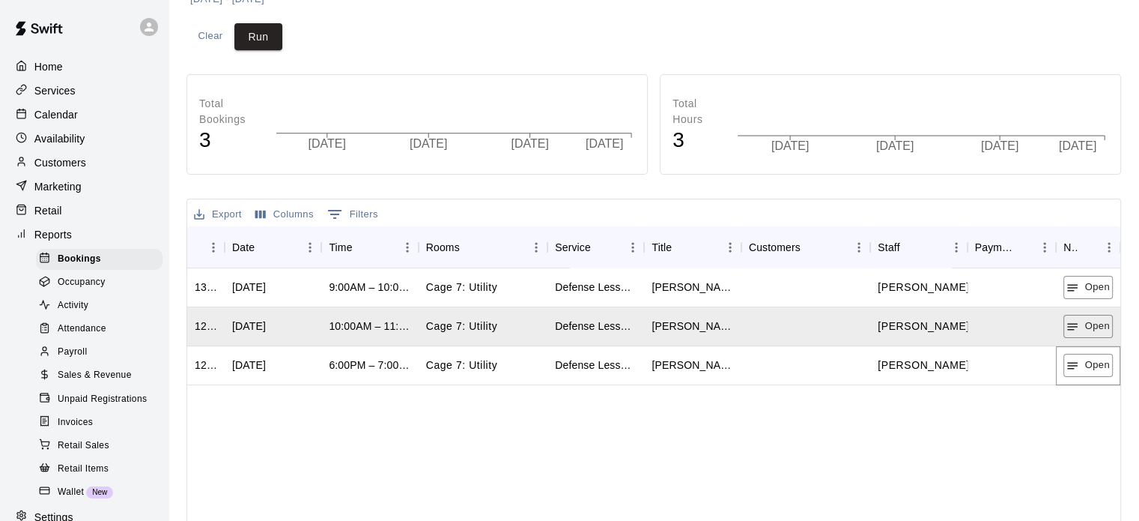
click at [1090, 369] on button "Open" at bounding box center [1087, 364] width 49 height 23
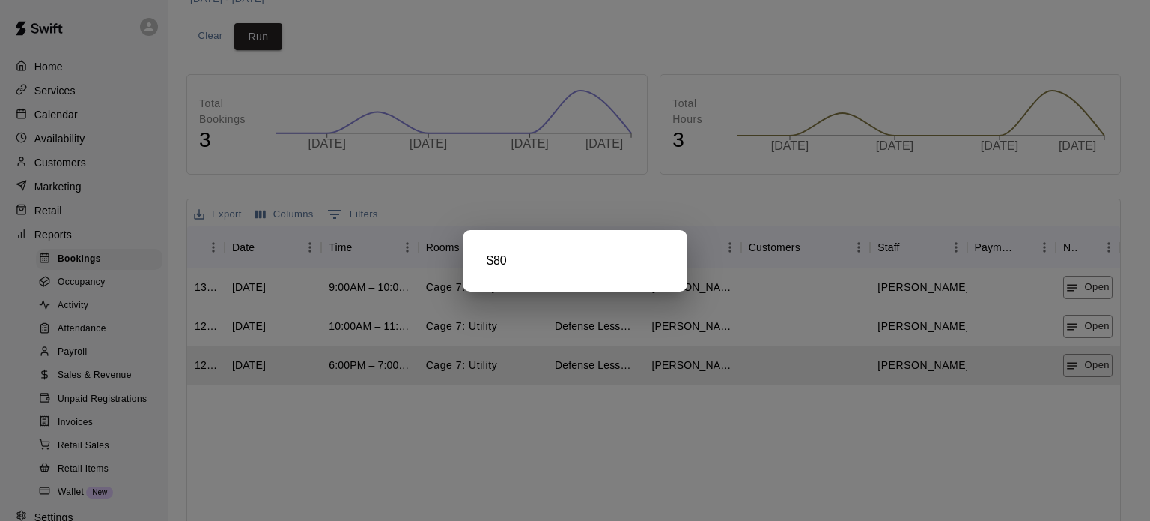
click at [339, 41] on div at bounding box center [575, 260] width 1150 height 521
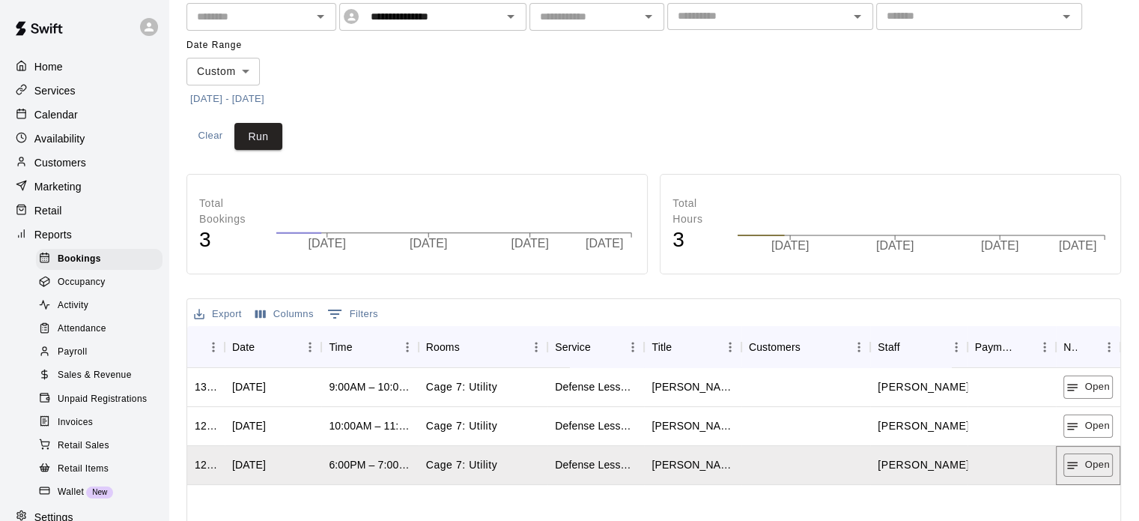
scroll to position [0, 0]
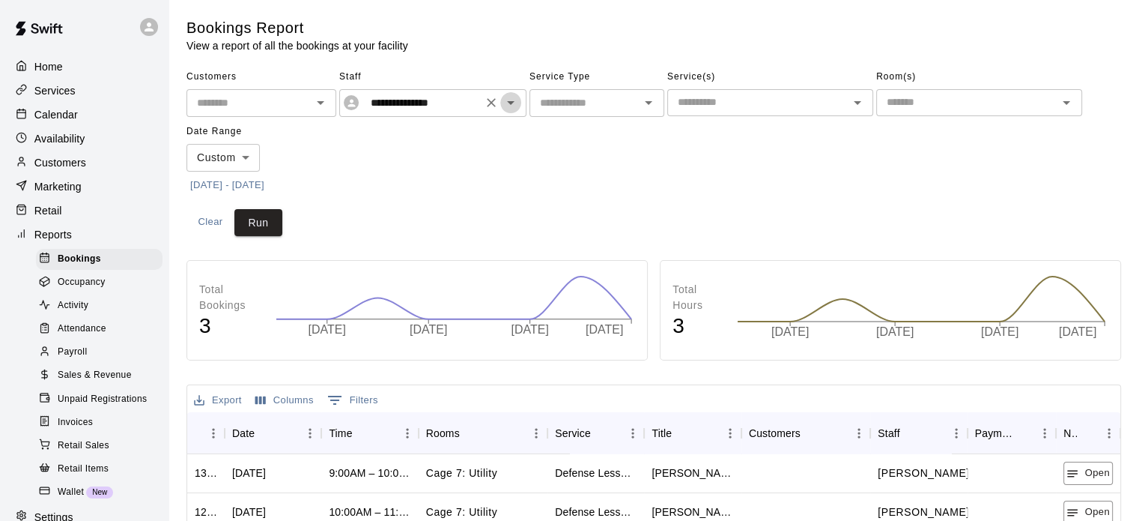
click at [506, 98] on icon "Open" at bounding box center [511, 103] width 18 height 18
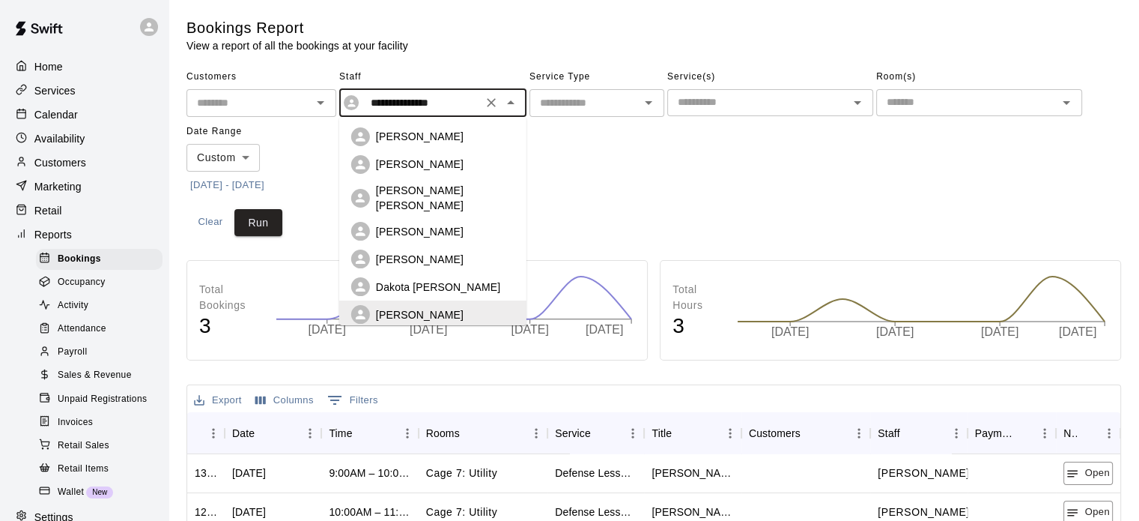
click at [422, 279] on p "Dakota [PERSON_NAME]" at bounding box center [438, 286] width 124 height 15
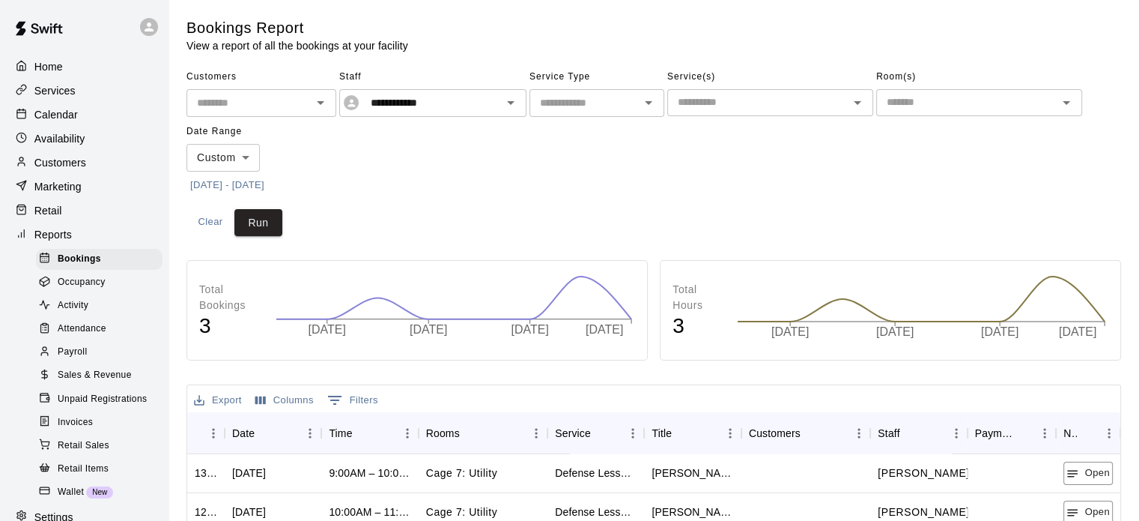
click at [262, 237] on main "**********" at bounding box center [653, 463] width 935 height 890
click at [260, 229] on button "Run" at bounding box center [258, 223] width 48 height 28
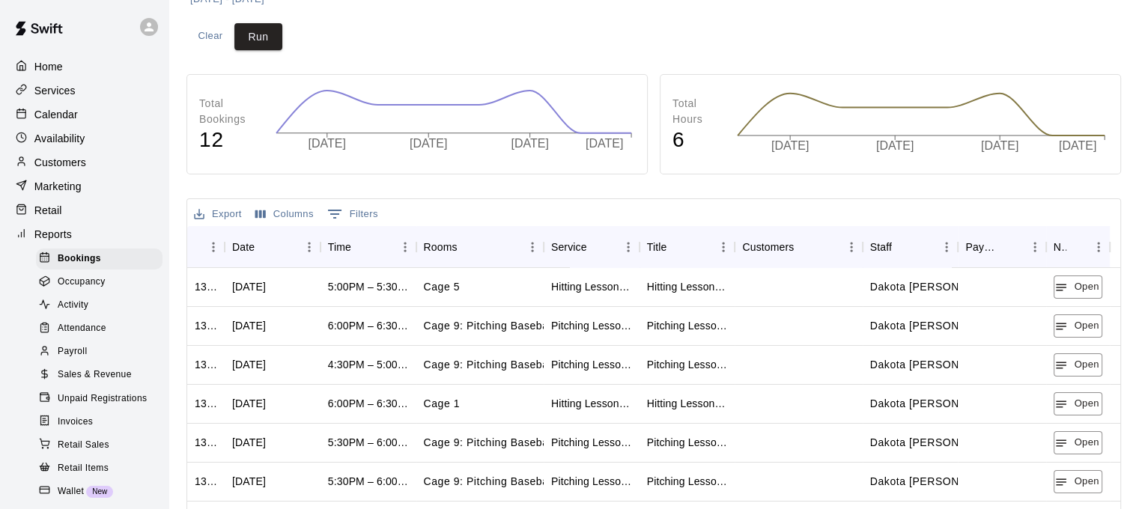
scroll to position [185, 0]
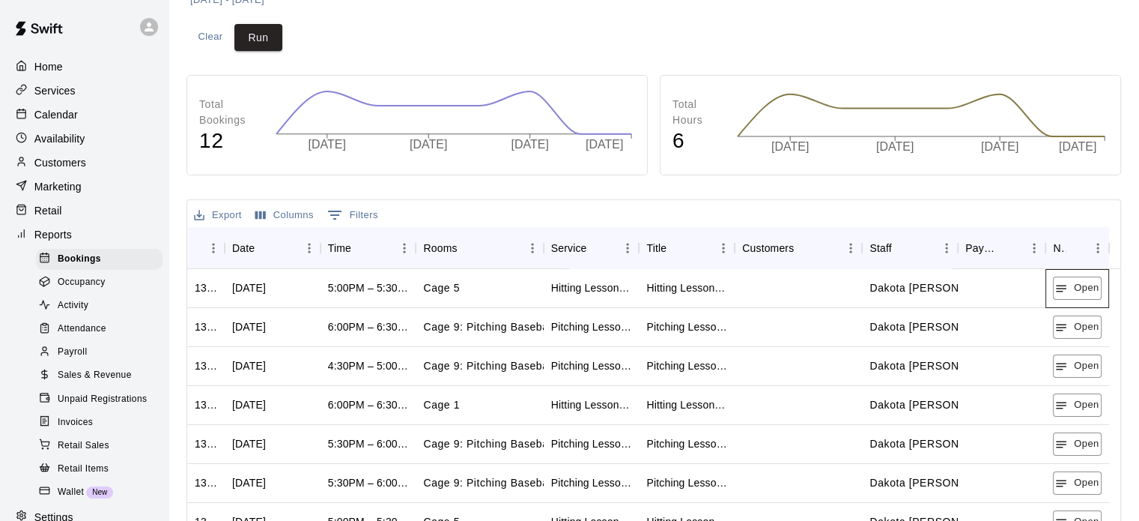
click at [1080, 299] on div "Open" at bounding box center [1078, 288] width 64 height 39
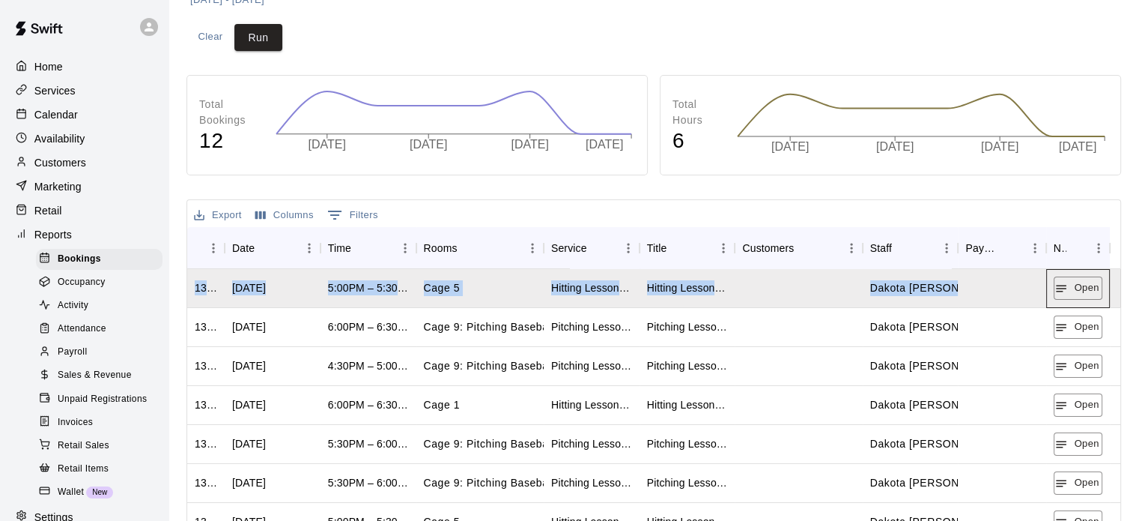
click at [1080, 299] on div "Open" at bounding box center [1078, 288] width 64 height 39
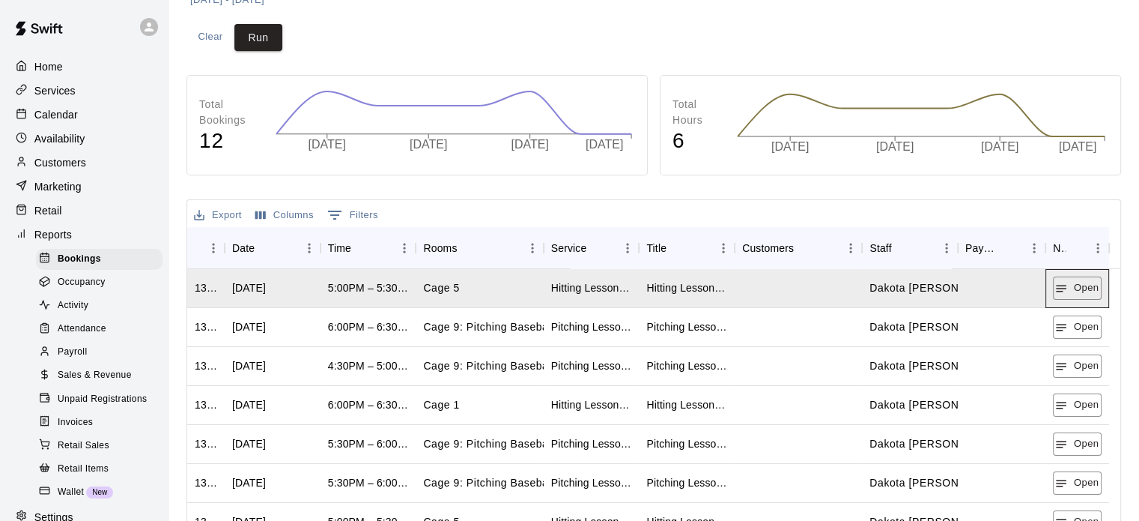
click at [1080, 299] on div "Open" at bounding box center [1078, 288] width 64 height 39
click at [1078, 289] on button "Open" at bounding box center [1077, 287] width 49 height 23
click at [1078, 289] on button "Open" at bounding box center [1078, 287] width 49 height 23
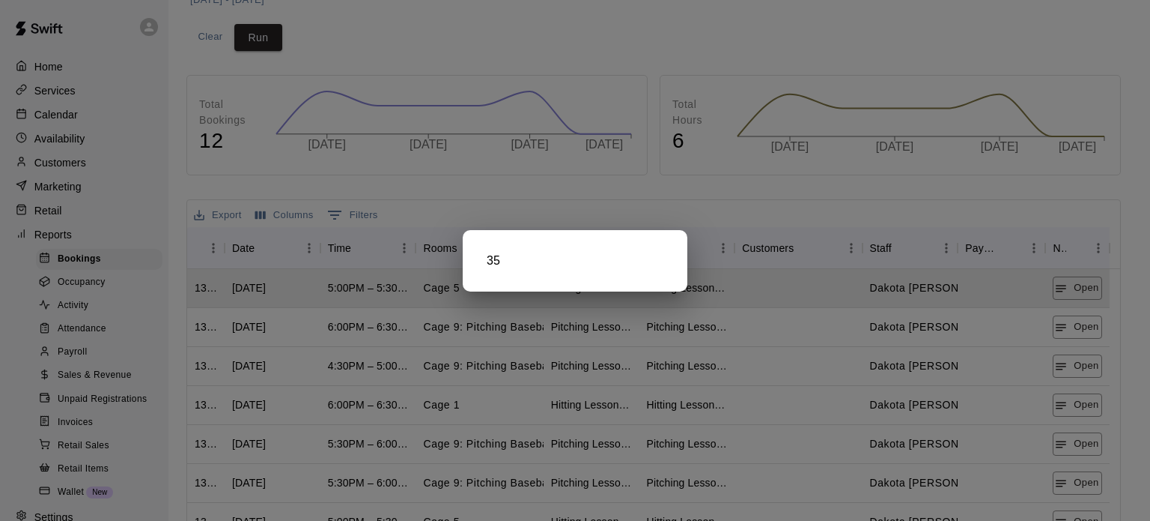
click at [1078, 326] on div at bounding box center [575, 260] width 1150 height 521
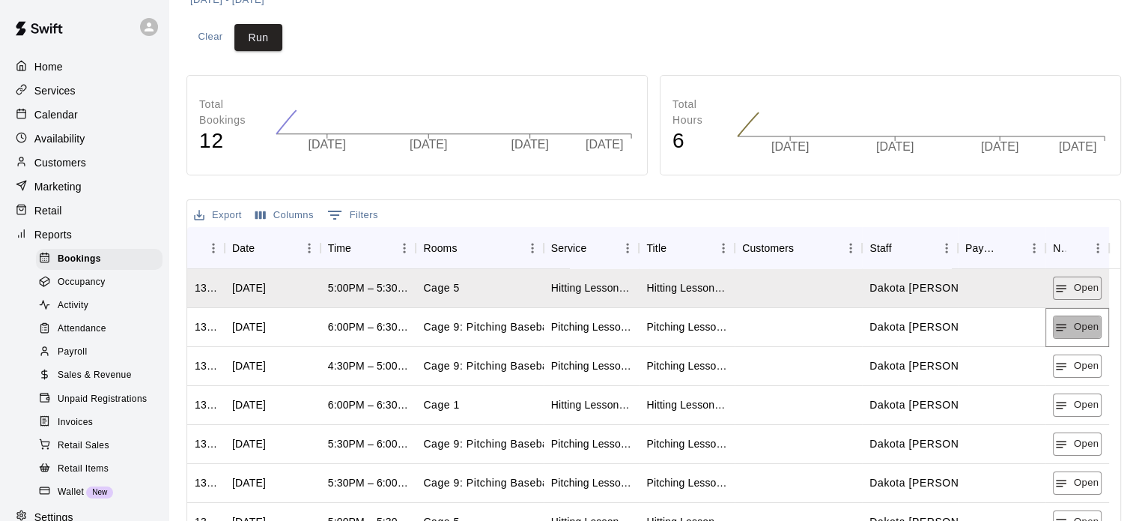
click at [1078, 326] on button "Open" at bounding box center [1077, 326] width 49 height 23
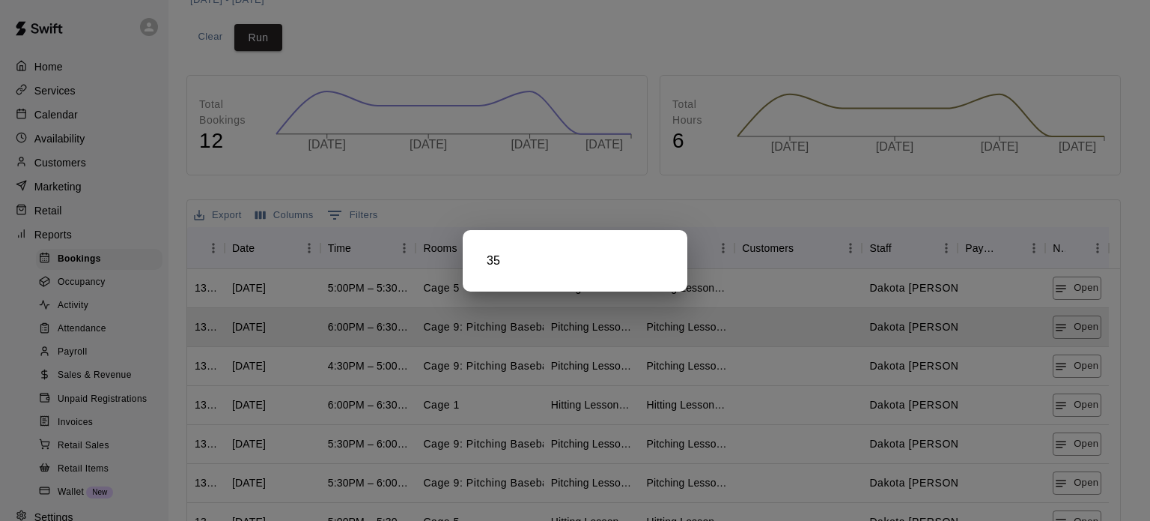
drag, startPoint x: 1078, startPoint y: 380, endPoint x: 1075, endPoint y: 368, distance: 12.2
click at [1075, 368] on div at bounding box center [575, 260] width 1150 height 521
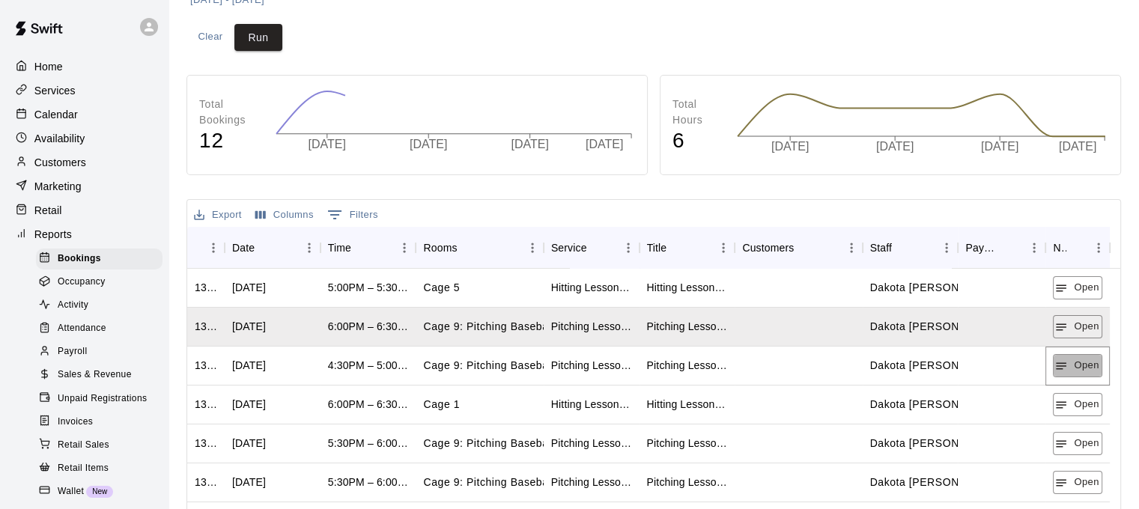
click at [1075, 368] on button "Open" at bounding box center [1077, 365] width 49 height 23
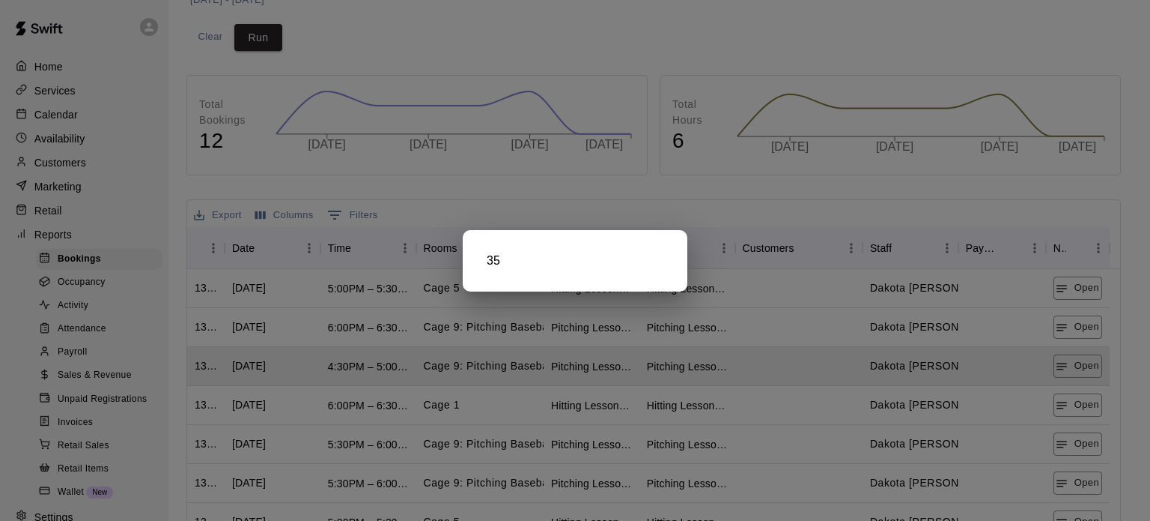
click at [1075, 368] on div at bounding box center [575, 260] width 1150 height 521
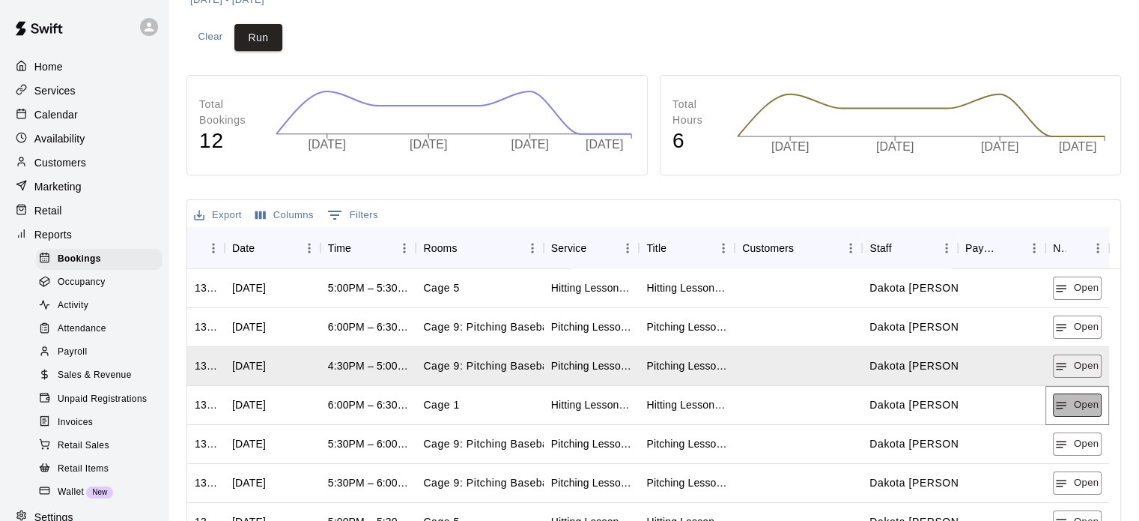
click at [1088, 404] on button "Open" at bounding box center [1077, 404] width 49 height 23
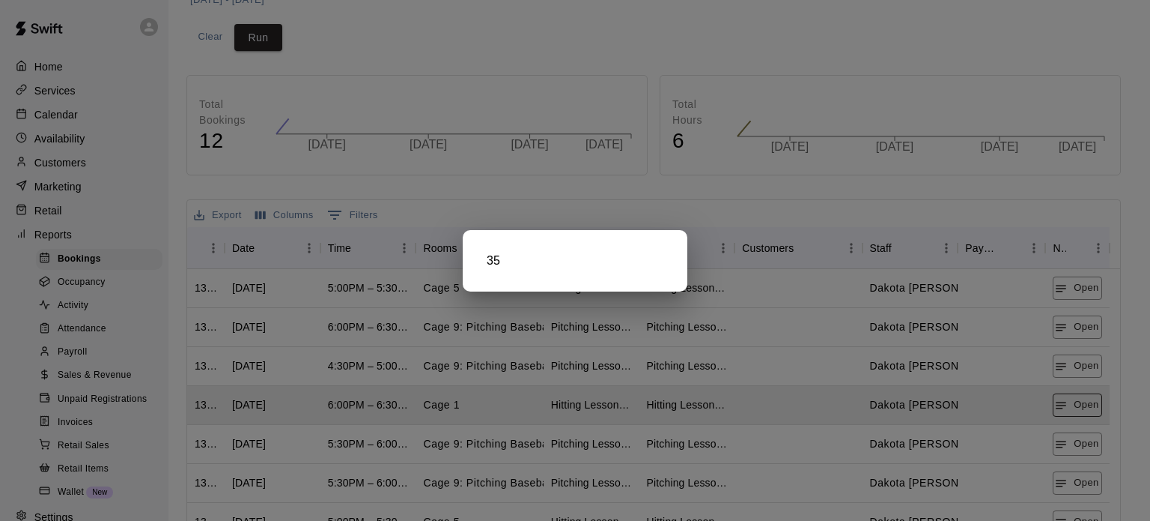
click at [1088, 404] on div at bounding box center [575, 260] width 1150 height 521
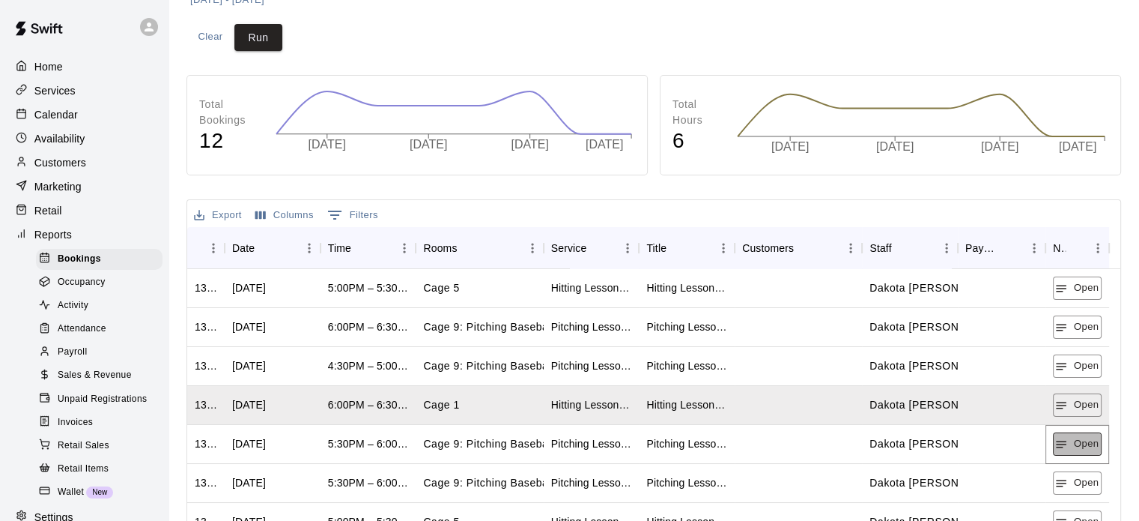
click at [1088, 443] on button "Open" at bounding box center [1077, 443] width 49 height 23
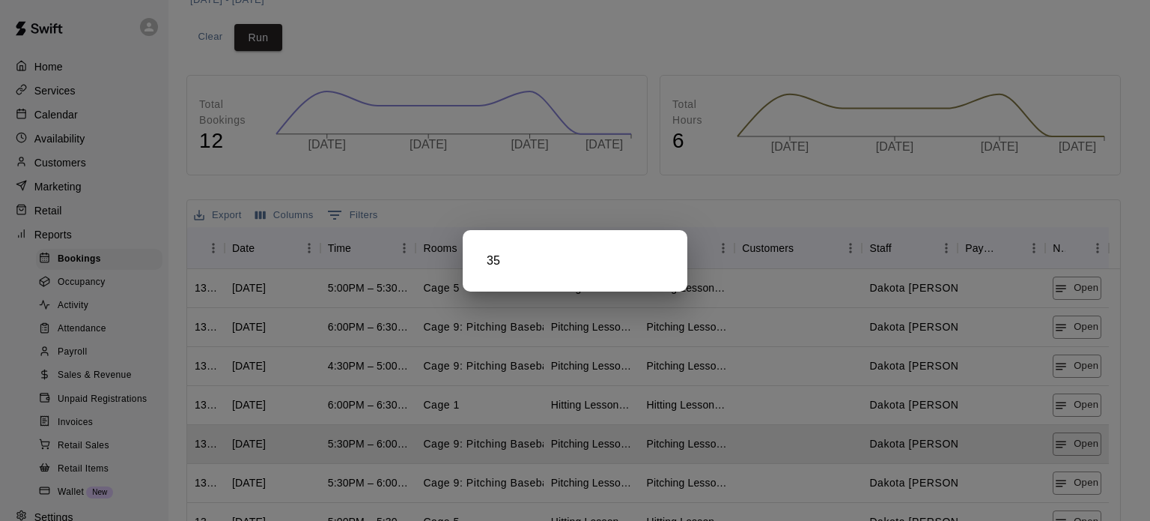
click at [1089, 483] on div at bounding box center [575, 260] width 1150 height 521
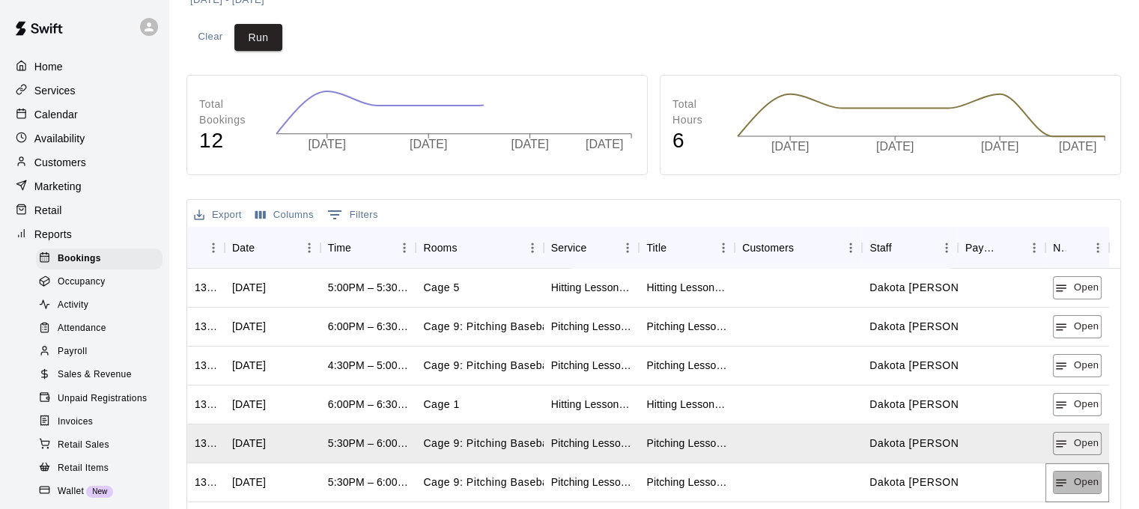
click at [1089, 483] on button "Open" at bounding box center [1077, 482] width 49 height 23
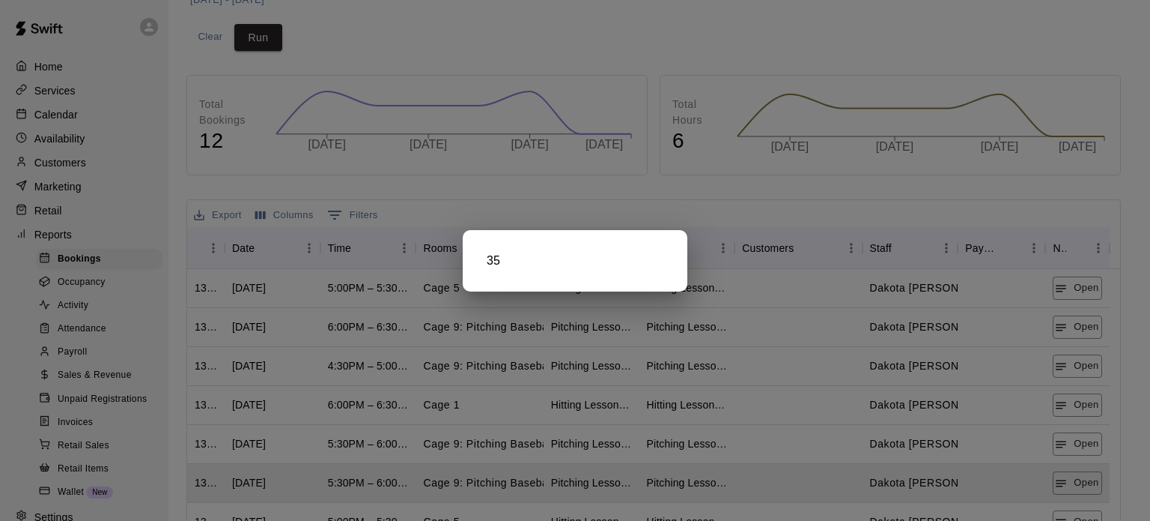
click at [1089, 483] on div at bounding box center [575, 260] width 1150 height 521
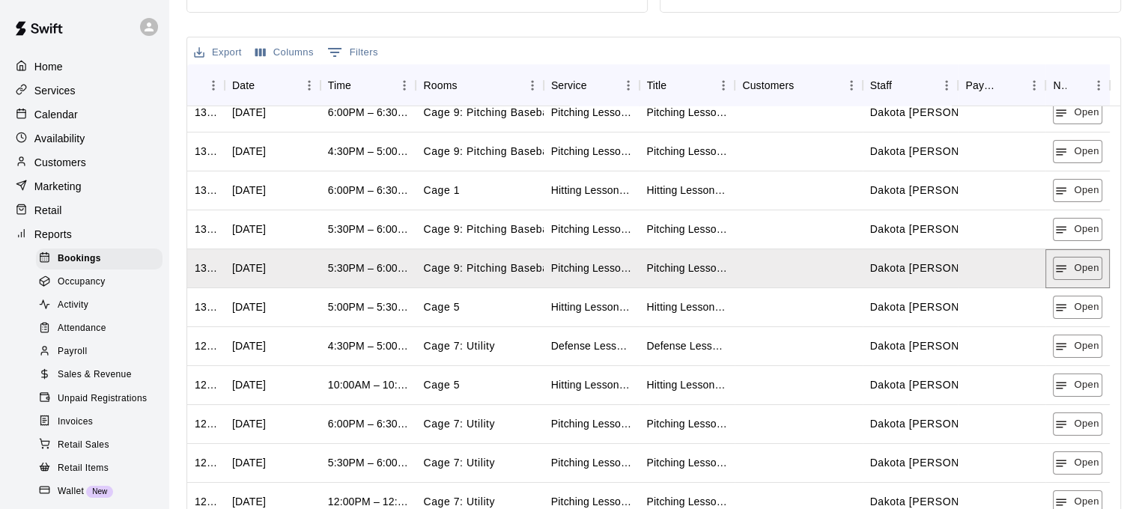
scroll to position [380, 0]
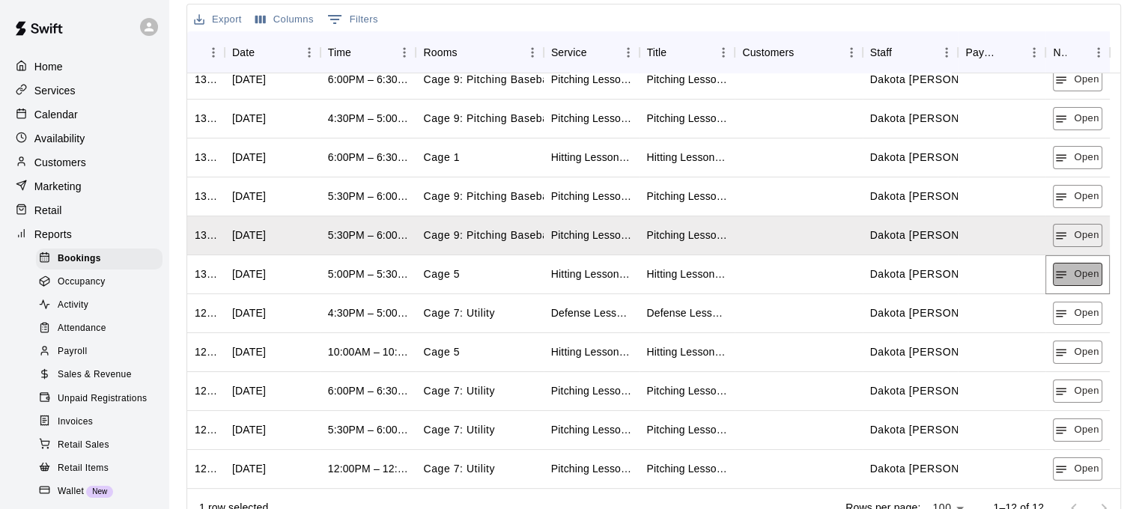
click at [1087, 272] on button "Open" at bounding box center [1077, 274] width 49 height 23
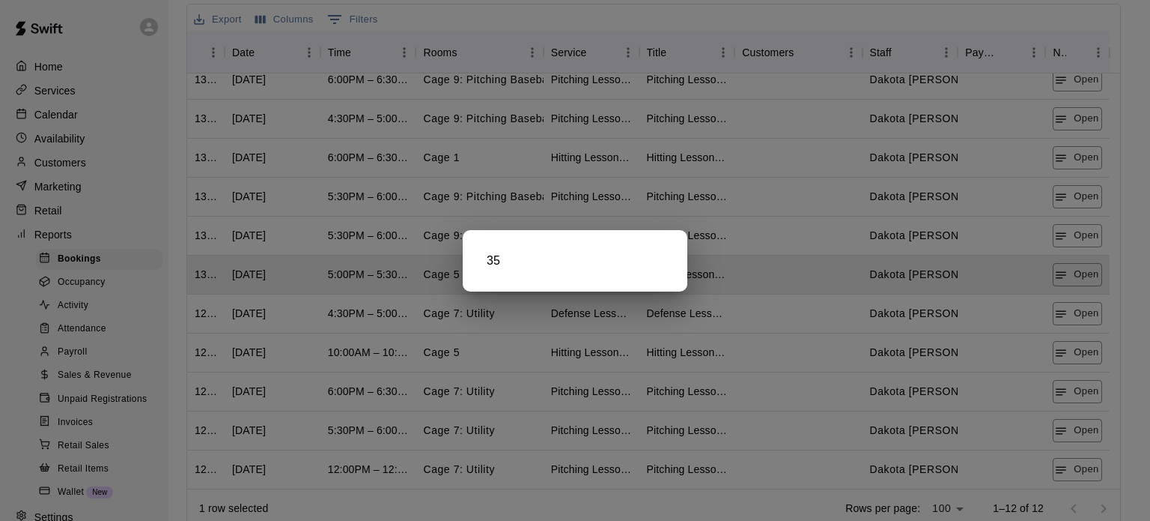
click at [1083, 303] on div at bounding box center [575, 260] width 1150 height 521
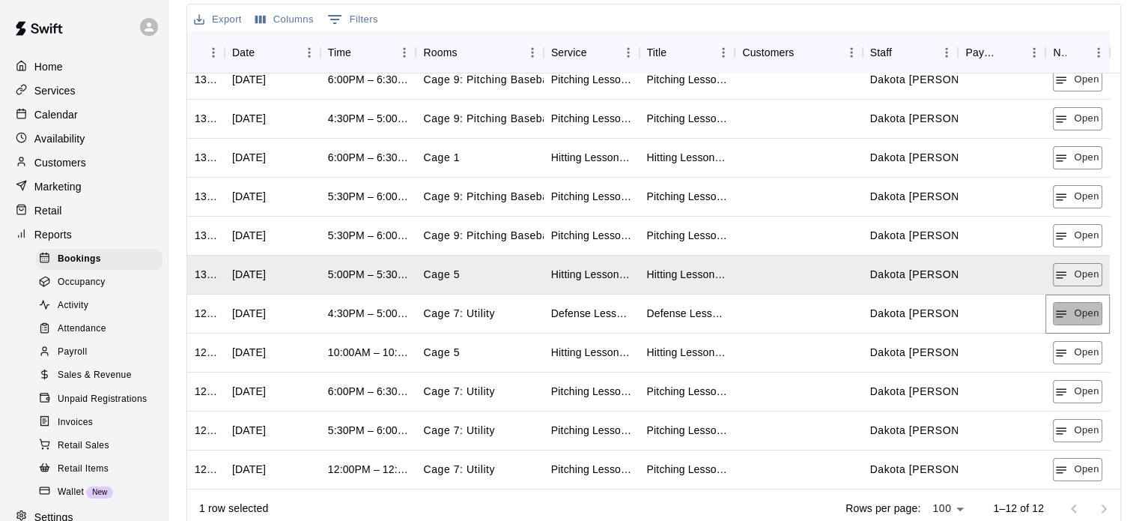
click at [1083, 303] on button "Open" at bounding box center [1077, 313] width 49 height 23
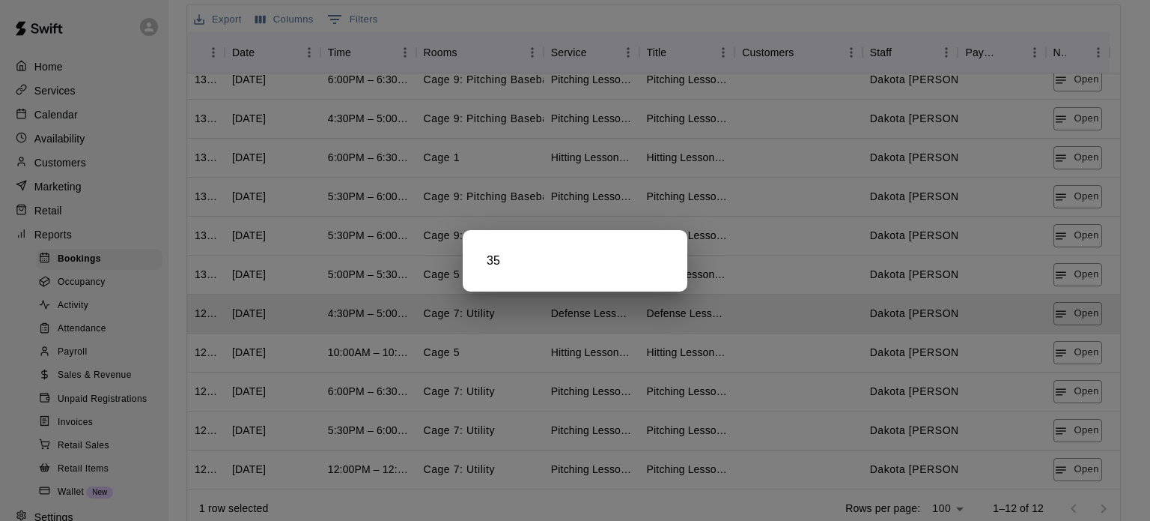
click at [1070, 356] on div at bounding box center [575, 260] width 1150 height 521
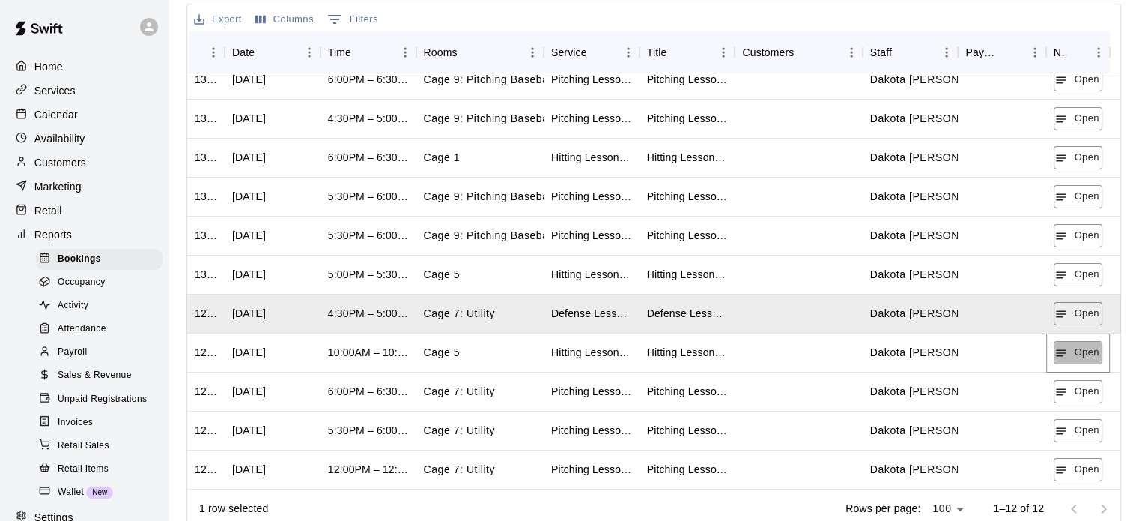
click at [1070, 356] on button "Open" at bounding box center [1078, 352] width 49 height 23
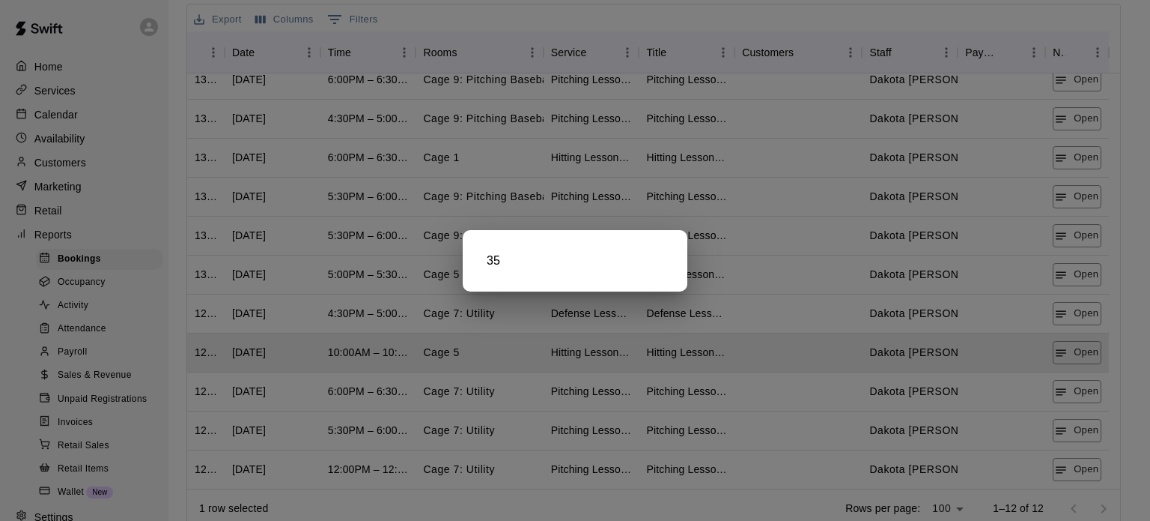
click at [1072, 390] on div at bounding box center [575, 260] width 1150 height 521
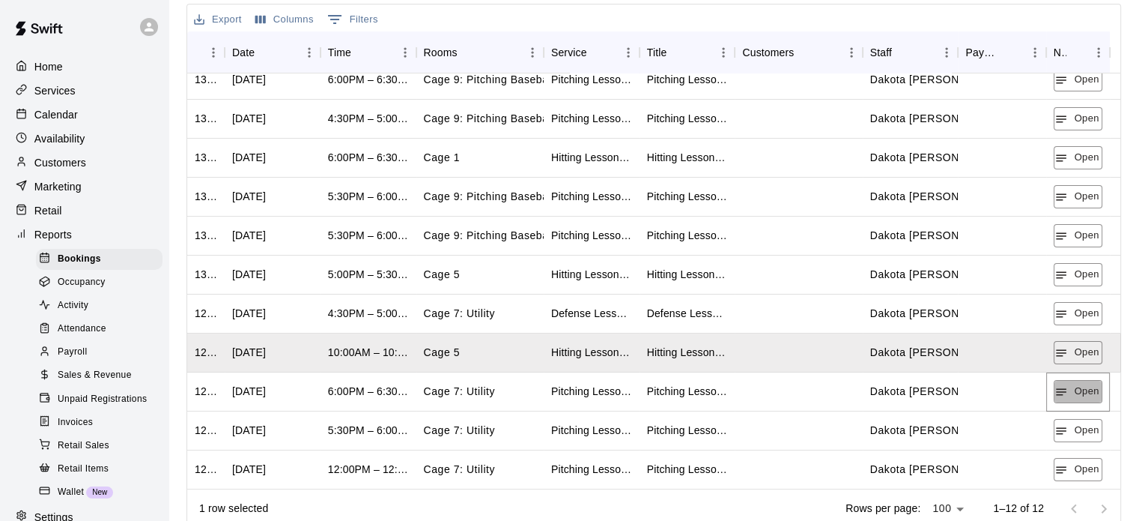
click at [1072, 390] on button "Open" at bounding box center [1078, 391] width 49 height 23
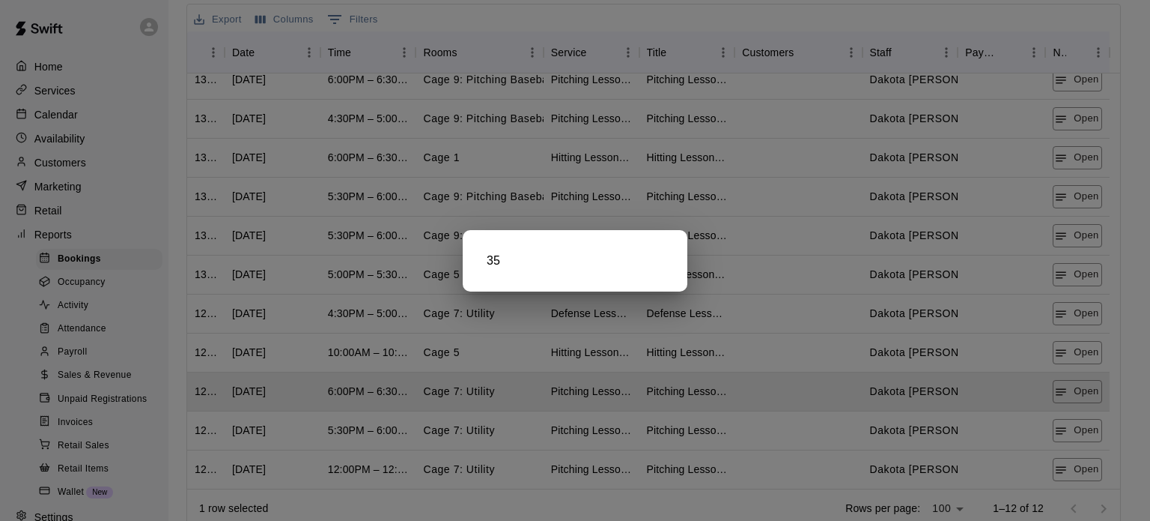
click at [1090, 424] on div at bounding box center [575, 260] width 1150 height 521
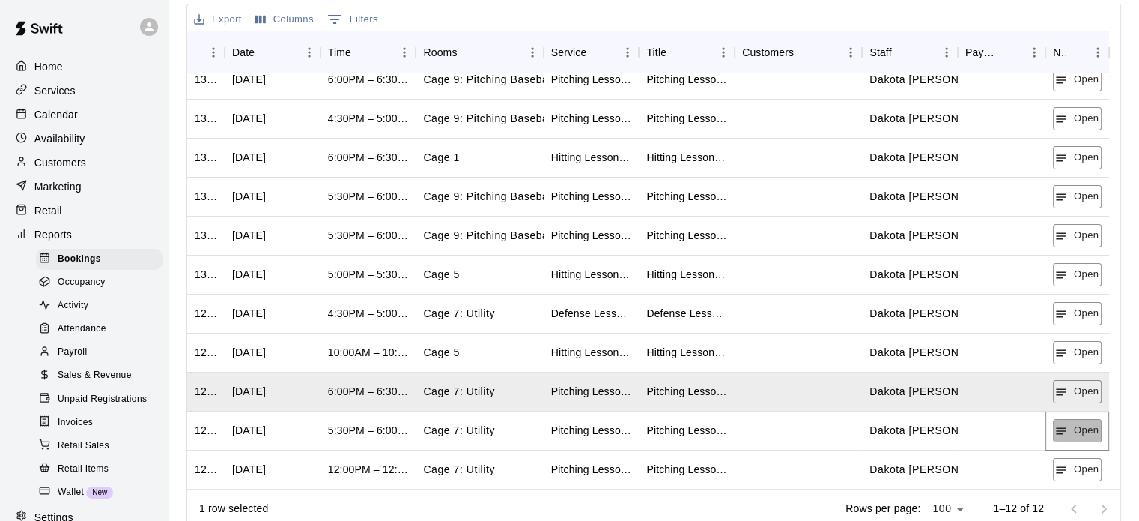
click at [1090, 424] on button "Open" at bounding box center [1077, 430] width 49 height 23
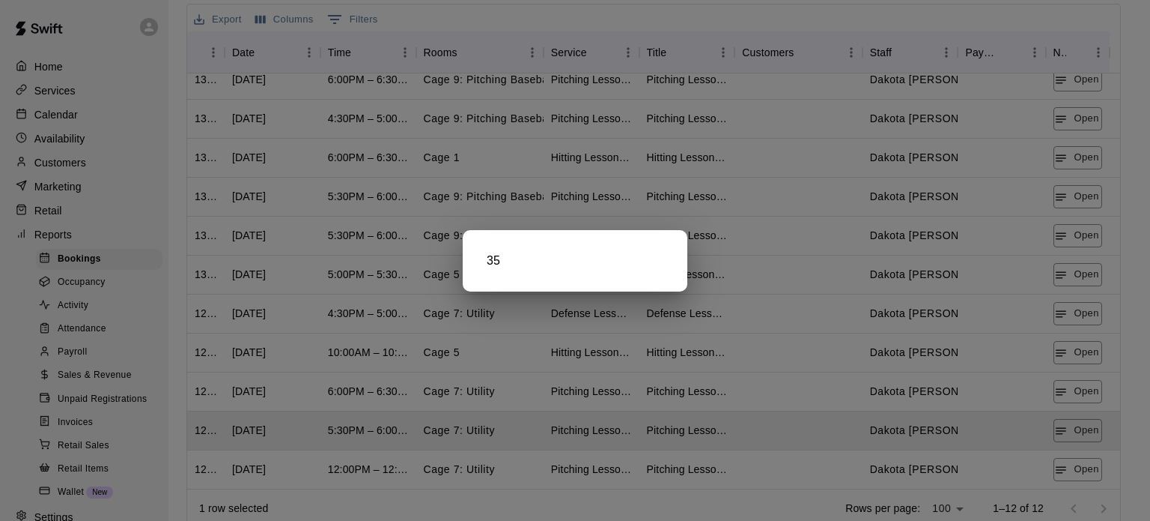
click at [1075, 464] on div at bounding box center [575, 260] width 1150 height 521
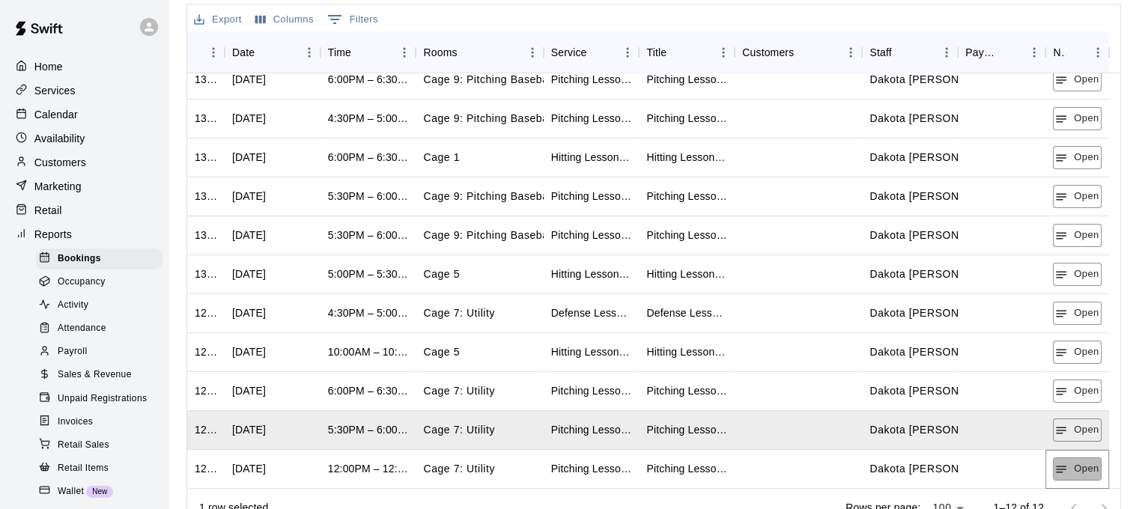
click at [1075, 464] on button "Open" at bounding box center [1077, 469] width 49 height 23
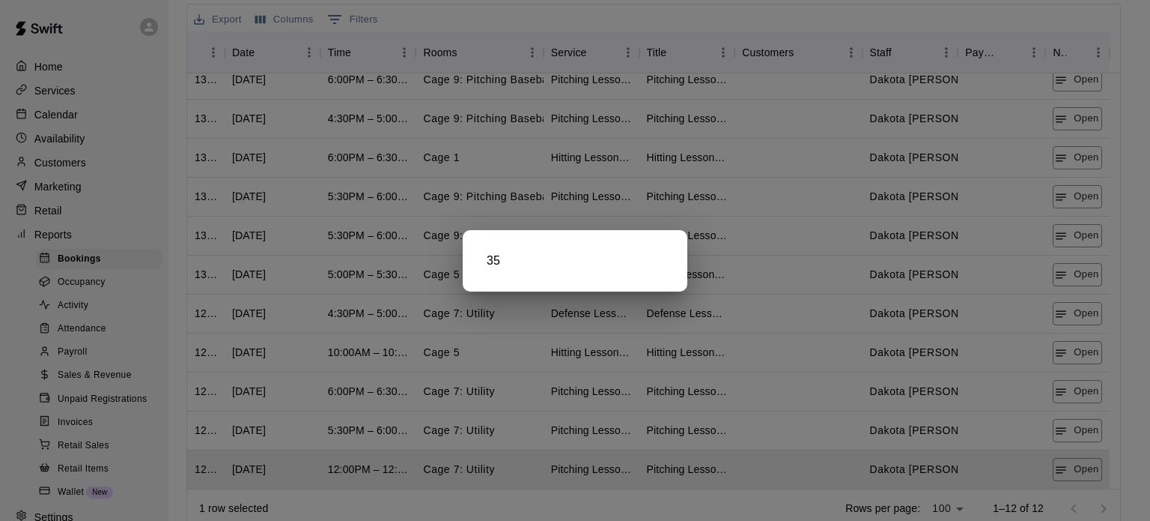
click at [437, 92] on div at bounding box center [575, 260] width 1150 height 521
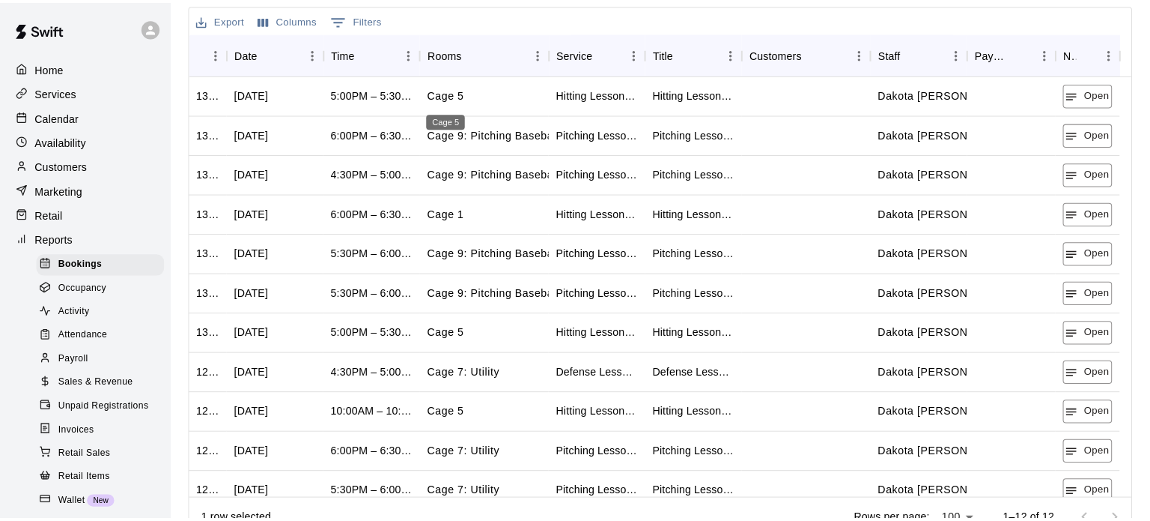
scroll to position [0, 0]
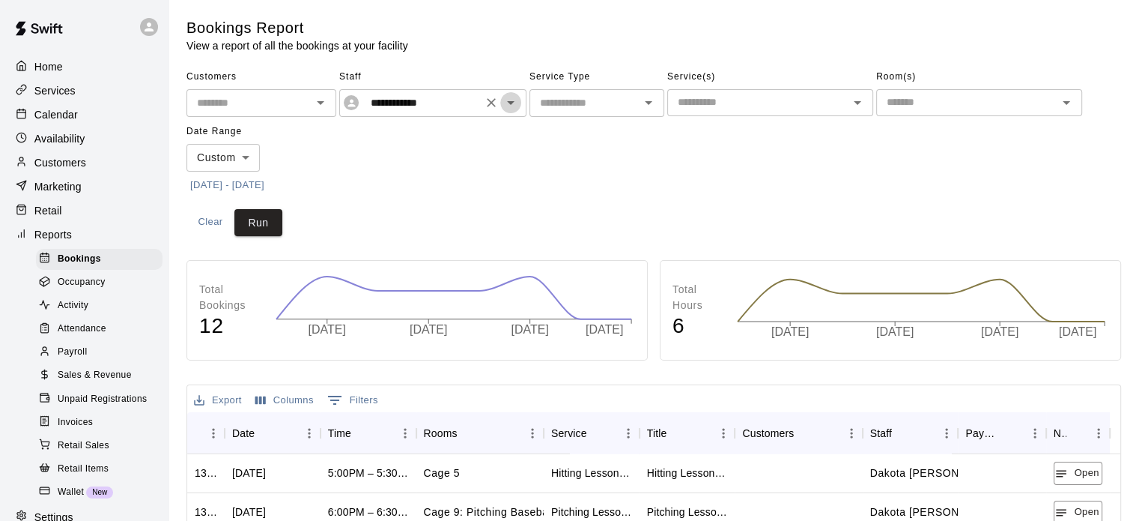
click at [514, 104] on icon "Open" at bounding box center [511, 103] width 18 height 18
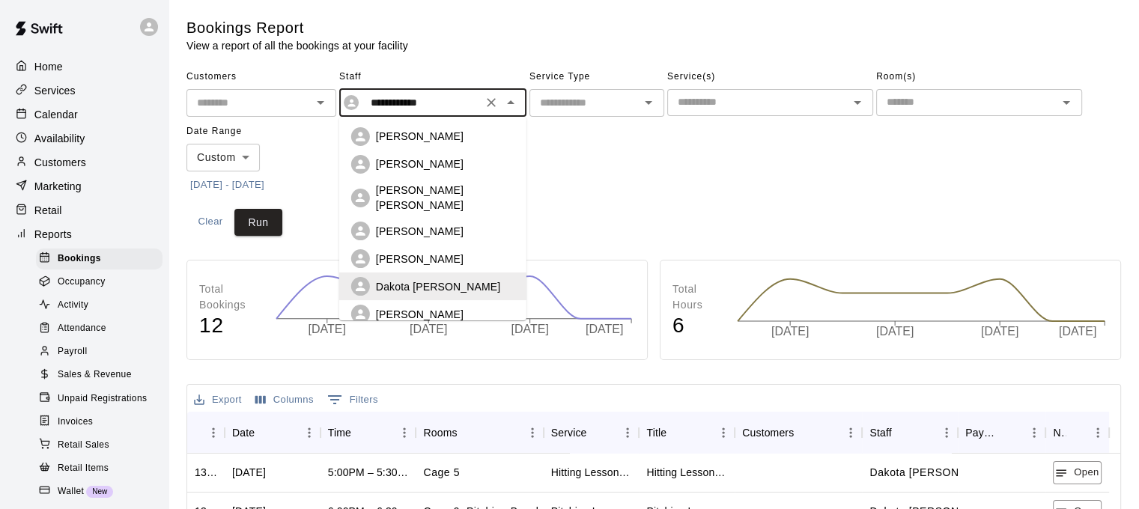
click at [410, 252] on p "[PERSON_NAME]" at bounding box center [420, 259] width 88 height 15
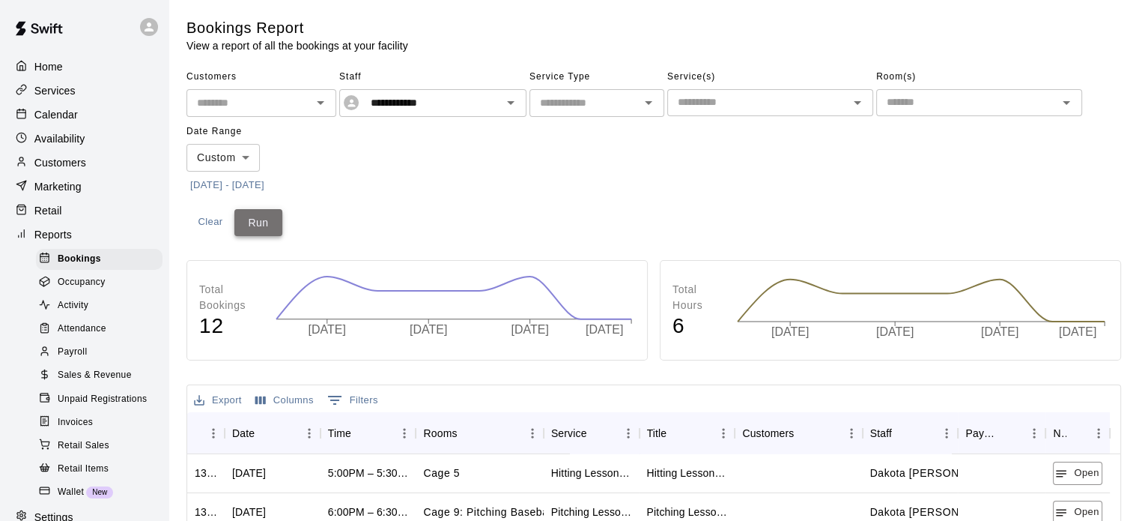
click at [261, 216] on button "Run" at bounding box center [258, 223] width 48 height 28
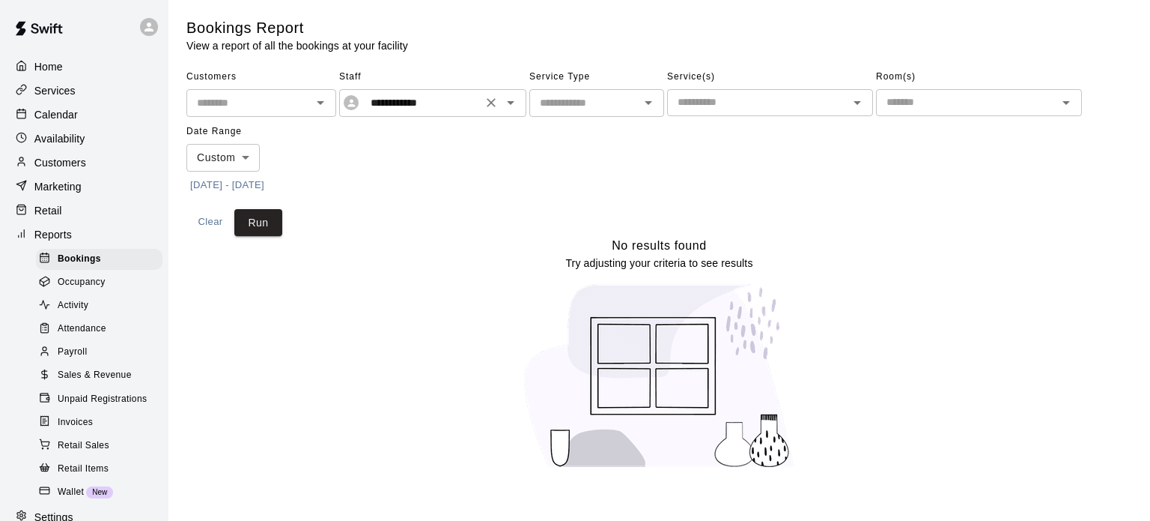
click at [515, 91] on div "**********" at bounding box center [432, 103] width 187 height 28
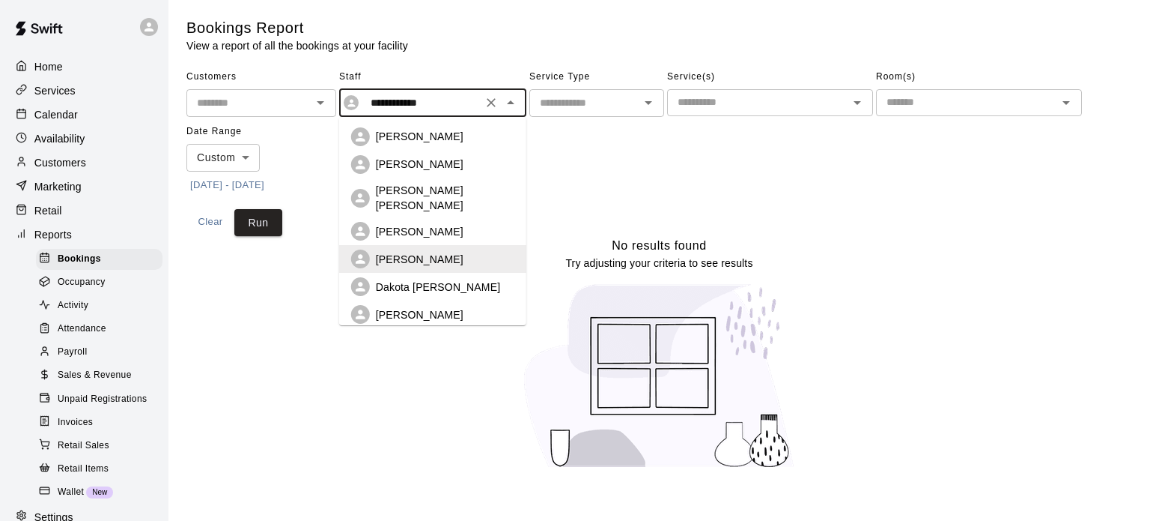
click at [460, 187] on p "[PERSON_NAME] [PERSON_NAME]" at bounding box center [445, 198] width 139 height 30
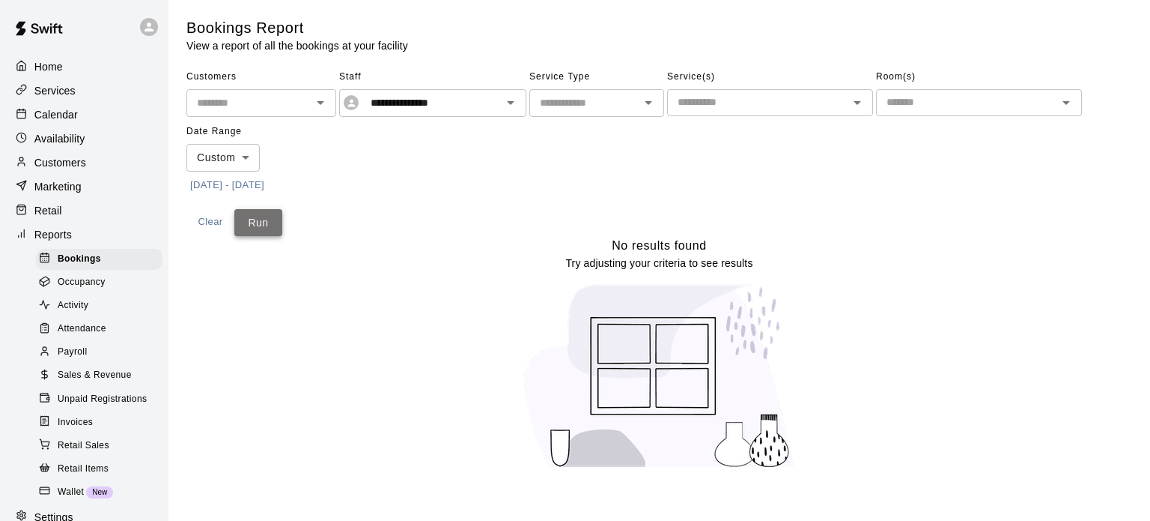
click at [271, 227] on button "Run" at bounding box center [258, 223] width 48 height 28
click at [512, 98] on icon "Open" at bounding box center [511, 103] width 18 height 18
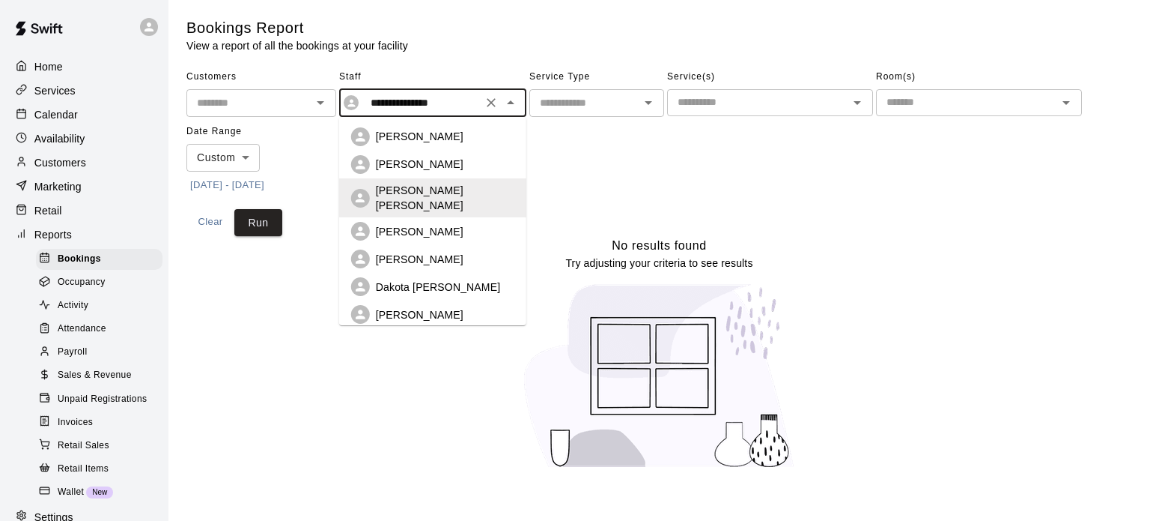
click at [446, 224] on div "[PERSON_NAME]" at bounding box center [445, 231] width 139 height 15
type input "**********"
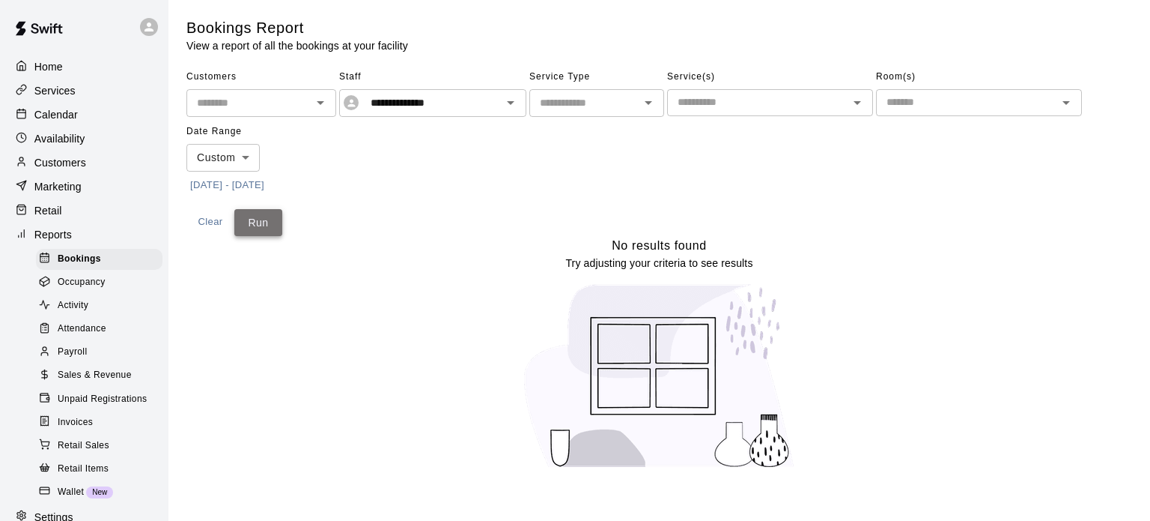
click at [255, 225] on button "Run" at bounding box center [258, 223] width 48 height 28
click at [27, 63] on div at bounding box center [25, 67] width 19 height 14
